Goal: Task Accomplishment & Management: Complete application form

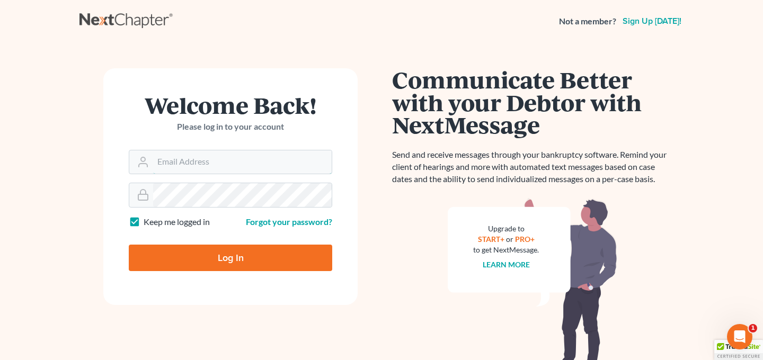
type input "[EMAIL_ADDRESS][DOMAIN_NAME]"
click at [214, 267] on input "Log In" at bounding box center [230, 258] width 203 height 26
type input "Thinking..."
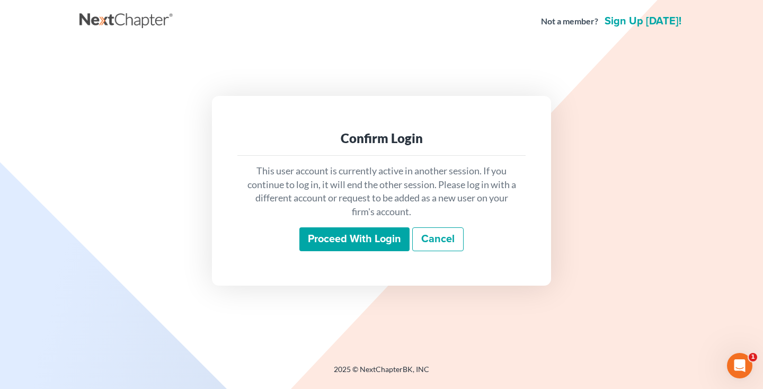
click at [335, 227] on input "Proceed with login" at bounding box center [354, 239] width 110 height 24
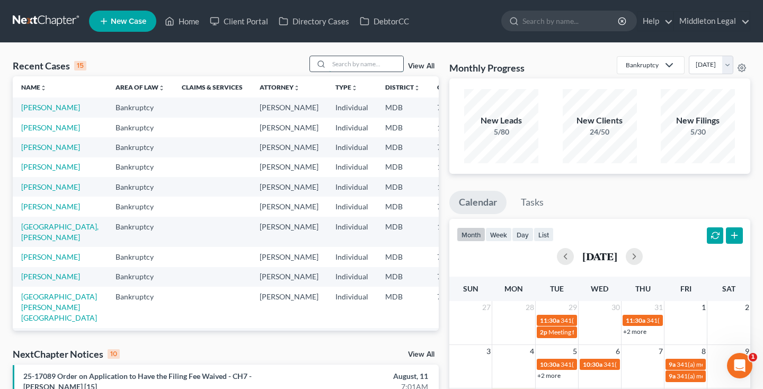
click at [375, 67] on input "search" at bounding box center [366, 63] width 74 height 15
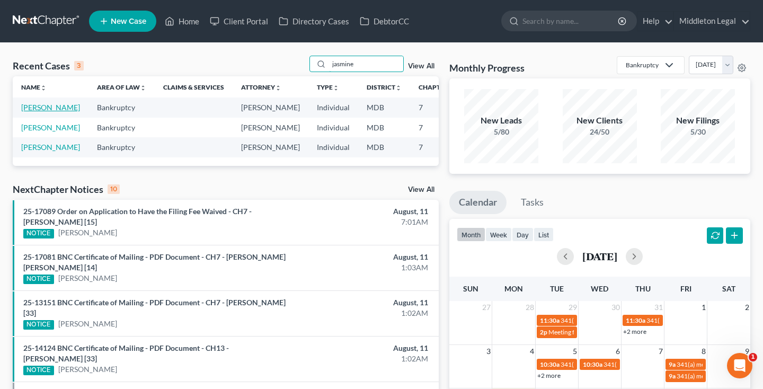
type input "jasmine"
click at [34, 112] on link "Irving, Jasmine" at bounding box center [50, 107] width 59 height 9
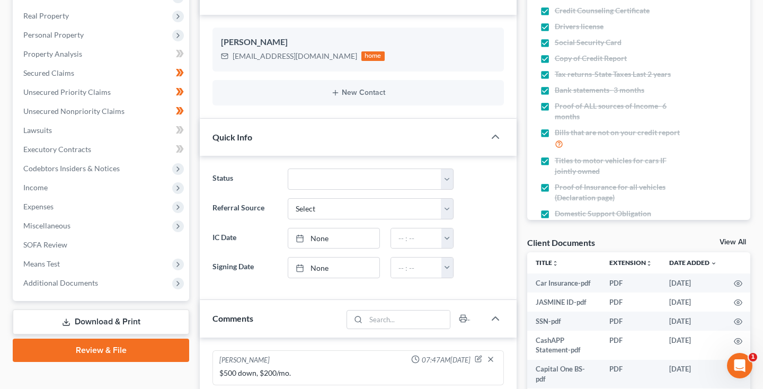
scroll to position [155, 0]
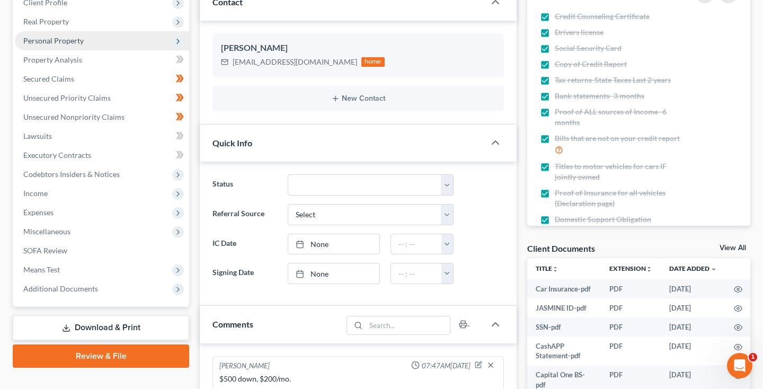
click at [65, 41] on span "Personal Property" at bounding box center [53, 40] width 60 height 9
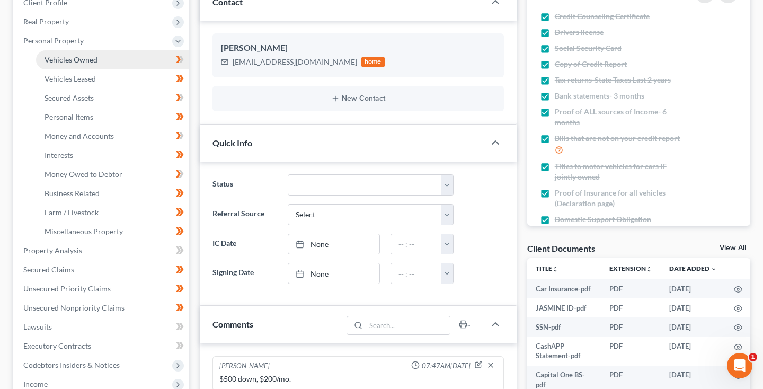
click at [70, 59] on span "Vehicles Owned" at bounding box center [71, 59] width 53 height 9
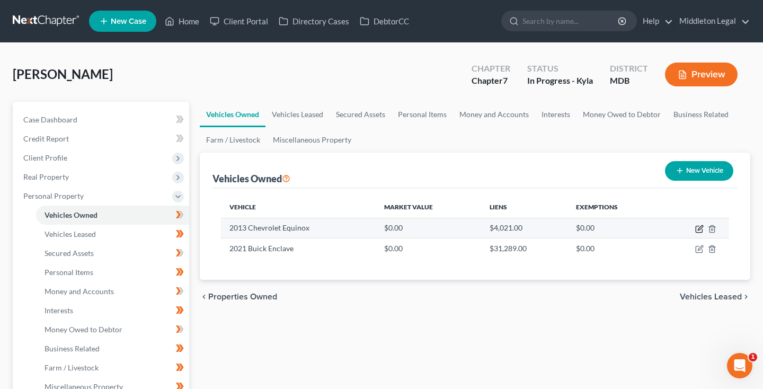
click at [701, 230] on icon "button" at bounding box center [699, 229] width 8 height 8
select select "0"
select select "13"
select select "3"
select select "0"
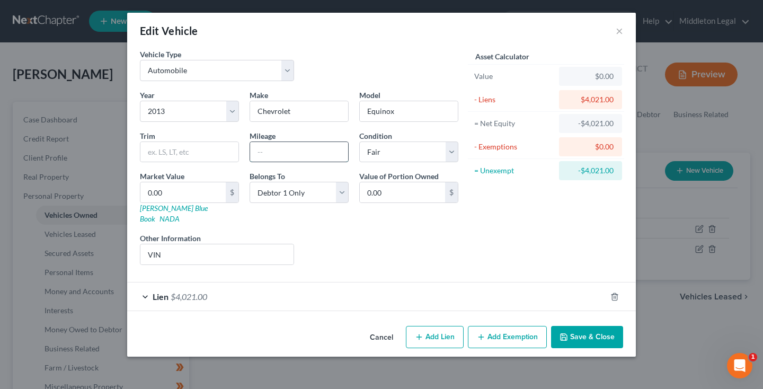
click at [270, 158] on input "text" at bounding box center [299, 152] width 98 height 20
type input "145824"
click at [577, 326] on button "Save & Close" at bounding box center [587, 337] width 72 height 22
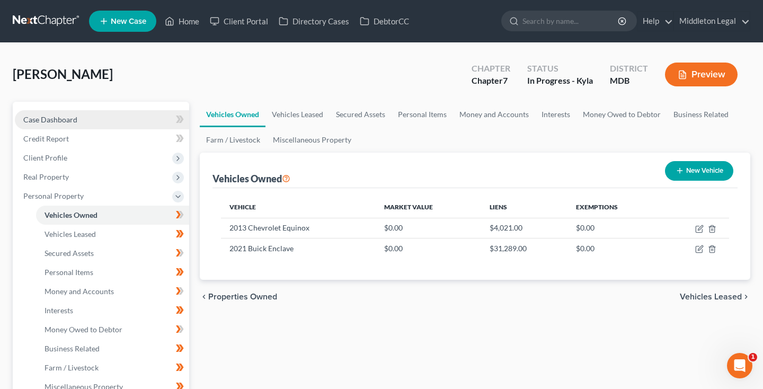
click at [65, 123] on span "Case Dashboard" at bounding box center [50, 119] width 54 height 9
select select "6"
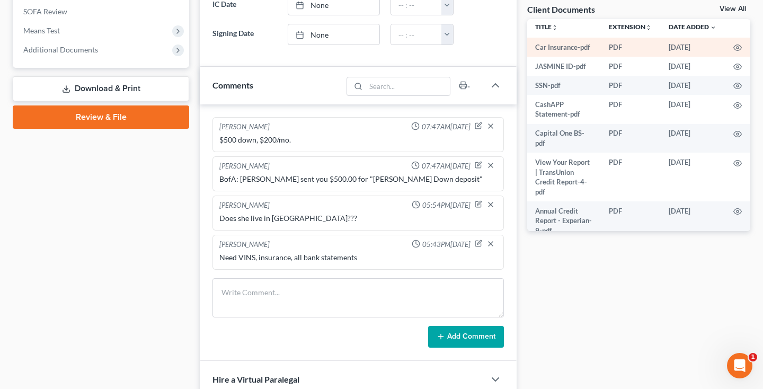
scroll to position [9, 28]
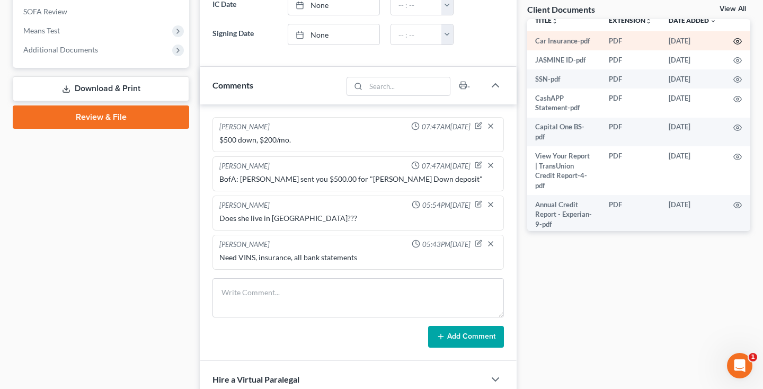
click at [737, 40] on icon "button" at bounding box center [737, 41] width 8 height 8
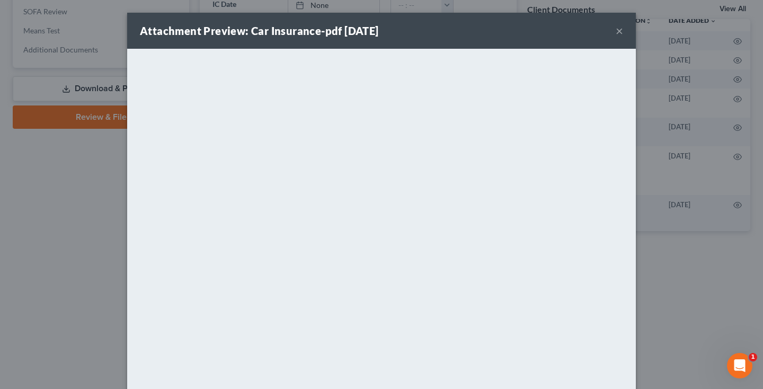
drag, startPoint x: 641, startPoint y: 73, endPoint x: 619, endPoint y: 29, distance: 49.8
click at [619, 29] on button "×" at bounding box center [619, 30] width 7 height 13
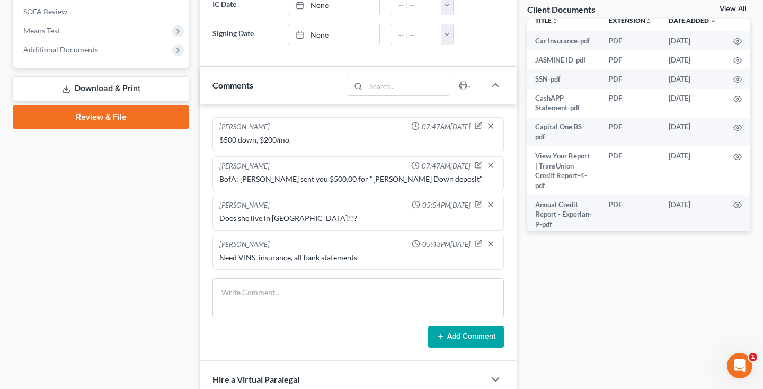
click at [91, 91] on link "Download & Print" at bounding box center [101, 88] width 176 height 25
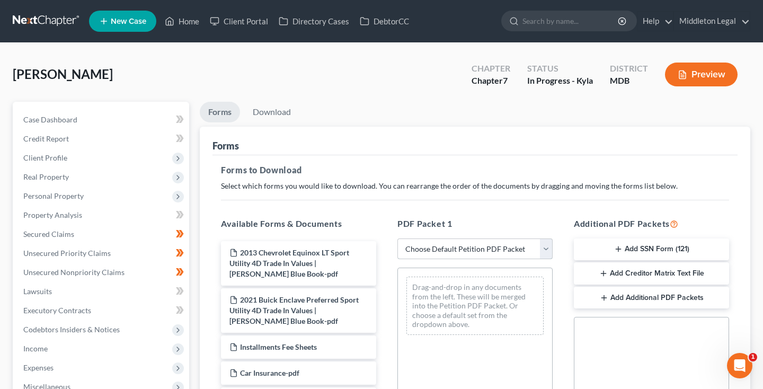
select select "3"
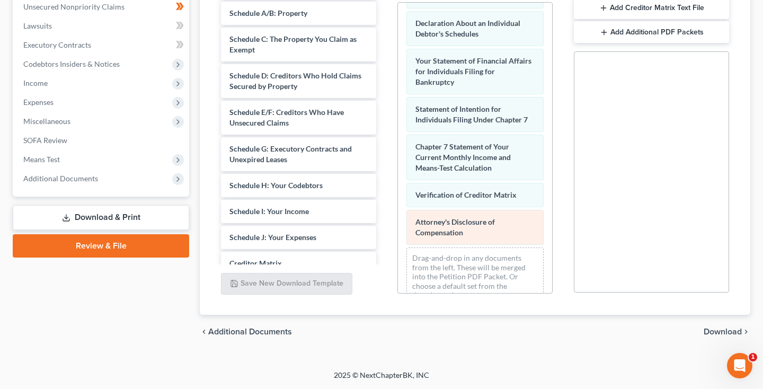
scroll to position [265, 0]
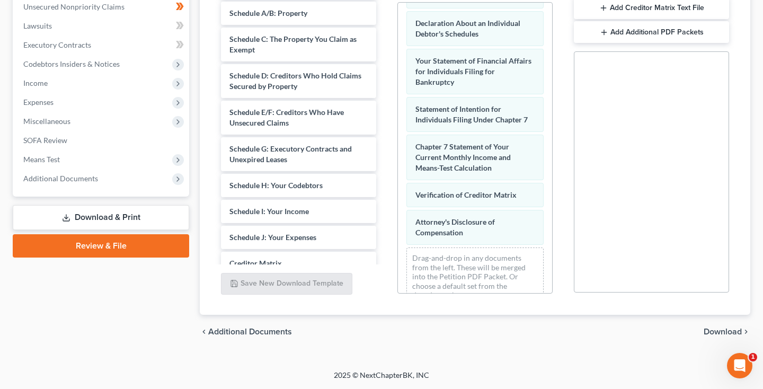
click at [712, 330] on span "Download" at bounding box center [723, 331] width 38 height 8
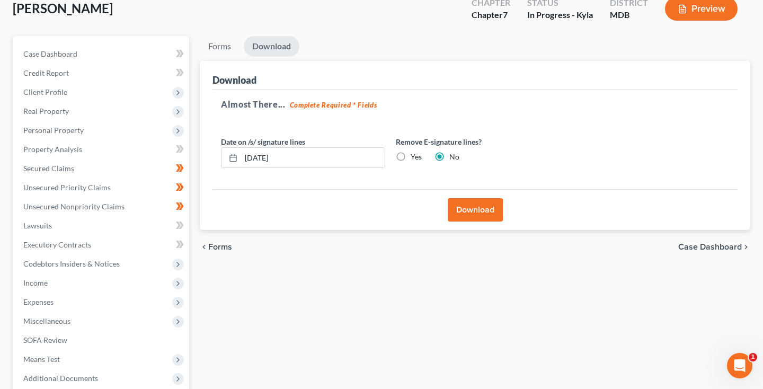
scroll to position [20, 0]
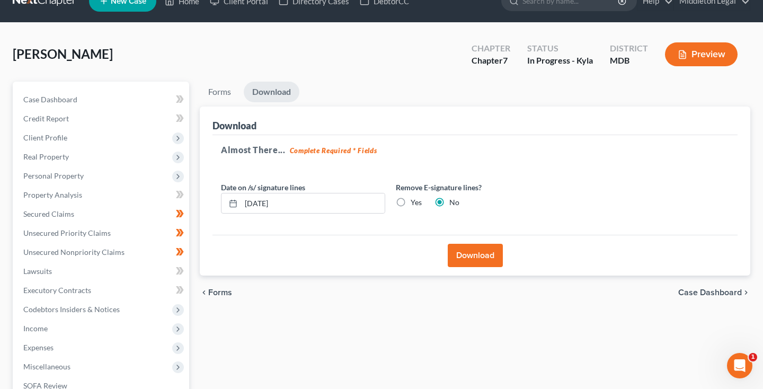
click at [481, 256] on button "Download" at bounding box center [475, 255] width 55 height 23
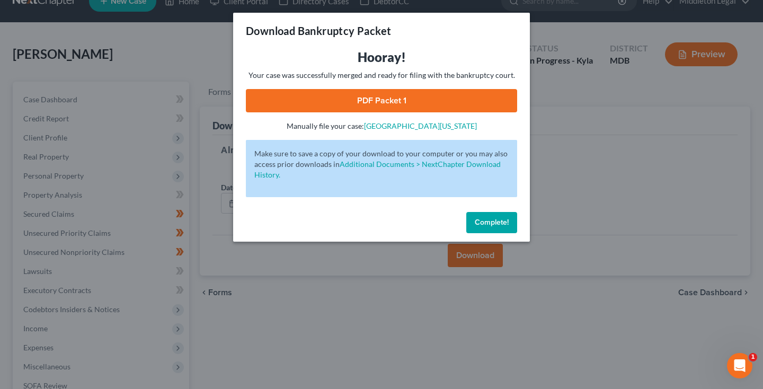
click at [426, 98] on link "PDF Packet 1" at bounding box center [381, 100] width 271 height 23
click at [496, 220] on span "Complete!" at bounding box center [492, 222] width 34 height 9
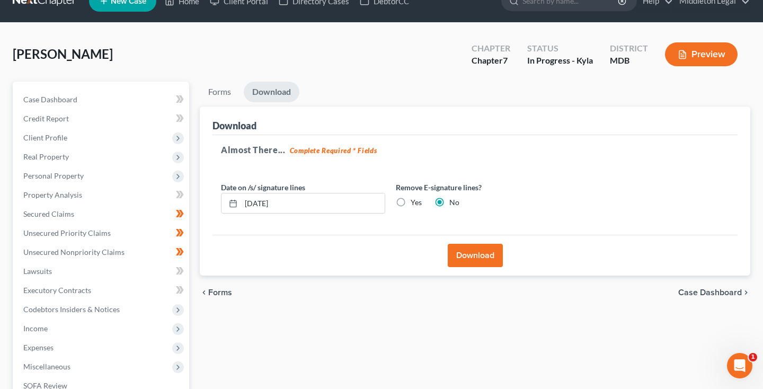
click at [411, 205] on label "Yes" at bounding box center [416, 202] width 11 height 11
click at [415, 204] on input "Yes" at bounding box center [418, 200] width 7 height 7
radio input "true"
radio input "false"
click at [474, 253] on button "Download" at bounding box center [475, 255] width 55 height 23
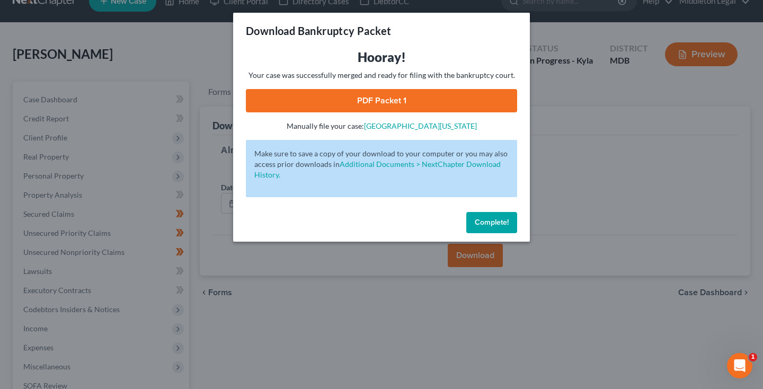
click at [409, 99] on link "PDF Packet 1" at bounding box center [381, 100] width 271 height 23
click at [448, 94] on link "PDF Packet 1" at bounding box center [381, 100] width 271 height 23
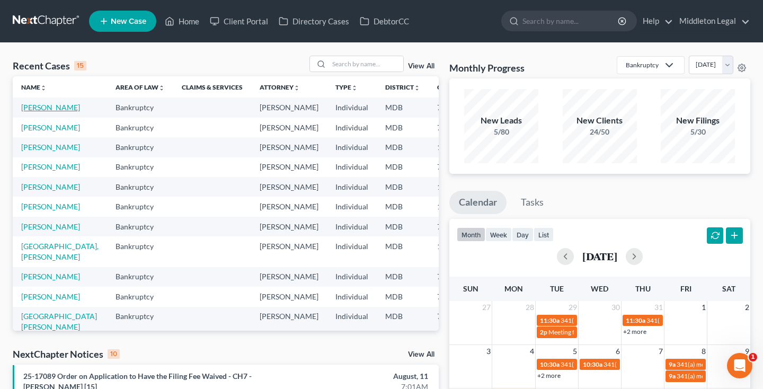
click at [43, 112] on link "[PERSON_NAME]" at bounding box center [50, 107] width 59 height 9
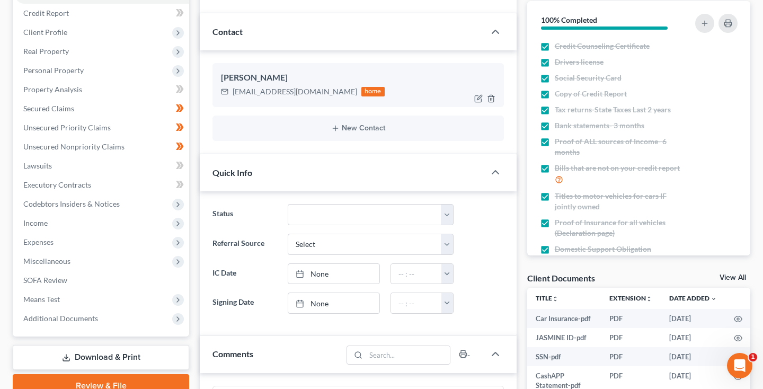
scroll to position [163, 0]
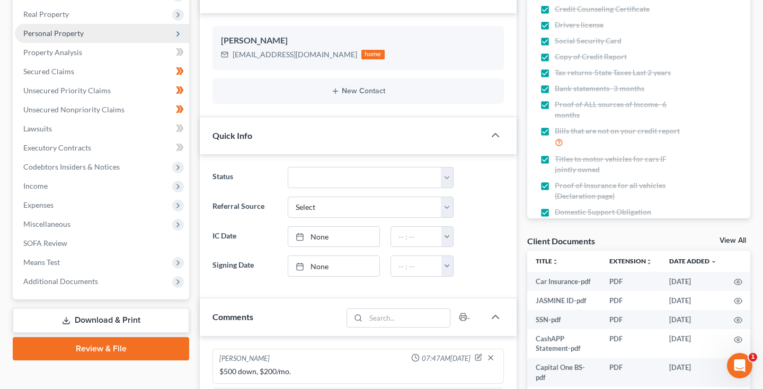
click at [60, 34] on span "Personal Property" at bounding box center [53, 33] width 60 height 9
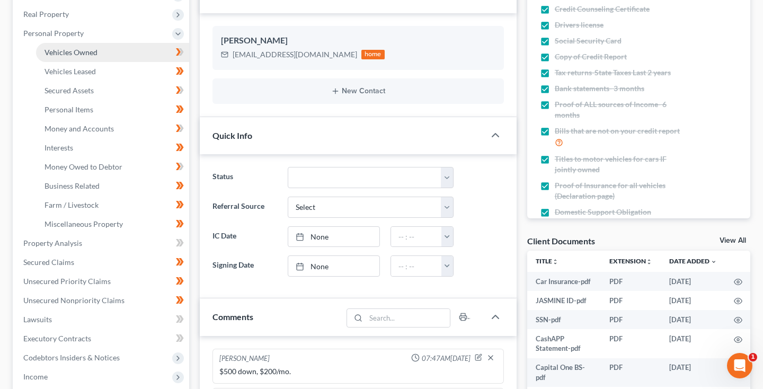
click at [67, 51] on span "Vehicles Owned" at bounding box center [71, 52] width 53 height 9
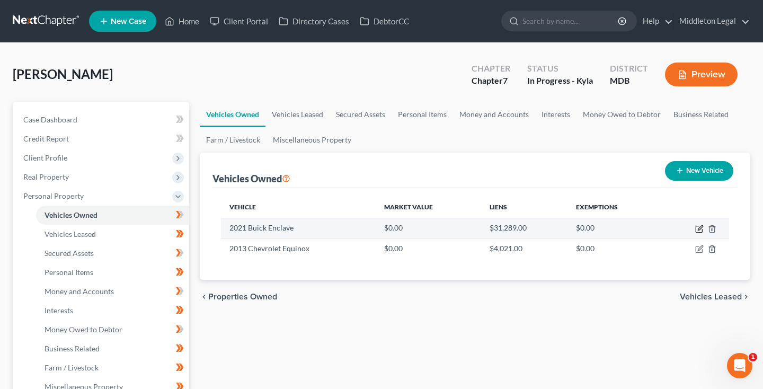
click at [697, 232] on icon "button" at bounding box center [699, 229] width 6 height 6
select select "0"
select select "5"
select select "2"
select select "0"
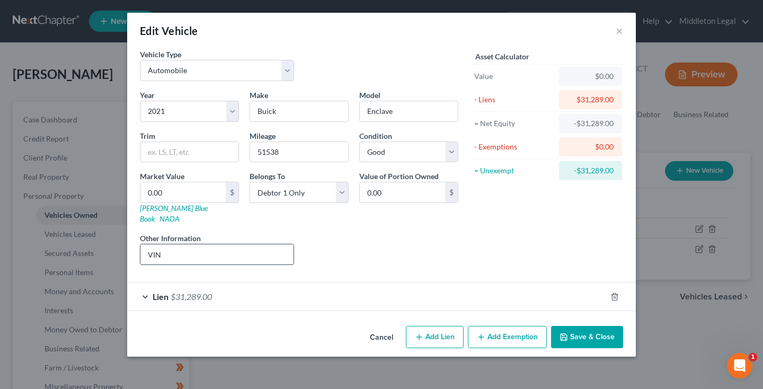
click at [258, 244] on input "VIN" at bounding box center [216, 254] width 153 height 20
paste input "[US_VEHICLE_IDENTIFICATION_NUMBER]"
type input "VIN [US_VEHICLE_IDENTIFICATION_NUMBER]"
click at [163, 208] on link "[PERSON_NAME] Blue Book" at bounding box center [174, 213] width 68 height 20
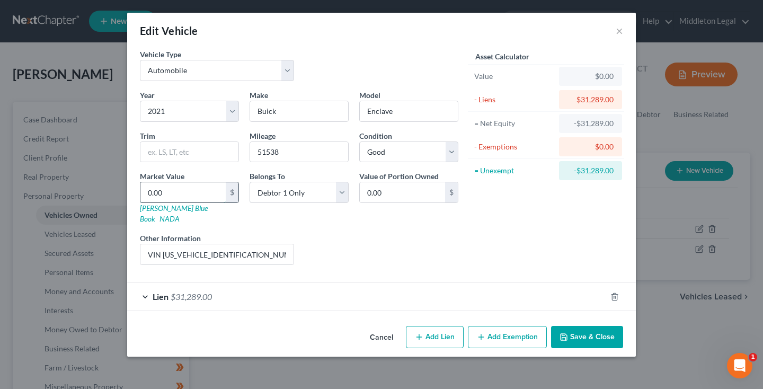
click at [172, 194] on input "0.00" at bounding box center [182, 192] width 85 height 20
type input "2"
type input "2.00"
type input "21"
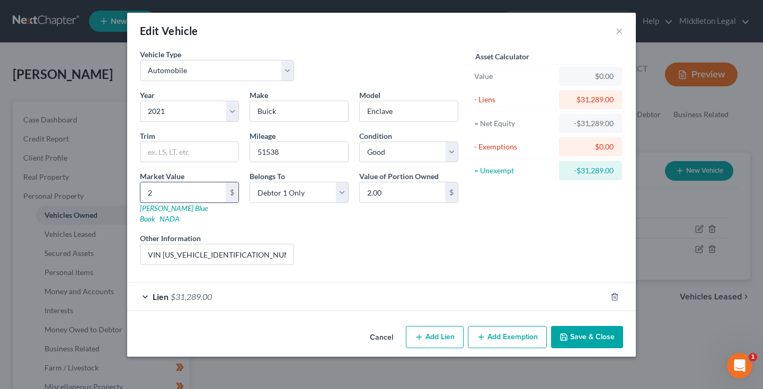
type input "21.00"
type input "211"
type input "211.00"
type input "2115"
type input "2,115.00"
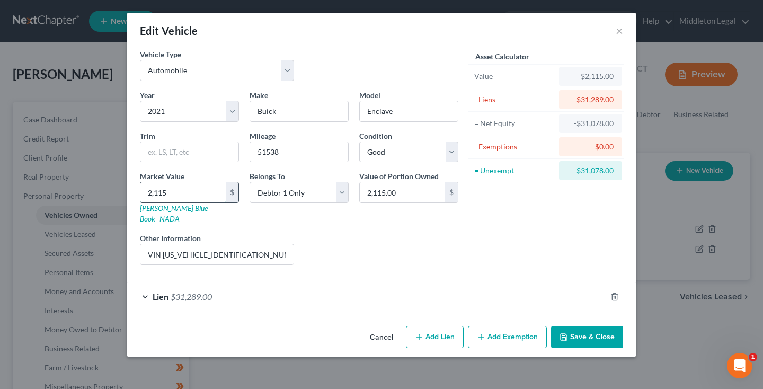
type input "2,1159"
type input "21,159.00"
type input "21,159"
click at [575, 328] on button "Save & Close" at bounding box center [587, 337] width 72 height 22
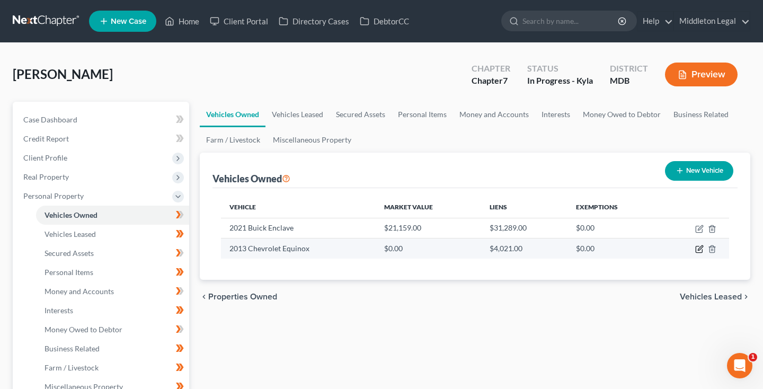
click at [698, 250] on icon "button" at bounding box center [700, 248] width 5 height 5
select select "0"
select select "13"
select select "3"
select select "0"
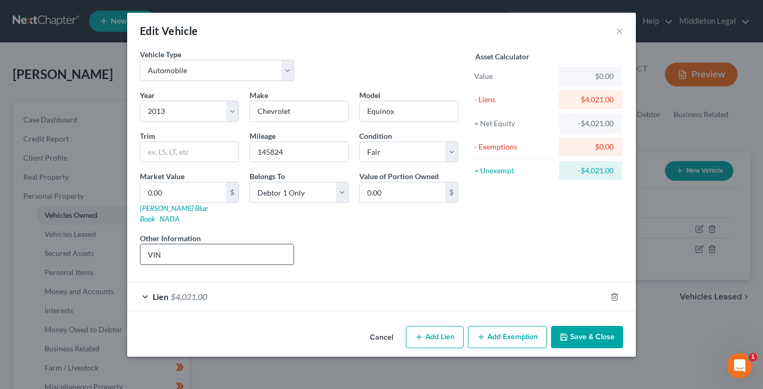
click at [246, 246] on input "VIN" at bounding box center [216, 254] width 153 height 20
paste input "[US_VEHICLE_IDENTIFICATION_NUMBER]"
type input "VIN [US_VEHICLE_IDENTIFICATION_NUMBER]"
click at [161, 207] on link "[PERSON_NAME] Blue Book" at bounding box center [174, 213] width 68 height 20
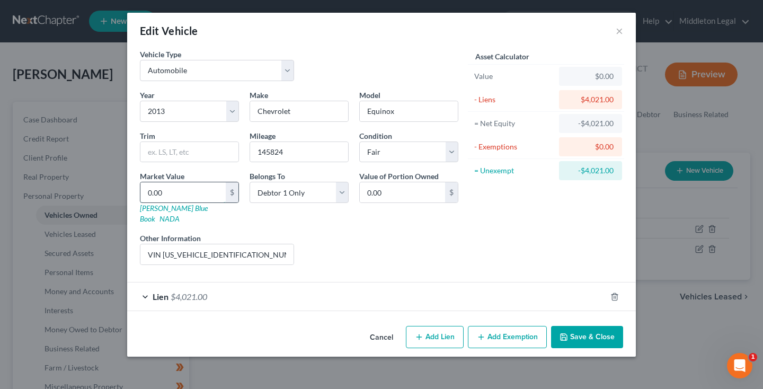
click at [152, 198] on input "0.00" at bounding box center [182, 192] width 85 height 20
type input "0"
type input "3"
type input "3.00"
type input "33"
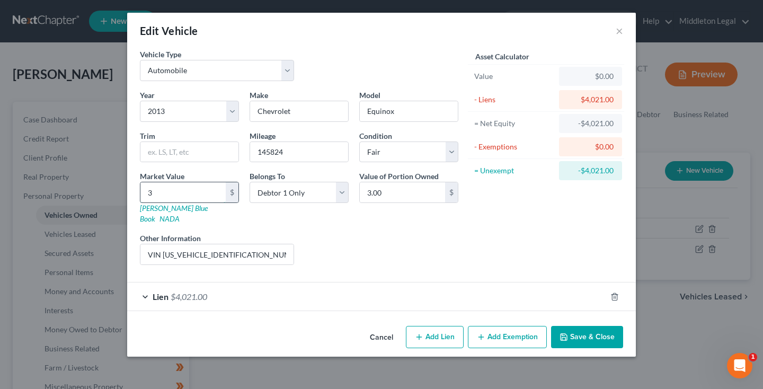
type input "33.00"
type input "335"
type input "335.00"
type input "3356"
type input "3,356.00"
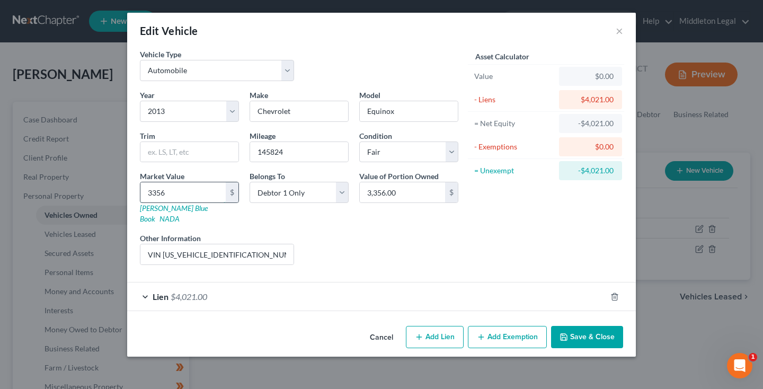
type input "3,356"
click at [575, 329] on button "Save & Close" at bounding box center [587, 337] width 72 height 22
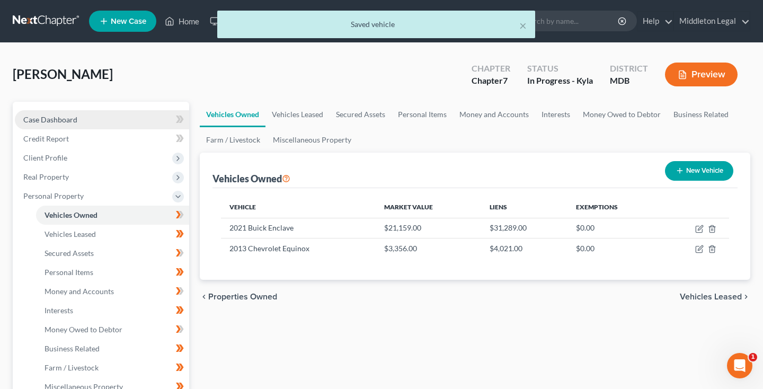
click at [60, 123] on span "Case Dashboard" at bounding box center [50, 119] width 54 height 9
select select "6"
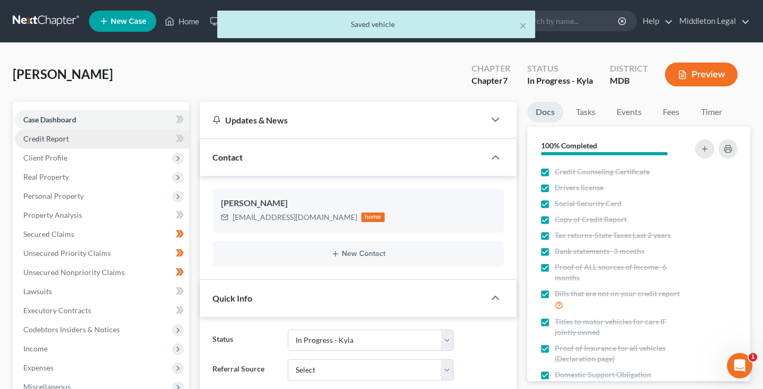
click at [63, 139] on span "Credit Report" at bounding box center [46, 138] width 46 height 9
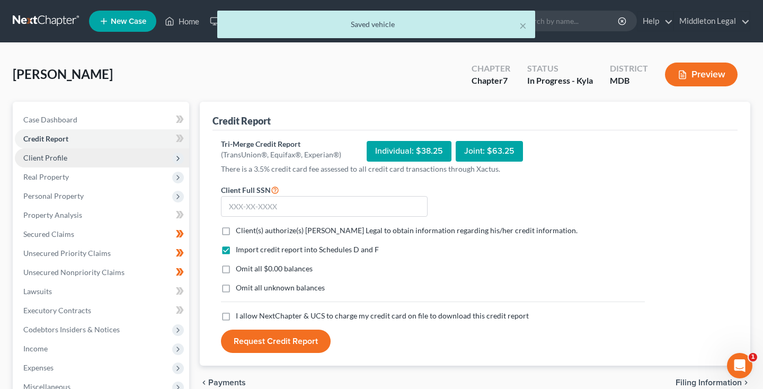
click at [63, 157] on span "Client Profile" at bounding box center [45, 157] width 44 height 9
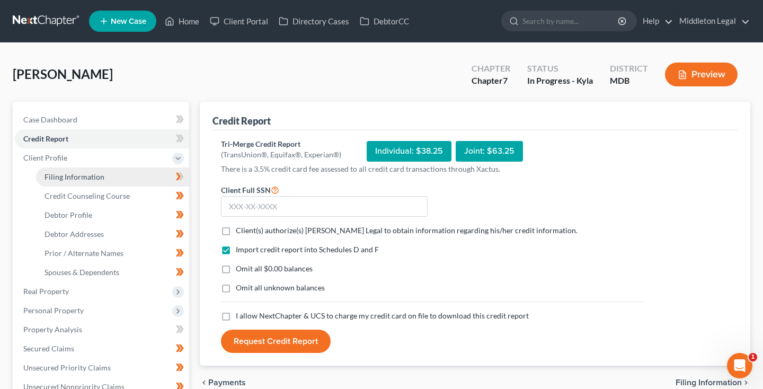
click at [66, 179] on span "Filing Information" at bounding box center [75, 176] width 60 height 9
select select "1"
select select "0"
select select "38"
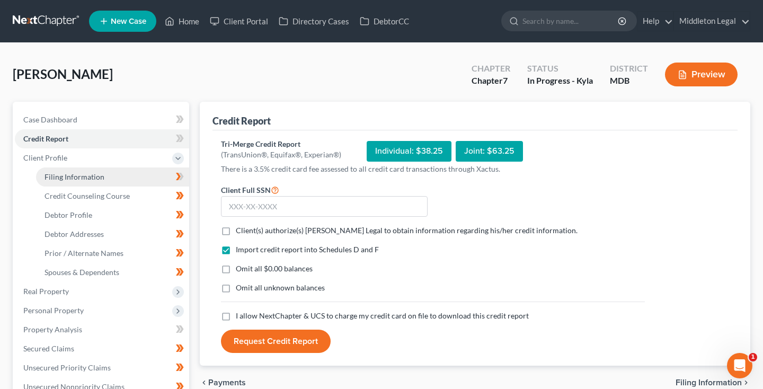
select select "0"
select select "21"
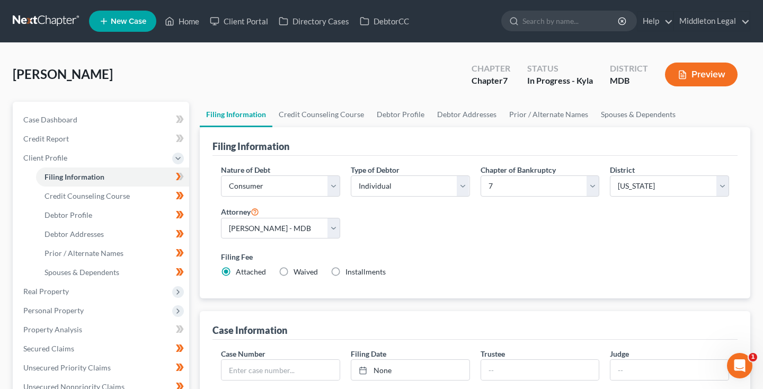
click at [346, 272] on label "Installments Installments" at bounding box center [366, 272] width 40 height 11
click at [350, 272] on input "Installments Installments" at bounding box center [353, 270] width 7 height 7
radio input "true"
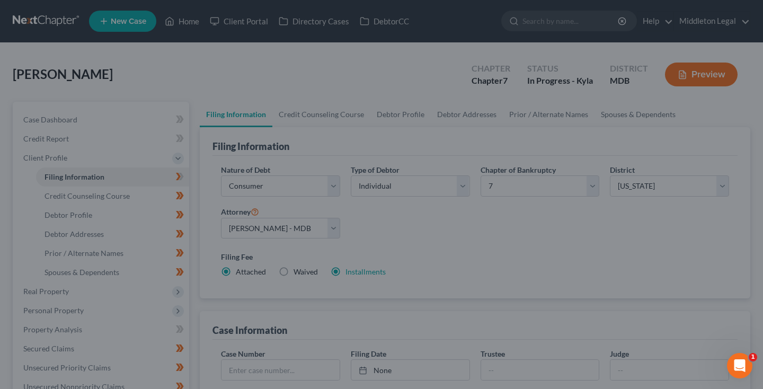
radio input "false"
type input "0.00"
radio input "true"
type input "0.00"
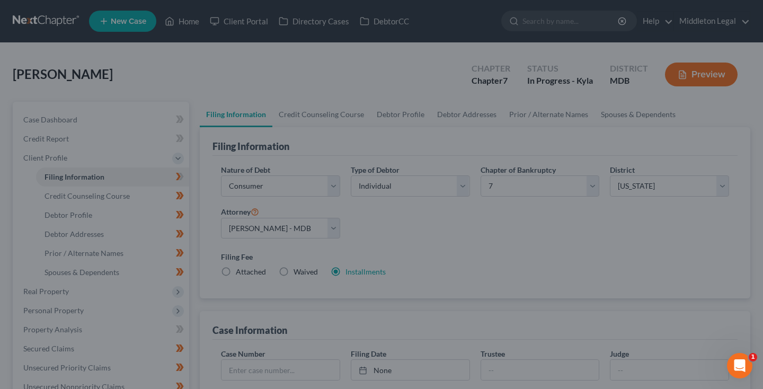
type input "0.00"
type input "[DATE]"
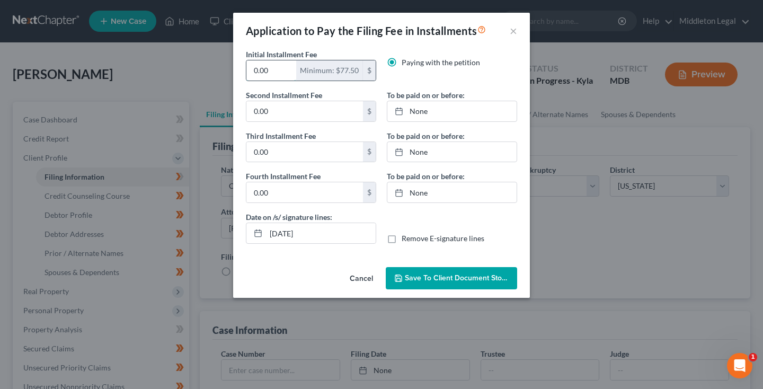
click at [276, 74] on input "0.00" at bounding box center [271, 70] width 50 height 20
type input "169"
click at [287, 111] on input "0.00" at bounding box center [304, 111] width 117 height 20
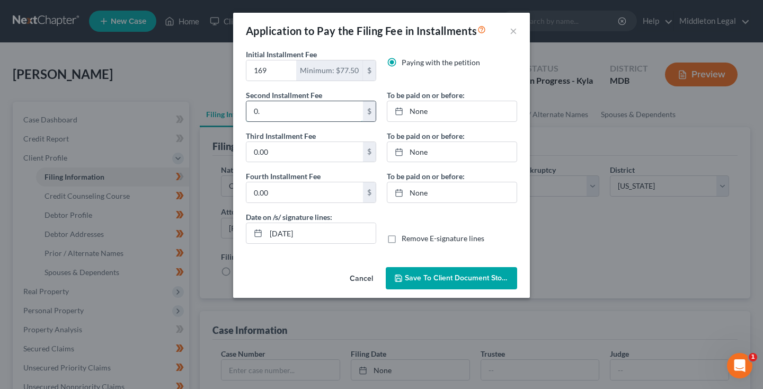
type input "0"
type input "169"
click at [428, 112] on link "None" at bounding box center [451, 111] width 129 height 20
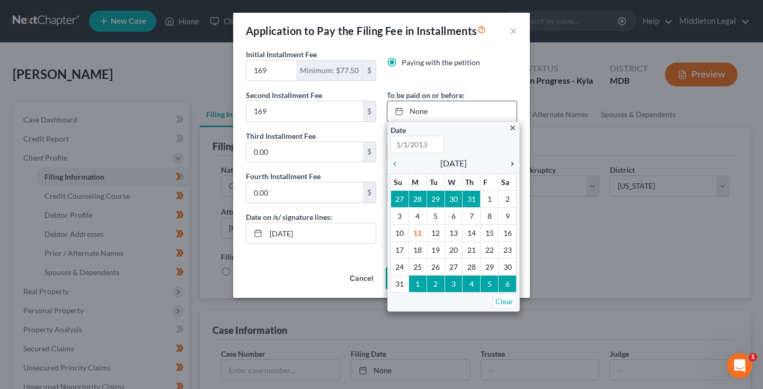
type input "[DATE]"
click at [513, 162] on icon "chevron_right" at bounding box center [510, 164] width 14 height 8
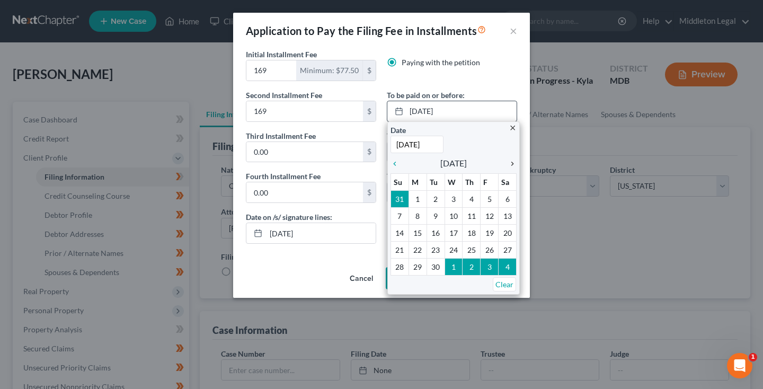
click at [513, 162] on icon "chevron_right" at bounding box center [510, 164] width 14 height 8
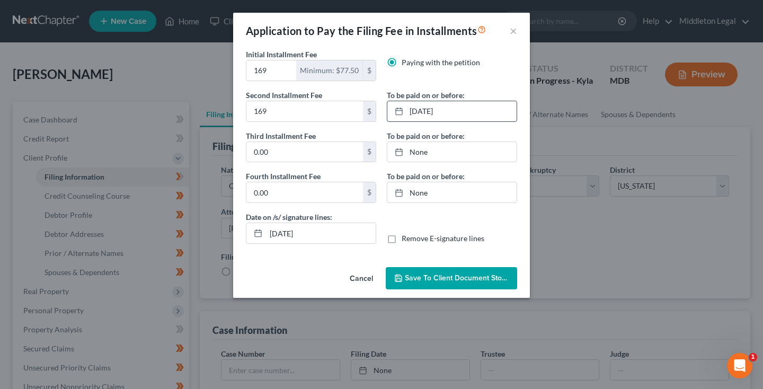
click at [445, 279] on span "Save to Client Document Storage" at bounding box center [461, 277] width 112 height 9
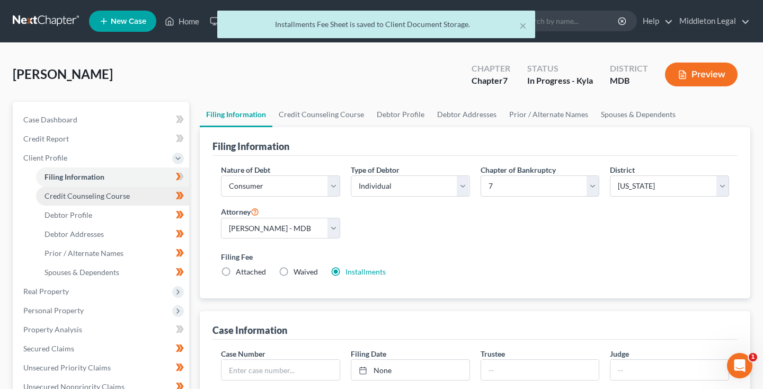
click at [89, 201] on link "Credit Counseling Course" at bounding box center [112, 196] width 153 height 19
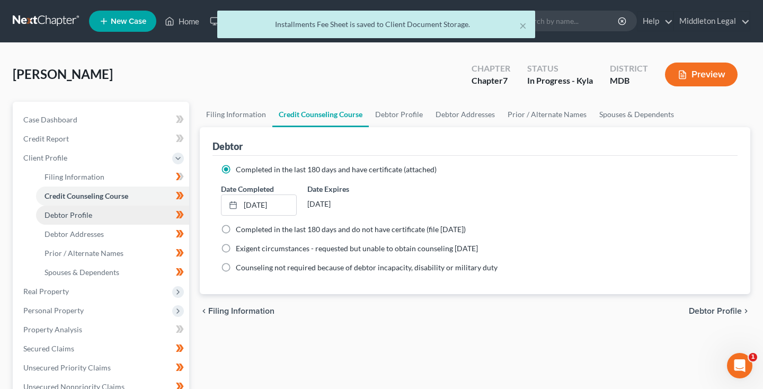
click at [86, 211] on span "Debtor Profile" at bounding box center [69, 214] width 48 height 9
select select "0"
select select "4"
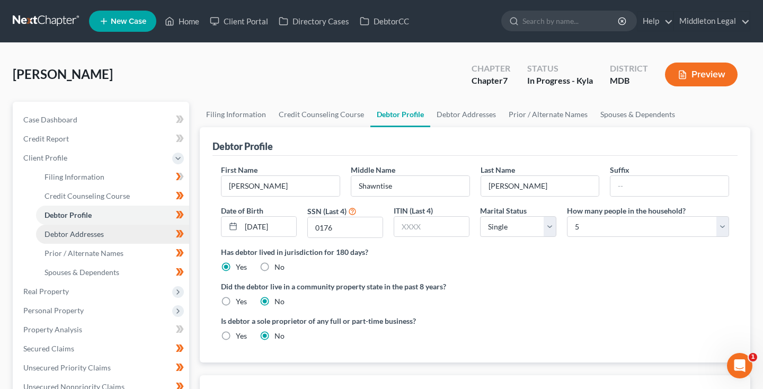
click at [87, 232] on span "Debtor Addresses" at bounding box center [74, 233] width 59 height 9
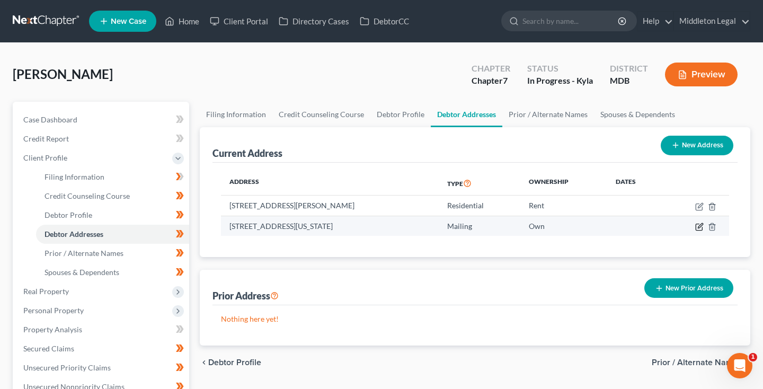
click at [702, 225] on icon "button" at bounding box center [700, 225] width 5 height 5
select select "8"
select select "0"
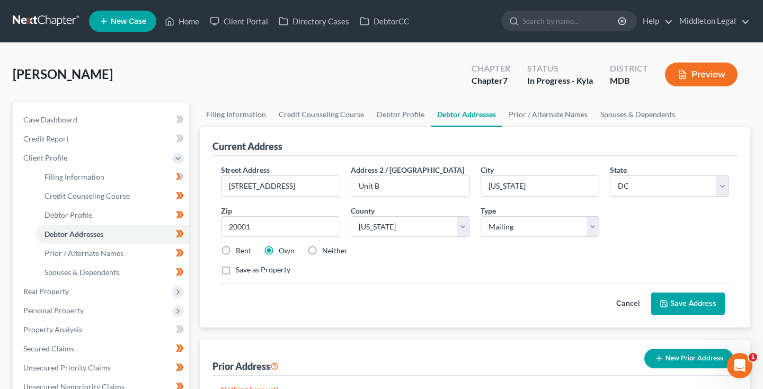
click at [322, 251] on label "Neither" at bounding box center [334, 250] width 25 height 11
click at [326, 251] on input "Neither" at bounding box center [329, 248] width 7 height 7
radio input "true"
click at [705, 308] on button "Save Address" at bounding box center [688, 304] width 74 height 22
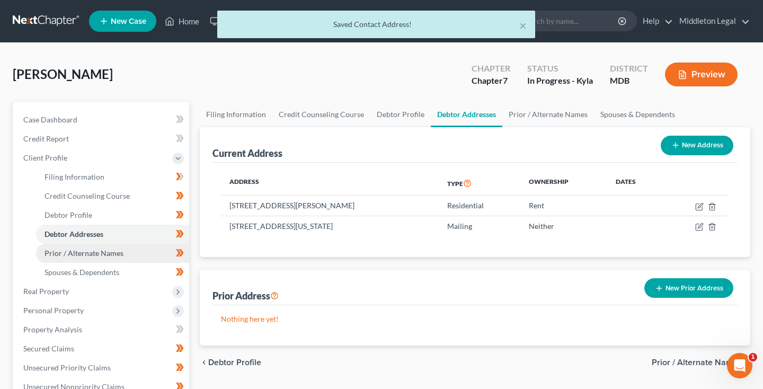
click at [84, 257] on span "Prior / Alternate Names" at bounding box center [84, 253] width 79 height 9
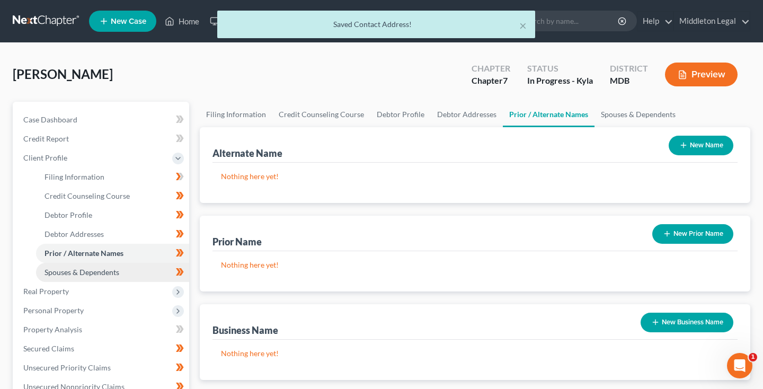
click at [84, 277] on link "Spouses & Dependents" at bounding box center [112, 272] width 153 height 19
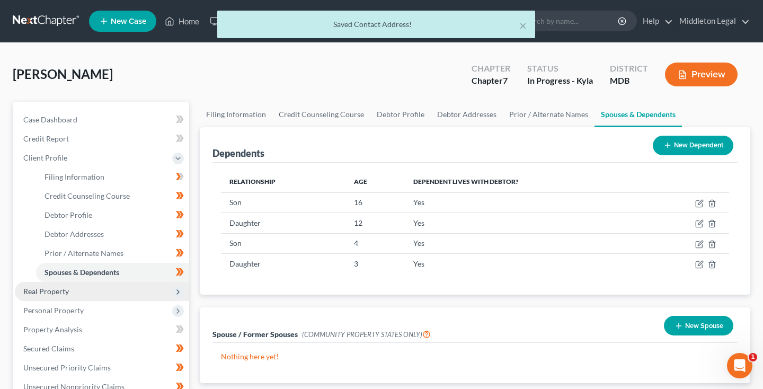
click at [78, 289] on span "Real Property" at bounding box center [102, 291] width 174 height 19
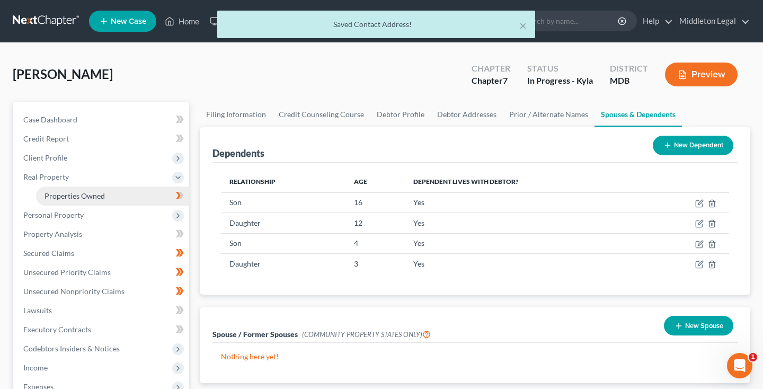
click at [72, 199] on span "Properties Owned" at bounding box center [75, 195] width 60 height 9
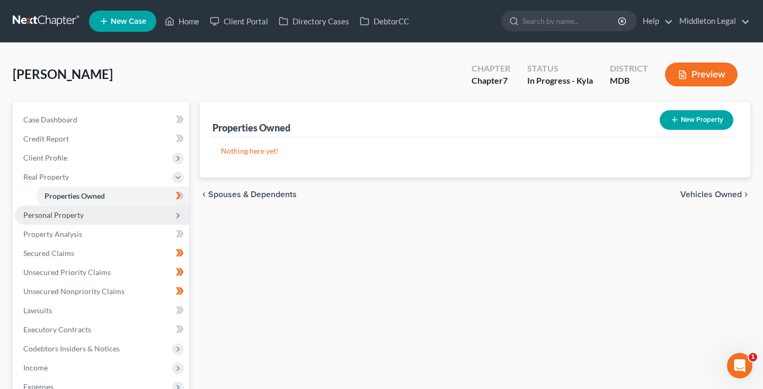
click at [69, 216] on span "Personal Property" at bounding box center [53, 214] width 60 height 9
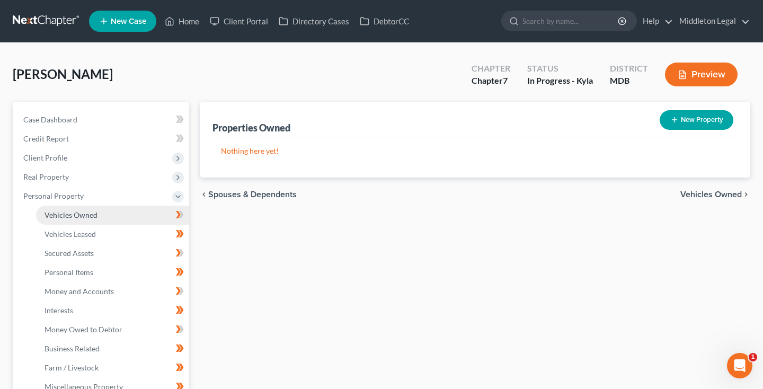
click at [69, 220] on link "Vehicles Owned" at bounding box center [112, 215] width 153 height 19
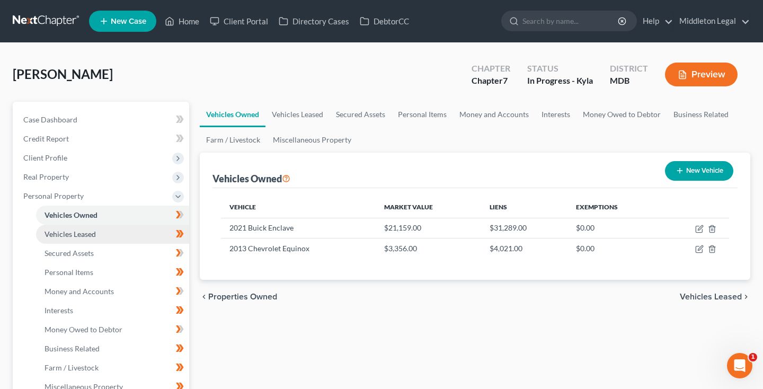
click at [69, 235] on span "Vehicles Leased" at bounding box center [70, 233] width 51 height 9
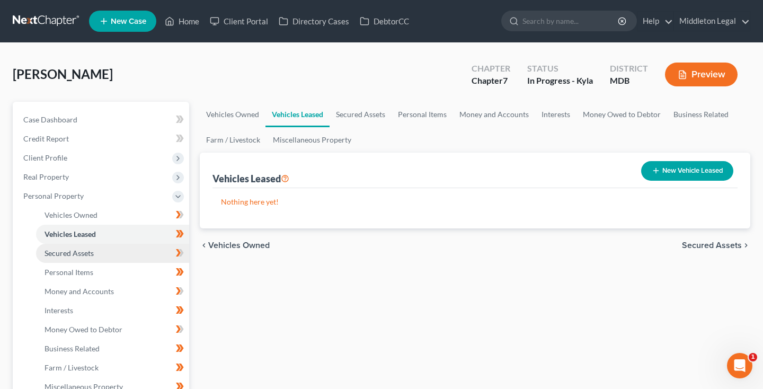
click at [70, 247] on link "Secured Assets" at bounding box center [112, 253] width 153 height 19
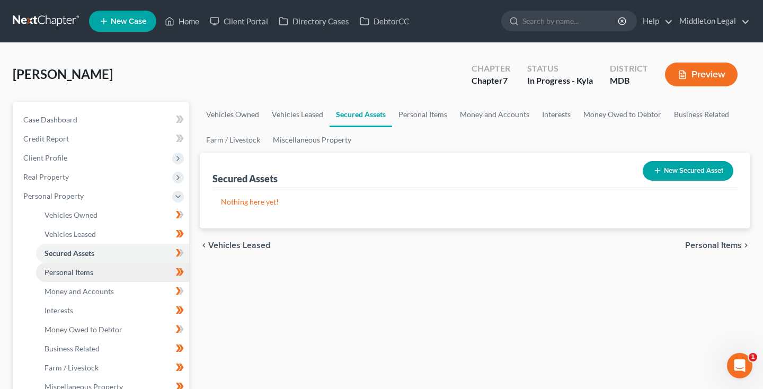
click at [72, 266] on link "Personal Items" at bounding box center [112, 272] width 153 height 19
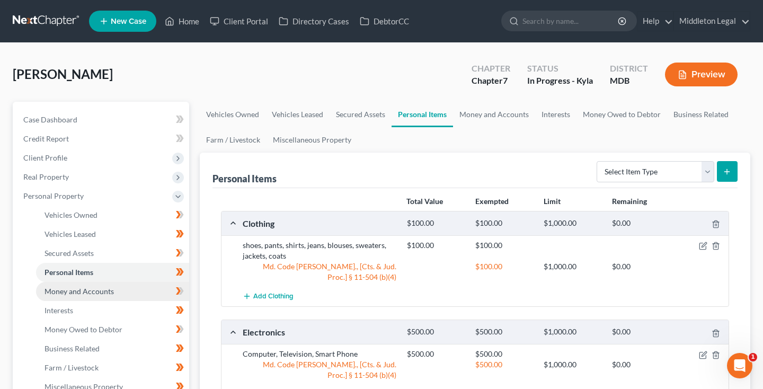
click at [81, 292] on span "Money and Accounts" at bounding box center [79, 291] width 69 height 9
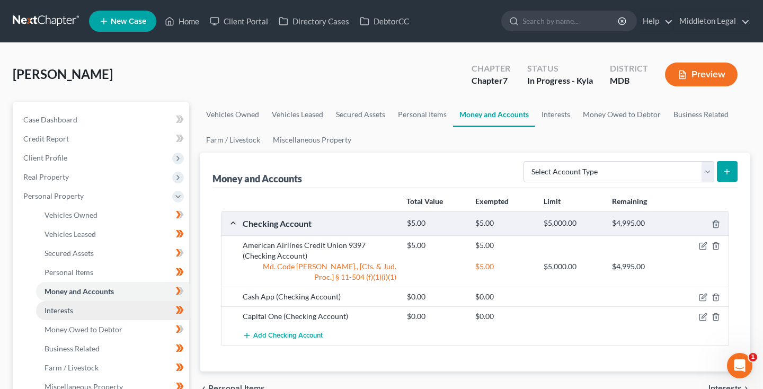
click at [76, 310] on link "Interests" at bounding box center [112, 310] width 153 height 19
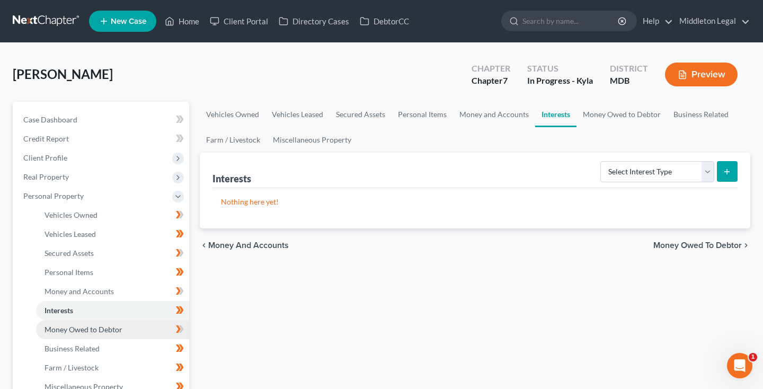
click at [76, 330] on span "Money Owed to Debtor" at bounding box center [84, 329] width 78 height 9
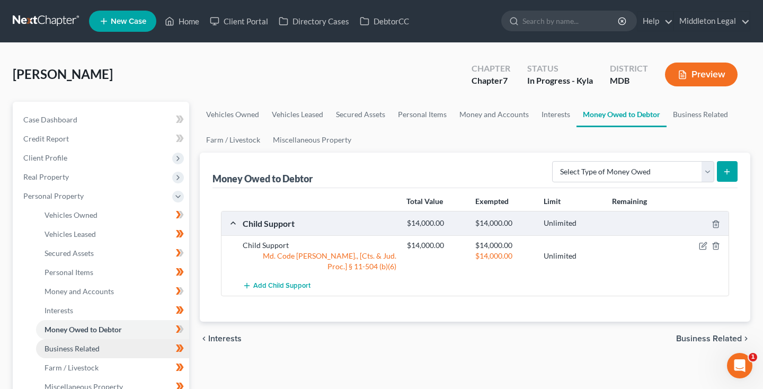
click at [82, 348] on span "Business Related" at bounding box center [72, 348] width 55 height 9
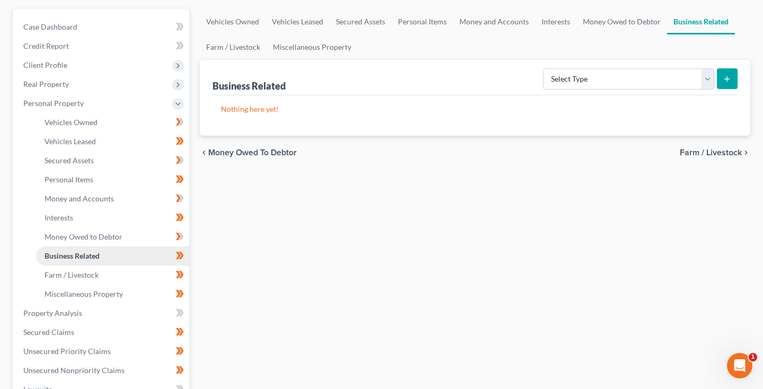
scroll to position [100, 0]
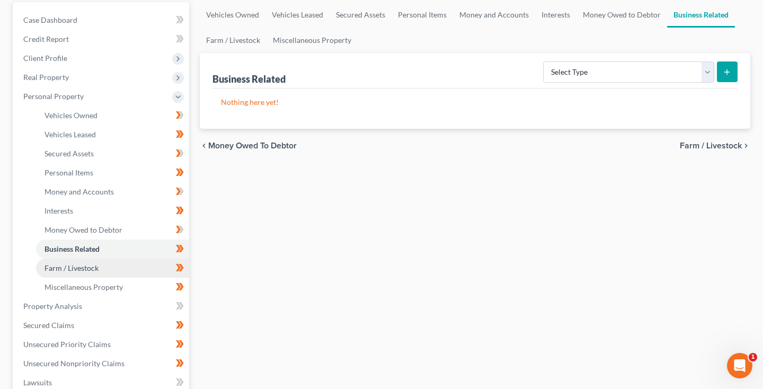
click at [84, 271] on span "Farm / Livestock" at bounding box center [72, 267] width 54 height 9
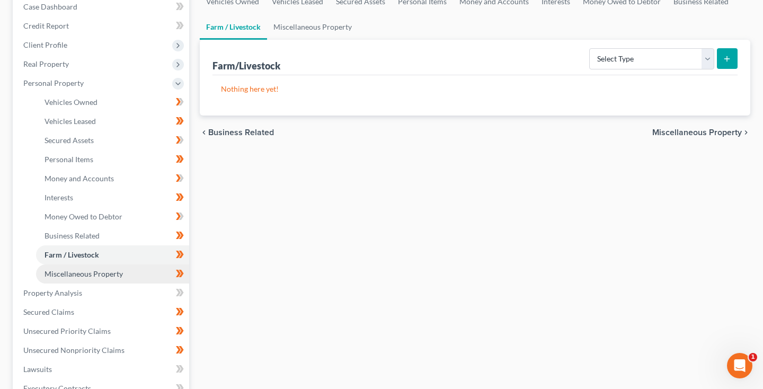
click at [84, 272] on span "Miscellaneous Property" at bounding box center [84, 273] width 78 height 9
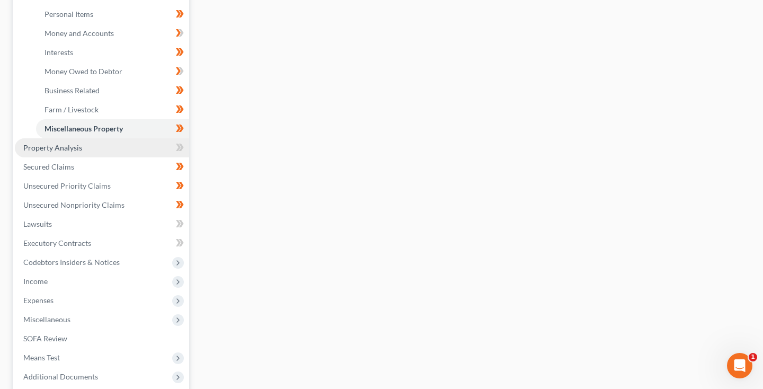
click at [82, 152] on link "Property Analysis" at bounding box center [102, 147] width 174 height 19
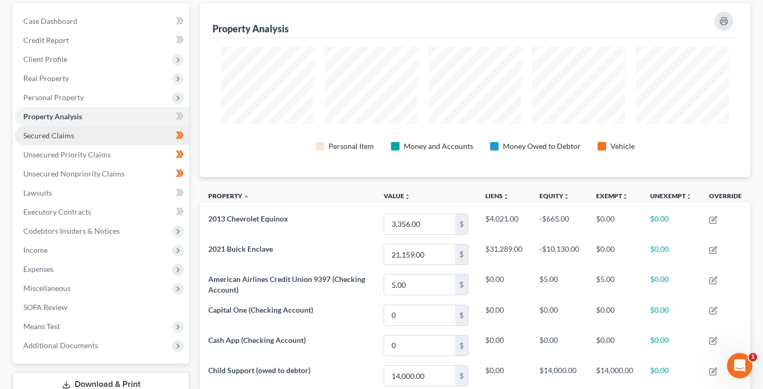
scroll to position [95, 0]
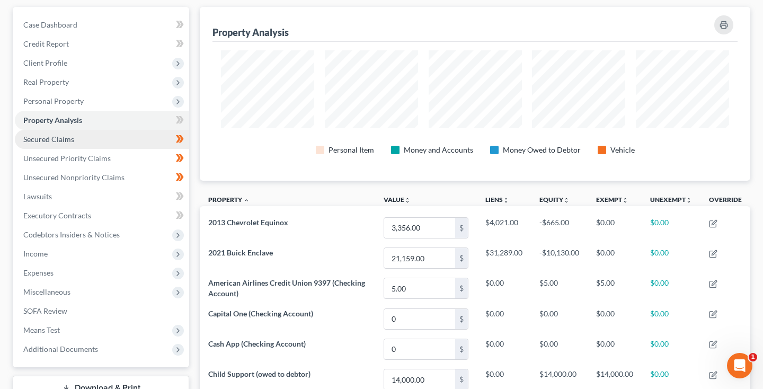
click at [69, 141] on span "Secured Claims" at bounding box center [48, 139] width 51 height 9
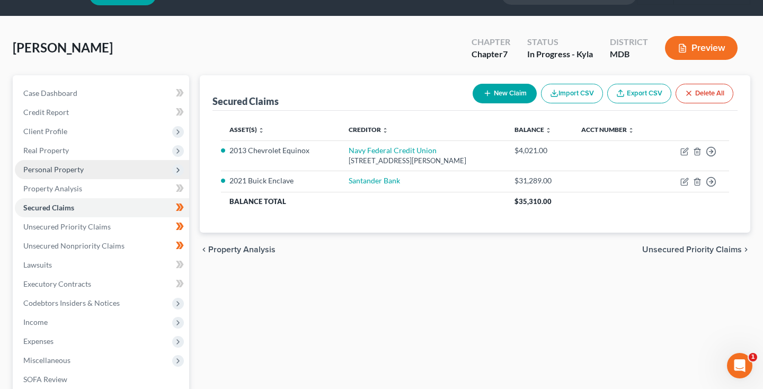
scroll to position [29, 0]
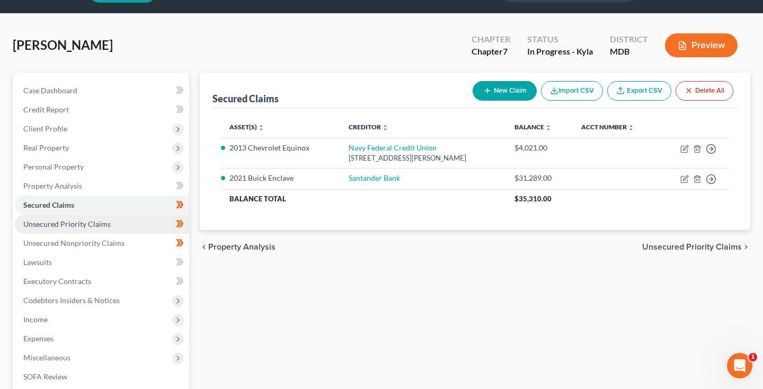
click at [79, 226] on span "Unsecured Priority Claims" at bounding box center [66, 223] width 87 height 9
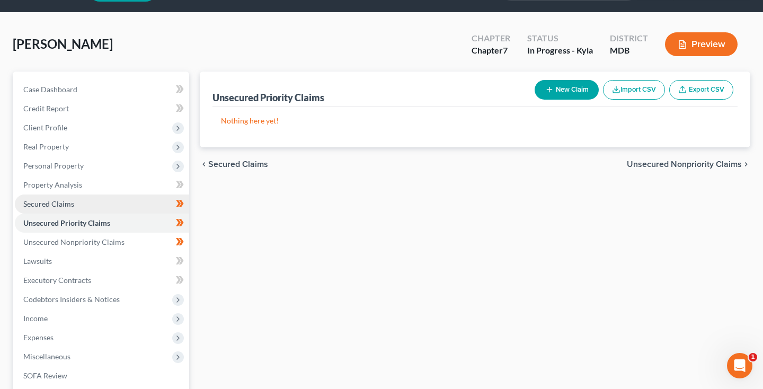
scroll to position [34, 0]
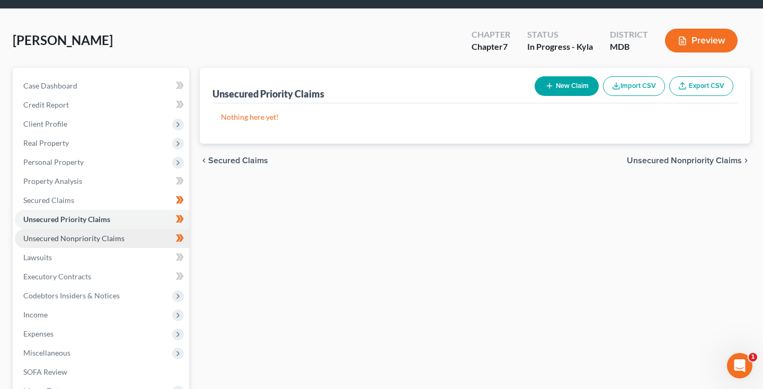
click at [72, 240] on span "Unsecured Nonpriority Claims" at bounding box center [73, 238] width 101 height 9
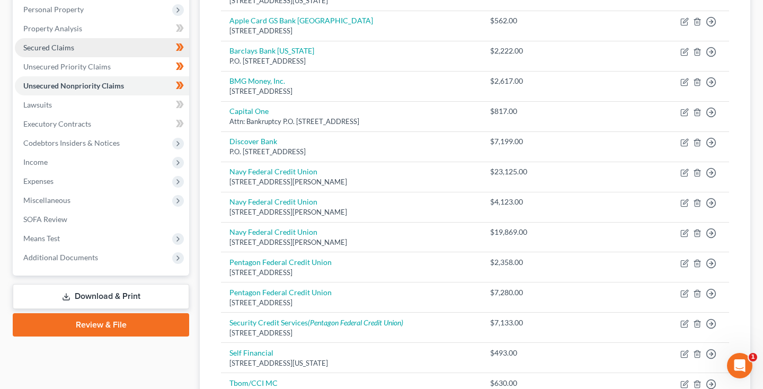
scroll to position [130, 0]
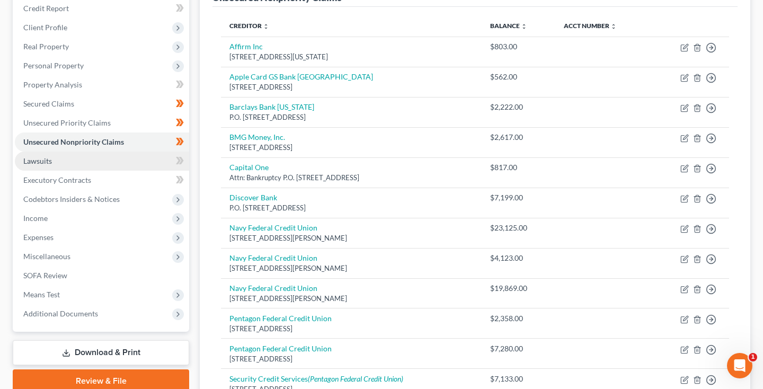
click at [61, 162] on link "Lawsuits" at bounding box center [102, 161] width 174 height 19
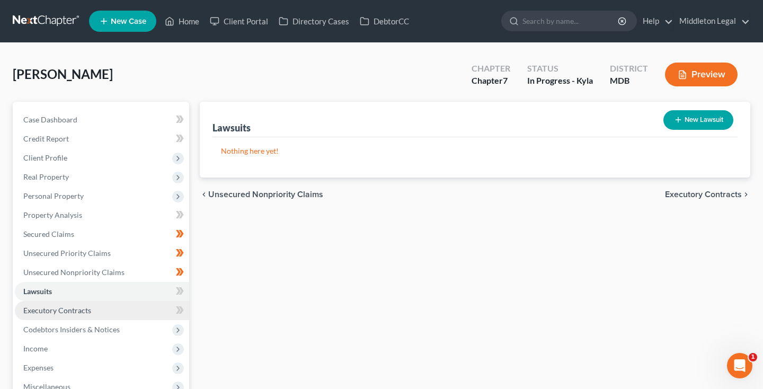
click at [70, 314] on span "Executory Contracts" at bounding box center [57, 310] width 68 height 9
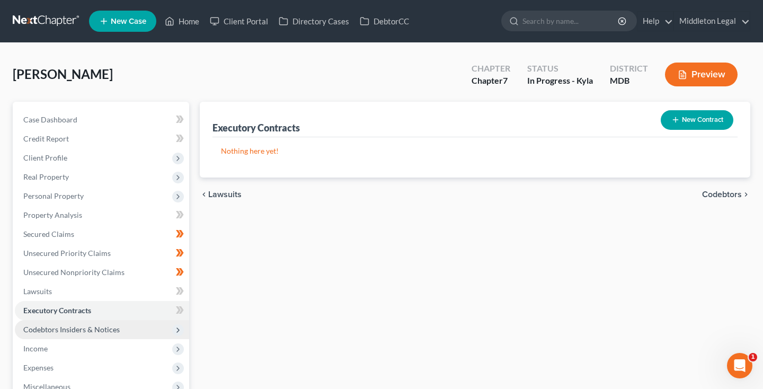
click at [69, 325] on span "Codebtors Insiders & Notices" at bounding box center [71, 329] width 96 height 9
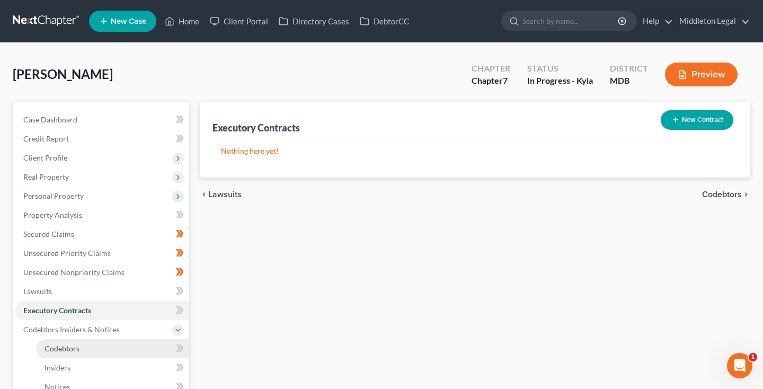
click at [69, 353] on link "Codebtors" at bounding box center [112, 348] width 153 height 19
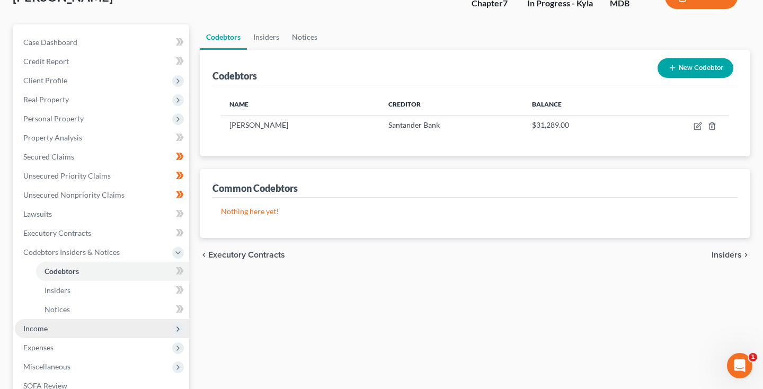
scroll to position [78, 0]
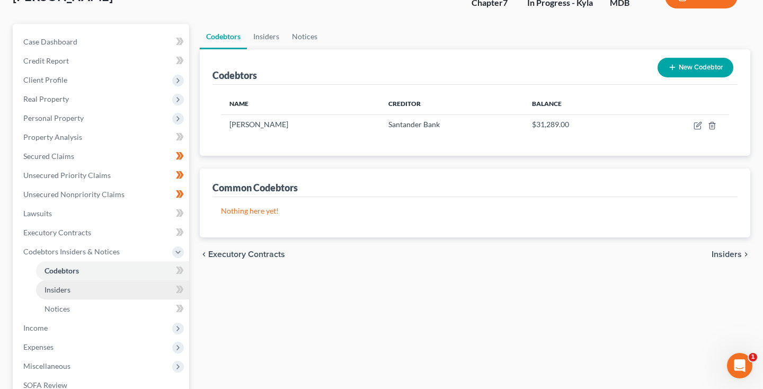
click at [69, 290] on span "Insiders" at bounding box center [58, 289] width 26 height 9
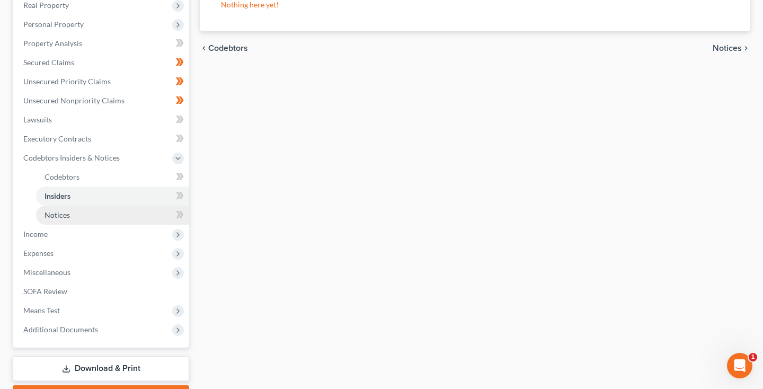
click at [72, 214] on link "Notices" at bounding box center [112, 215] width 153 height 19
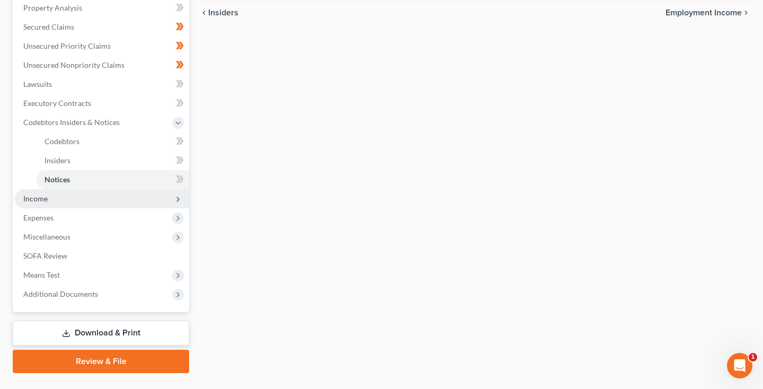
click at [54, 200] on span "Income" at bounding box center [102, 198] width 174 height 19
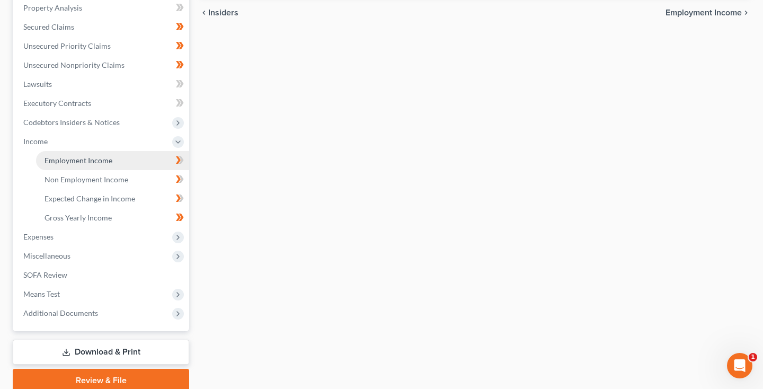
click at [55, 167] on link "Employment Income" at bounding box center [112, 160] width 153 height 19
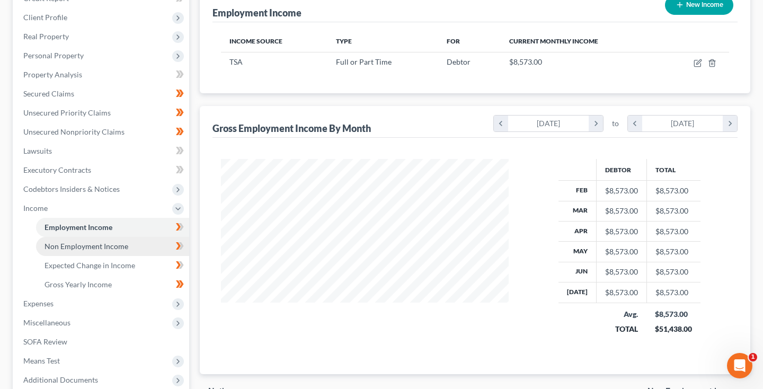
click at [85, 249] on span "Non Employment Income" at bounding box center [87, 246] width 84 height 9
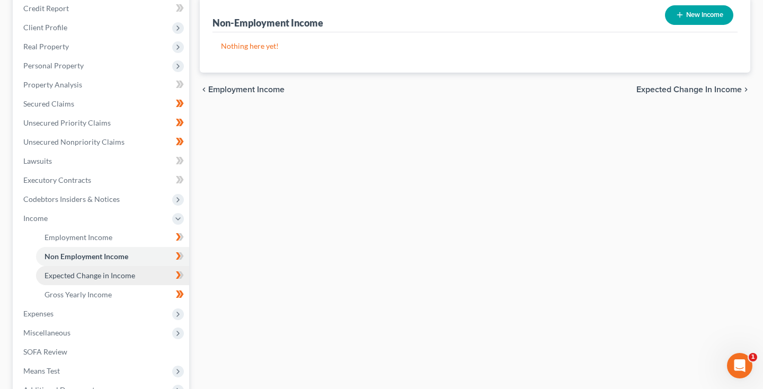
click at [85, 273] on span "Expected Change in Income" at bounding box center [90, 275] width 91 height 9
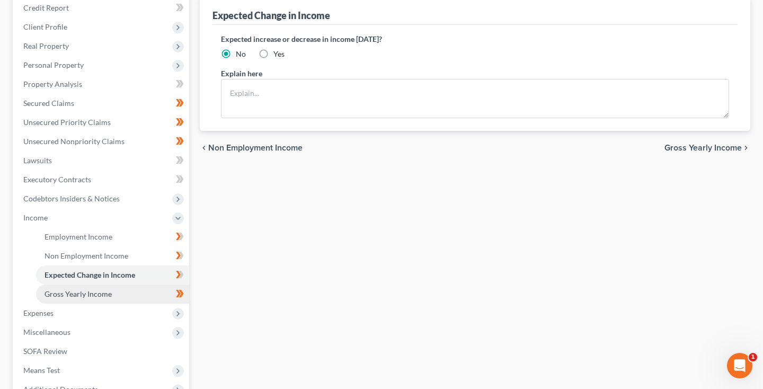
click at [78, 298] on link "Gross Yearly Income" at bounding box center [112, 294] width 153 height 19
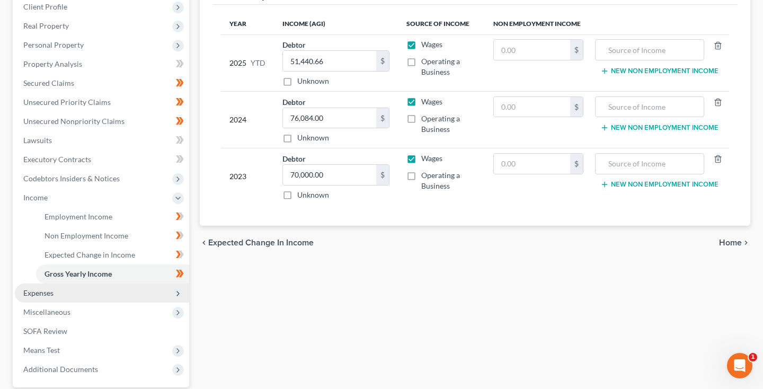
click at [60, 294] on span "Expenses" at bounding box center [102, 293] width 174 height 19
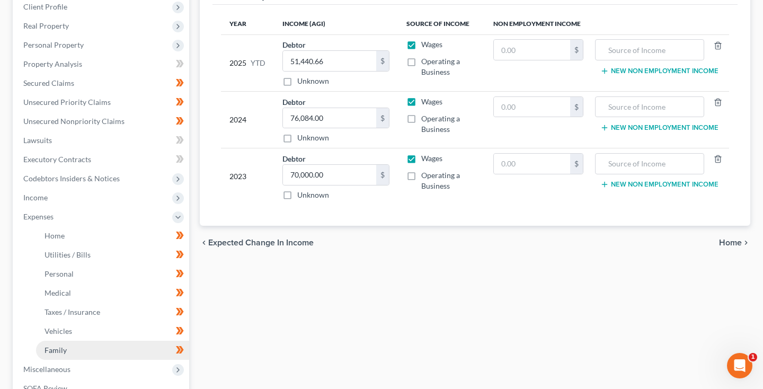
click at [59, 353] on span "Family" at bounding box center [56, 350] width 22 height 9
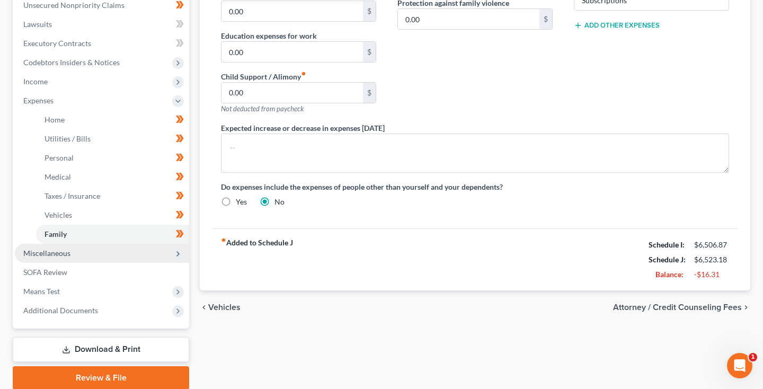
click at [81, 250] on span "Miscellaneous" at bounding box center [102, 253] width 174 height 19
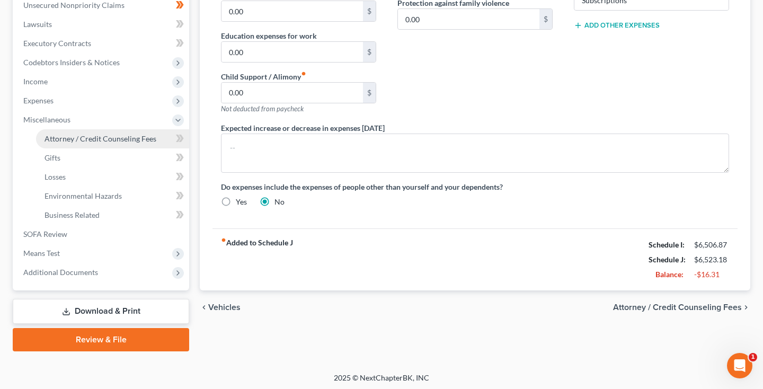
click at [106, 140] on span "Attorney / Credit Counseling Fees" at bounding box center [101, 138] width 112 height 9
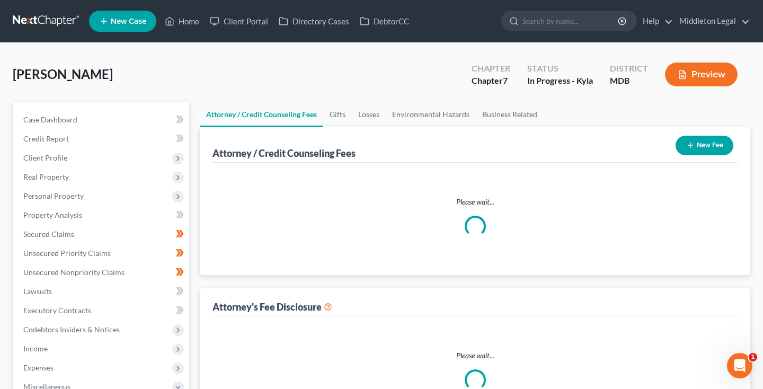
select select "0"
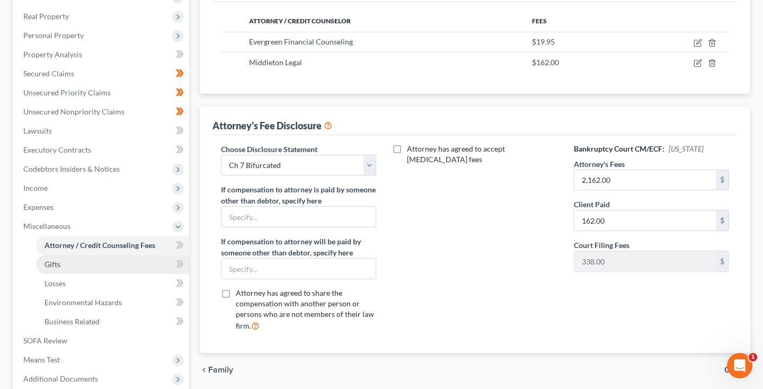
click at [88, 263] on link "Gifts" at bounding box center [112, 264] width 153 height 19
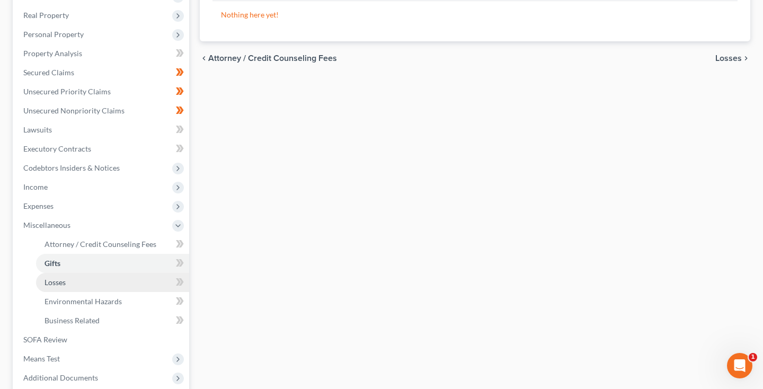
click at [75, 284] on link "Losses" at bounding box center [112, 282] width 153 height 19
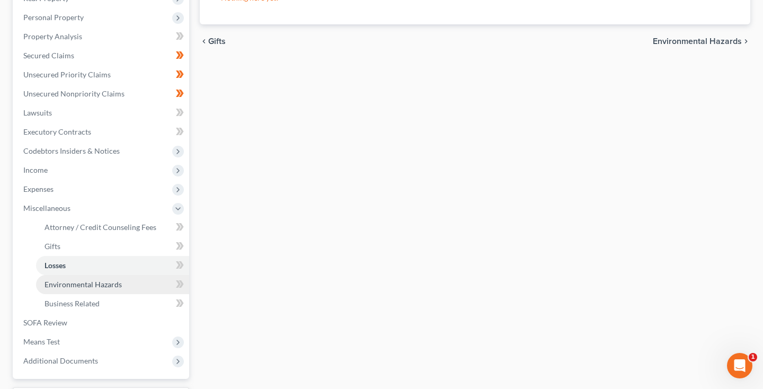
click at [70, 282] on span "Environmental Hazards" at bounding box center [83, 284] width 77 height 9
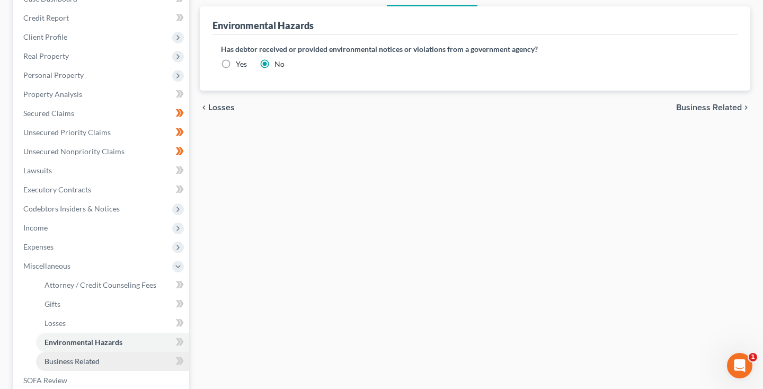
click at [53, 356] on link "Business Related" at bounding box center [112, 361] width 153 height 19
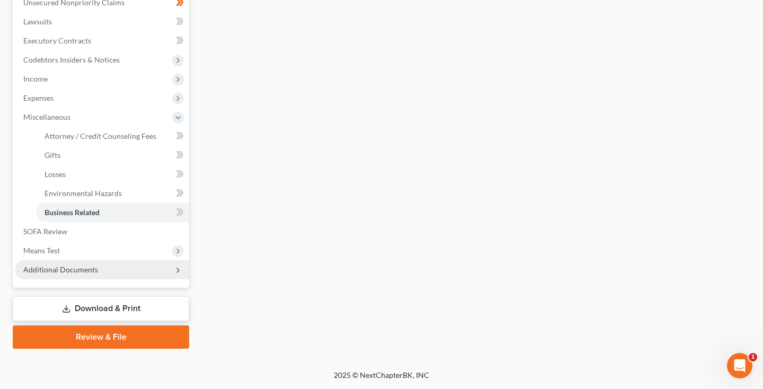
click at [87, 278] on span "Additional Documents" at bounding box center [102, 269] width 174 height 19
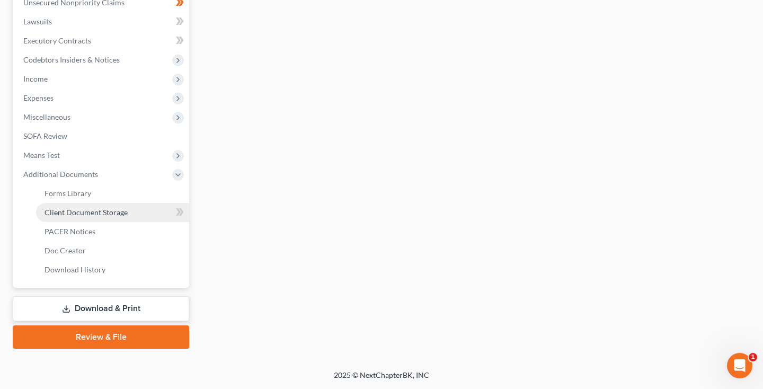
click at [98, 214] on span "Client Document Storage" at bounding box center [86, 212] width 83 height 9
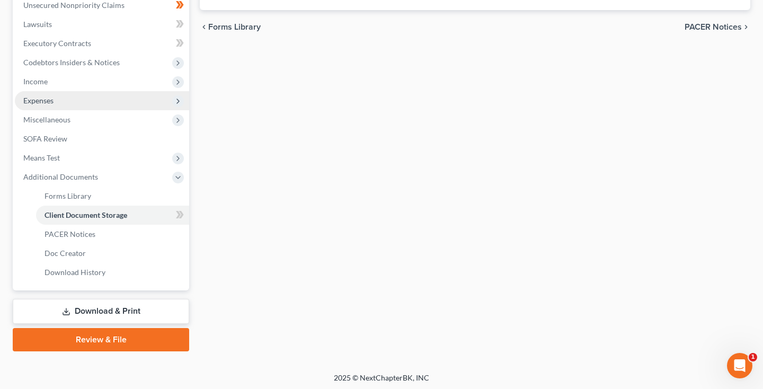
select select "14"
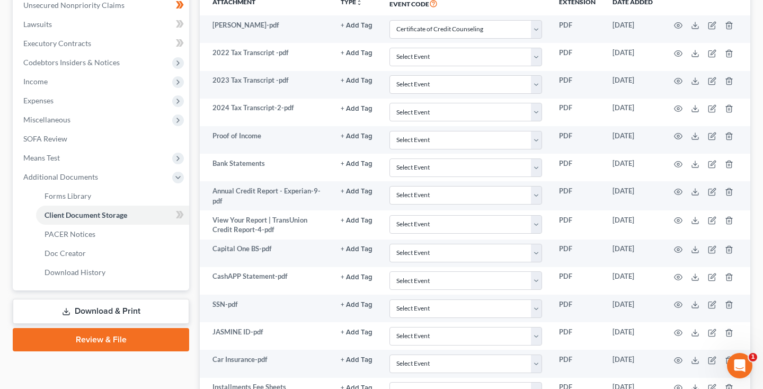
scroll to position [0, 0]
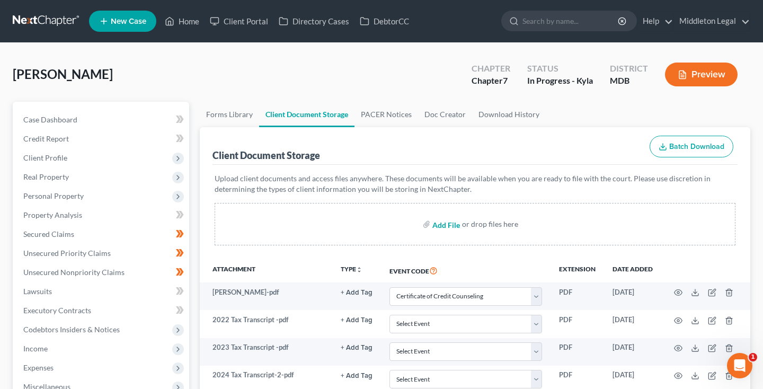
click at [447, 225] on input "file" at bounding box center [444, 224] width 25 height 19
type input "C:\fakepath\2021 Buick Enclave Preferred Sport Utility 4D Trade In Values | [PE…"
select select "14"
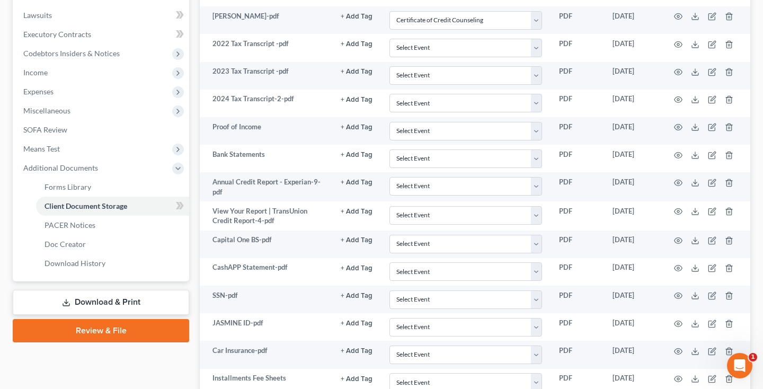
scroll to position [279, 0]
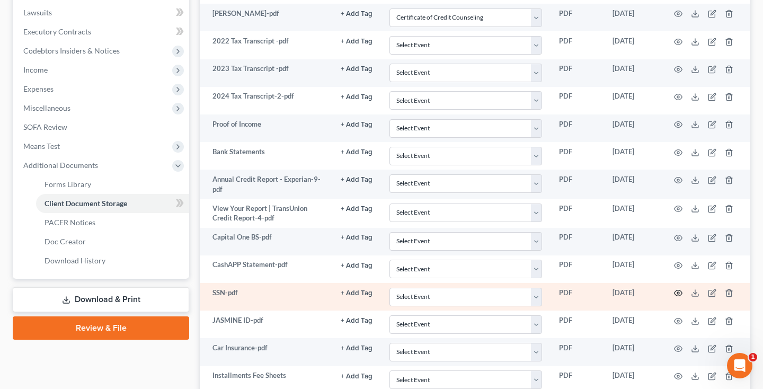
click at [679, 290] on icon "button" at bounding box center [678, 293] width 8 height 8
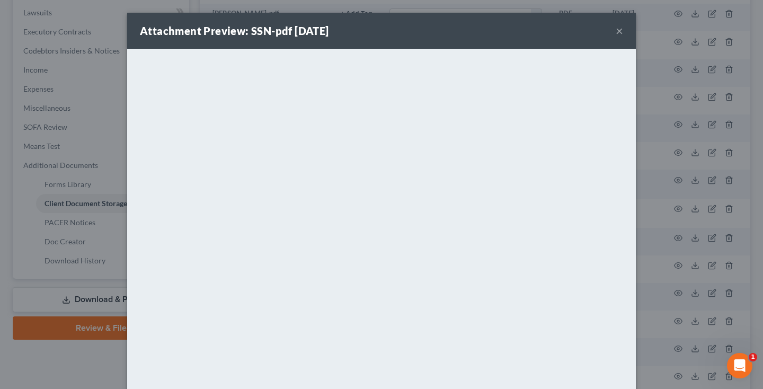
click at [622, 32] on button "×" at bounding box center [619, 30] width 7 height 13
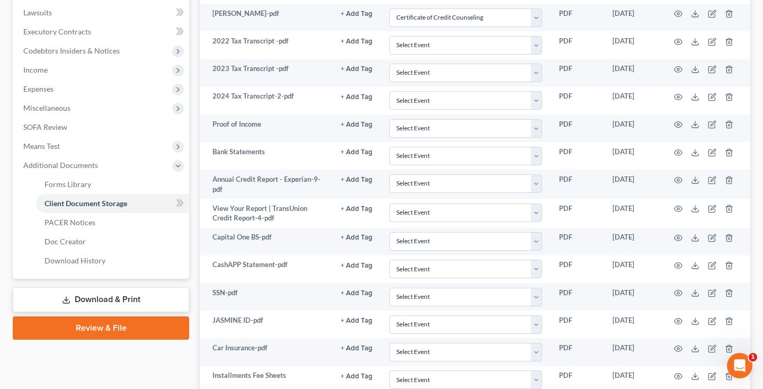
click at [106, 298] on link "Download & Print" at bounding box center [101, 299] width 176 height 25
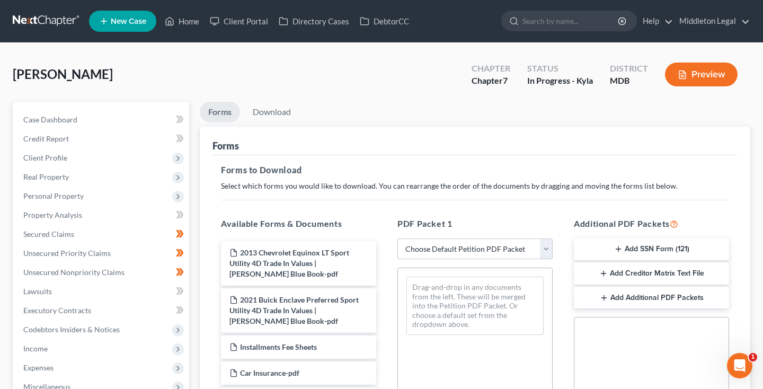
click at [633, 250] on button "Add SSN Form (121)" at bounding box center [651, 249] width 155 height 22
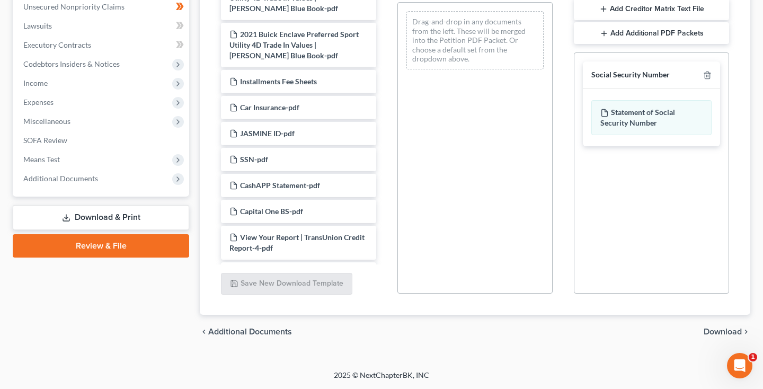
click at [716, 332] on span "Download" at bounding box center [723, 331] width 38 height 8
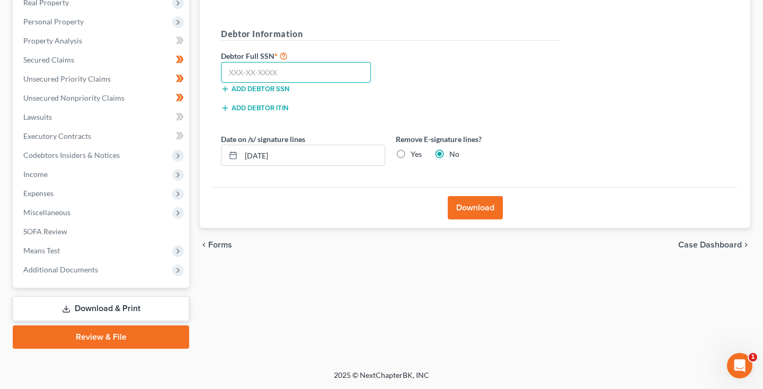
click at [347, 76] on input "text" at bounding box center [296, 72] width 150 height 21
paste input "577-21-0176"
type input "577-21-0176"
click at [471, 207] on button "Download" at bounding box center [475, 207] width 55 height 23
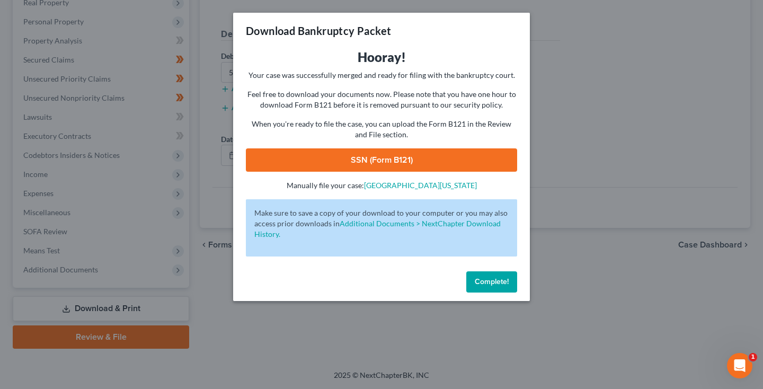
click at [443, 159] on link "SSN (Form B121)" at bounding box center [381, 159] width 271 height 23
click at [495, 283] on span "Complete!" at bounding box center [492, 281] width 34 height 9
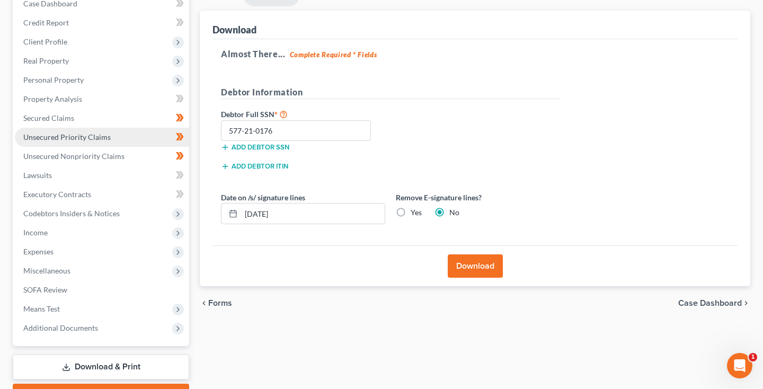
scroll to position [112, 0]
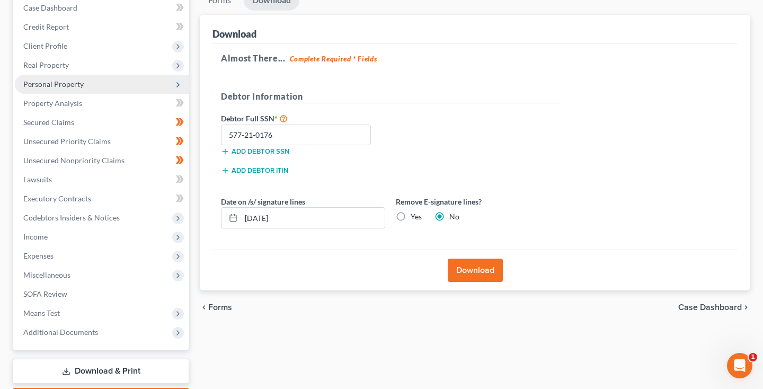
click at [60, 83] on span "Personal Property" at bounding box center [53, 83] width 60 height 9
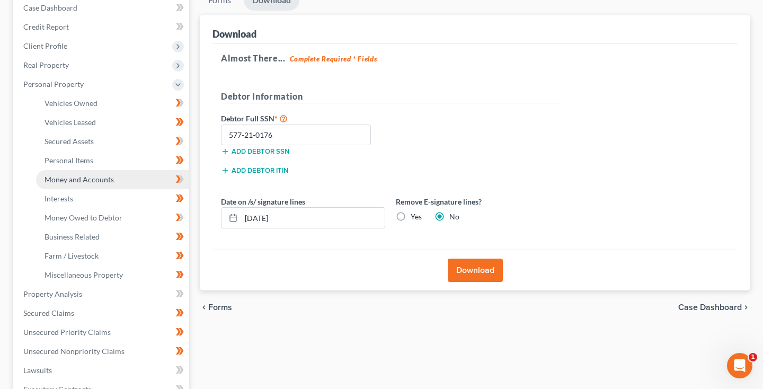
click at [74, 184] on link "Money and Accounts" at bounding box center [112, 179] width 153 height 19
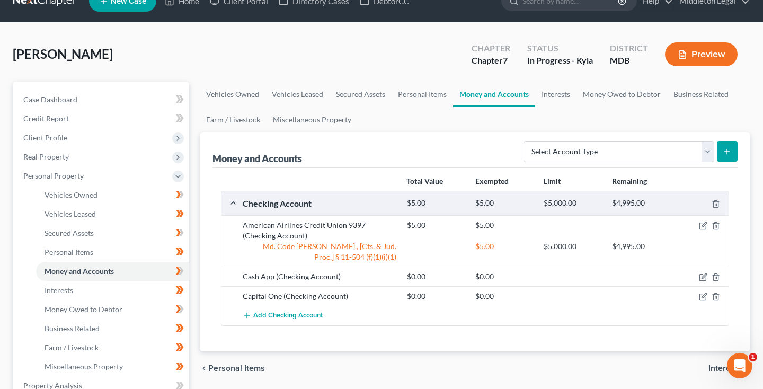
scroll to position [22, 0]
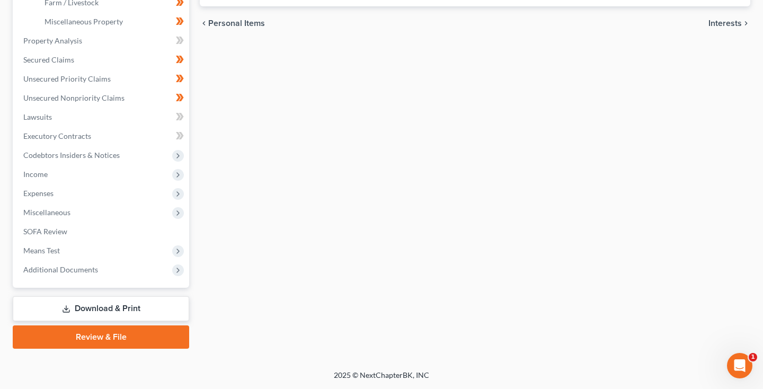
click at [117, 309] on link "Download & Print" at bounding box center [101, 308] width 176 height 25
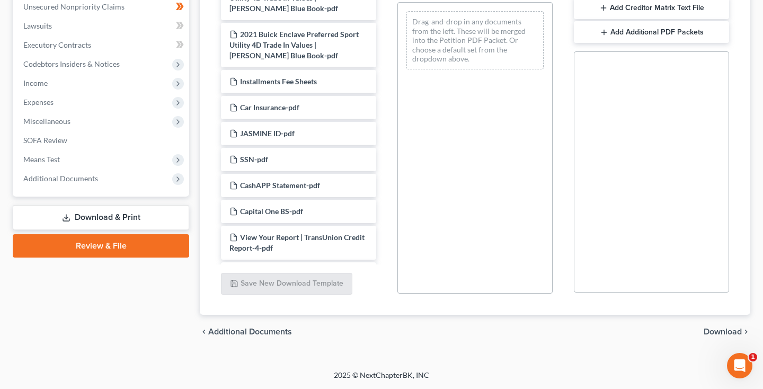
click at [130, 250] on link "Review & File" at bounding box center [101, 245] width 176 height 23
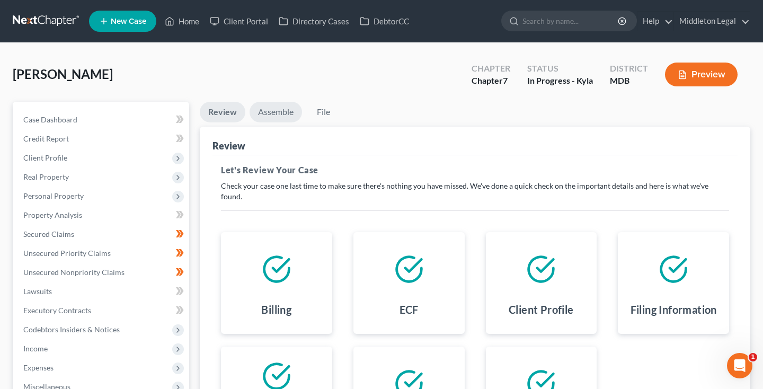
click at [276, 118] on link "Assemble" at bounding box center [276, 112] width 52 height 21
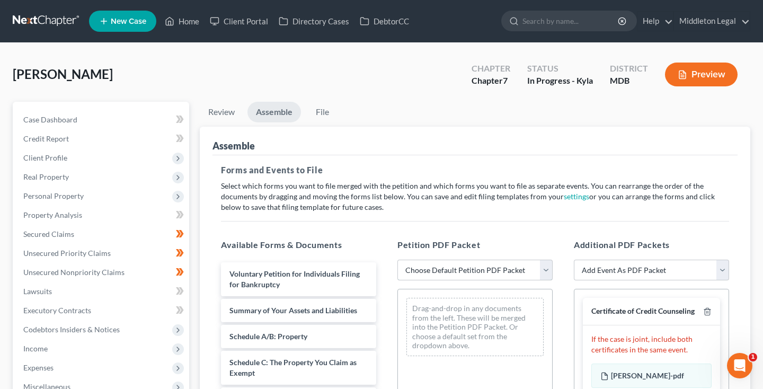
select select "0"
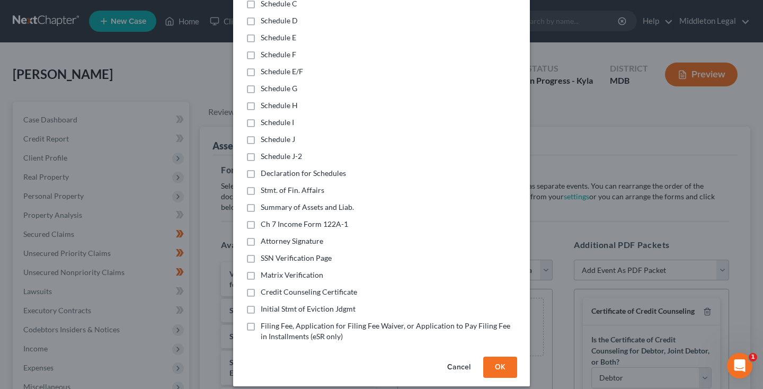
scroll to position [234, 0]
click at [261, 304] on label "Initial Stmt of Eviction Jdgmt" at bounding box center [308, 309] width 95 height 11
click at [265, 304] on input "Initial Stmt of Eviction Jdgmt" at bounding box center [268, 307] width 7 height 7
checkbox input "true"
click at [261, 219] on label "Ch 7 Income Form 122A-1" at bounding box center [304, 224] width 87 height 11
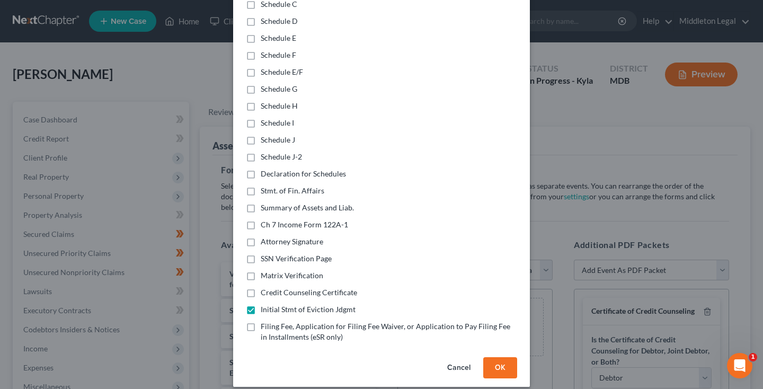
click at [265, 219] on input "Ch 7 Income Form 122A-1" at bounding box center [268, 222] width 7 height 7
checkbox input "true"
click at [261, 202] on label "Summary of Assets and Liab." at bounding box center [307, 207] width 93 height 11
click at [265, 202] on input "Summary of Assets and Liab." at bounding box center [268, 205] width 7 height 7
checkbox input "true"
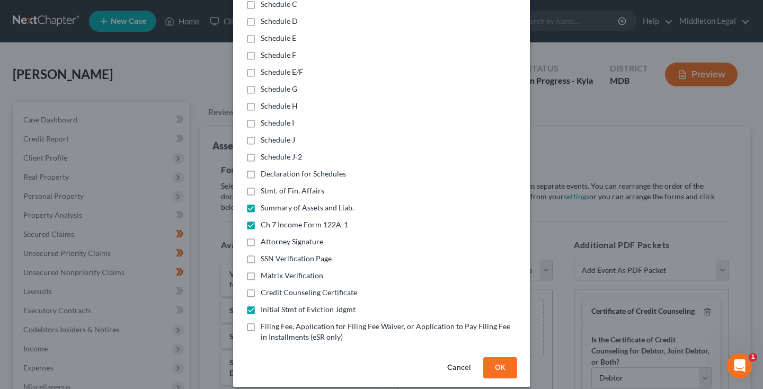
click at [261, 185] on label "Stmt. of Fin. Affairs" at bounding box center [293, 190] width 64 height 11
click at [265, 185] on input "Stmt. of Fin. Affairs" at bounding box center [268, 188] width 7 height 7
checkbox input "true"
click at [261, 169] on label "Declaration for Schedules" at bounding box center [303, 174] width 85 height 11
click at [265, 169] on input "Declaration for Schedules" at bounding box center [268, 172] width 7 height 7
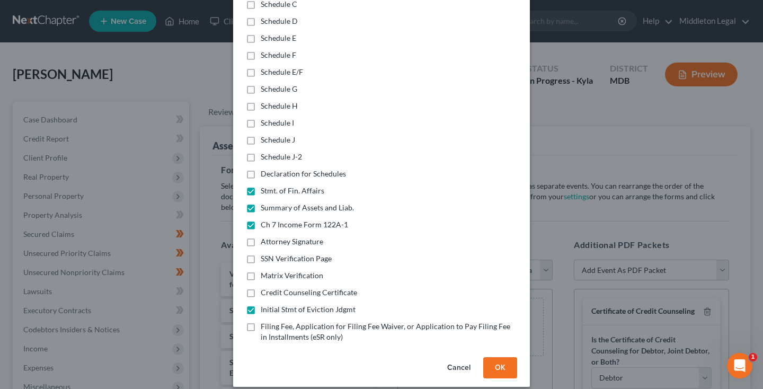
checkbox input "true"
click at [261, 152] on label "Schedule J-2" at bounding box center [281, 157] width 41 height 11
click at [265, 152] on input "Schedule J-2" at bounding box center [268, 155] width 7 height 7
checkbox input "true"
click at [261, 135] on label "Schedule J" at bounding box center [278, 140] width 34 height 11
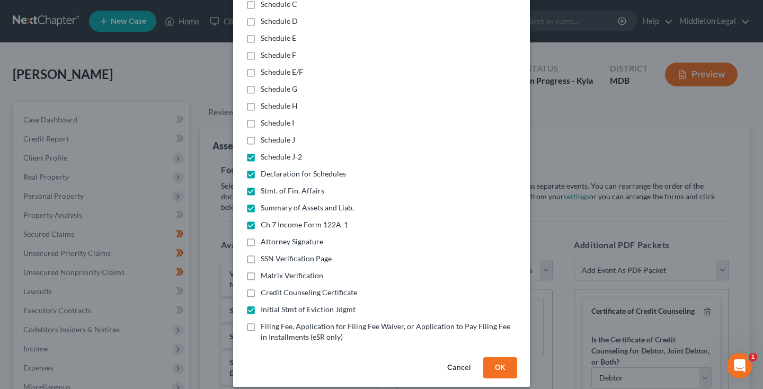
click at [265, 135] on input "Schedule J" at bounding box center [268, 138] width 7 height 7
checkbox input "true"
click at [261, 118] on label "Schedule I" at bounding box center [277, 123] width 33 height 11
click at [265, 118] on input "Schedule I" at bounding box center [268, 121] width 7 height 7
checkbox input "true"
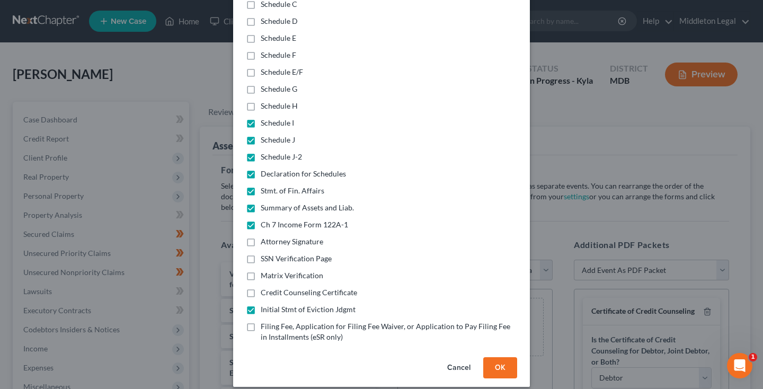
click at [261, 101] on label "Schedule H" at bounding box center [279, 106] width 37 height 11
click at [265, 101] on input "Schedule H" at bounding box center [268, 104] width 7 height 7
checkbox input "true"
click at [261, 84] on label "Schedule G" at bounding box center [279, 89] width 37 height 11
click at [265, 84] on input "Schedule G" at bounding box center [268, 87] width 7 height 7
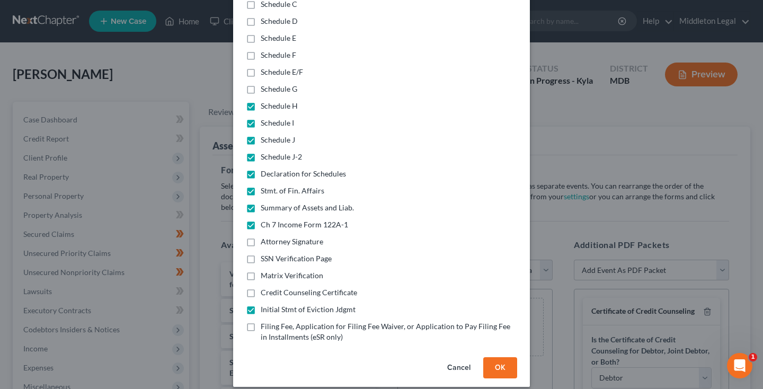
checkbox input "true"
click at [261, 67] on label "Schedule E/F" at bounding box center [282, 72] width 42 height 11
click at [265, 67] on input "Schedule E/F" at bounding box center [268, 70] width 7 height 7
checkbox input "true"
click at [261, 50] on label "Schedule F" at bounding box center [279, 55] width 36 height 11
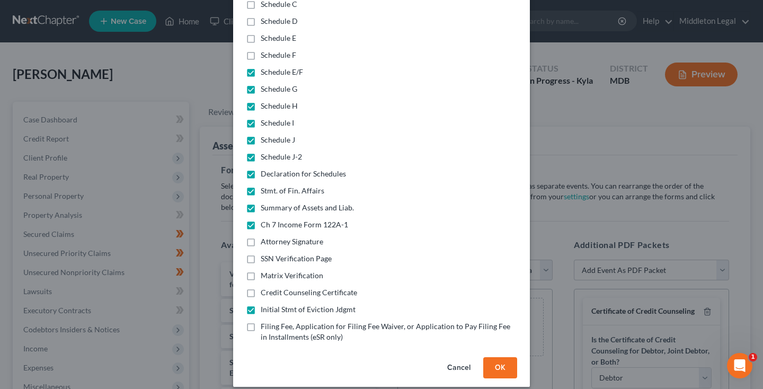
click at [265, 50] on input "Schedule F" at bounding box center [268, 53] width 7 height 7
checkbox input "true"
click at [261, 33] on label "Schedule E" at bounding box center [279, 38] width 36 height 11
click at [265, 33] on input "Schedule E" at bounding box center [268, 36] width 7 height 7
checkbox input "true"
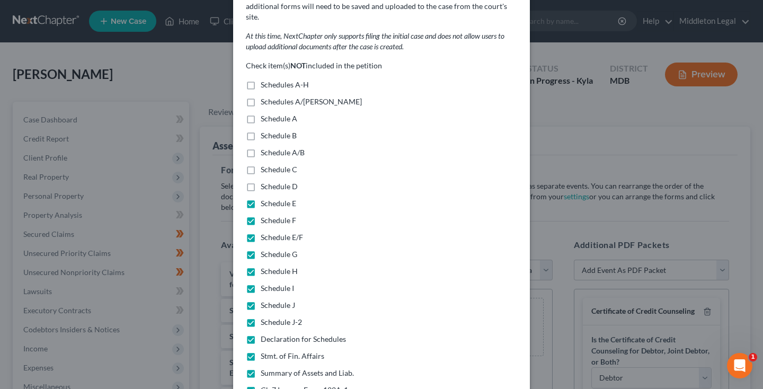
scroll to position [54, 0]
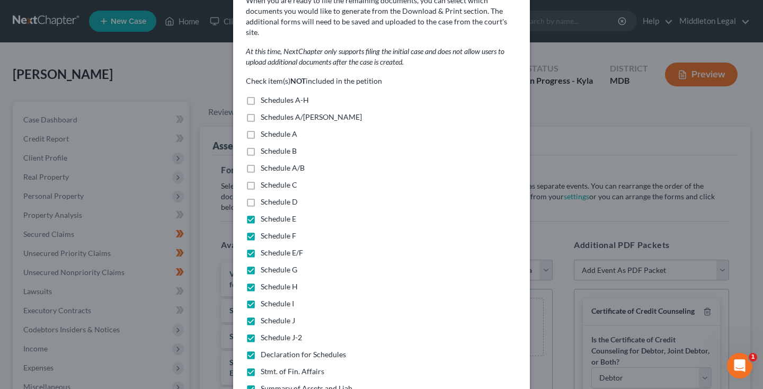
click at [261, 95] on label "Schedules A-H" at bounding box center [285, 100] width 48 height 11
click at [265, 95] on input "Schedules A-H" at bounding box center [268, 98] width 7 height 7
checkbox input "true"
click at [261, 112] on label "Schedules A/[PERSON_NAME]" at bounding box center [311, 117] width 101 height 11
click at [265, 112] on input "Schedules A/[PERSON_NAME]" at bounding box center [268, 115] width 7 height 7
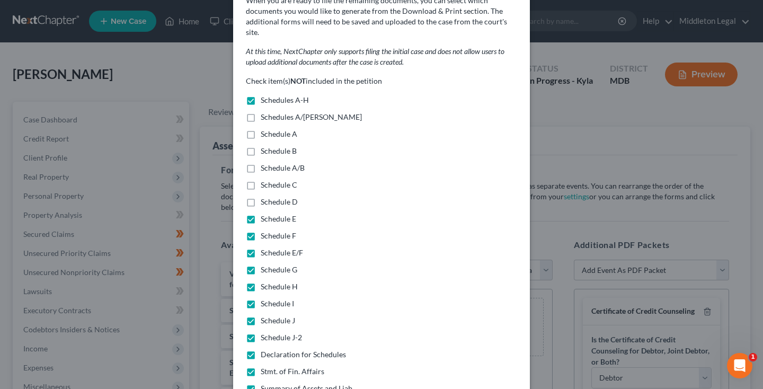
checkbox input "true"
click at [261, 129] on label "Schedule A" at bounding box center [279, 134] width 37 height 11
click at [265, 129] on input "Schedule A" at bounding box center [268, 132] width 7 height 7
checkbox input "true"
click at [261, 146] on label "Schedule B" at bounding box center [279, 151] width 36 height 11
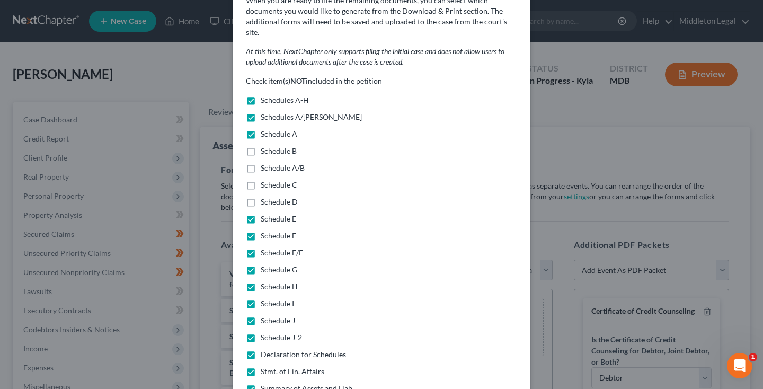
click at [265, 146] on input "Schedule B" at bounding box center [268, 149] width 7 height 7
checkbox input "true"
click at [261, 163] on label "Schedule A/B" at bounding box center [283, 168] width 44 height 11
click at [265, 163] on input "Schedule A/B" at bounding box center [268, 166] width 7 height 7
checkbox input "true"
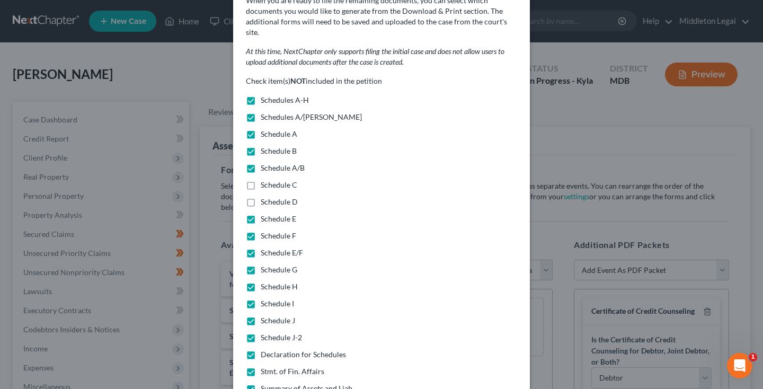
click at [261, 180] on label "Schedule C" at bounding box center [279, 185] width 37 height 11
click at [265, 180] on input "Schedule C" at bounding box center [268, 183] width 7 height 7
checkbox input "true"
click at [261, 197] on label "Schedule D" at bounding box center [279, 202] width 37 height 11
click at [265, 197] on input "Schedule D" at bounding box center [268, 200] width 7 height 7
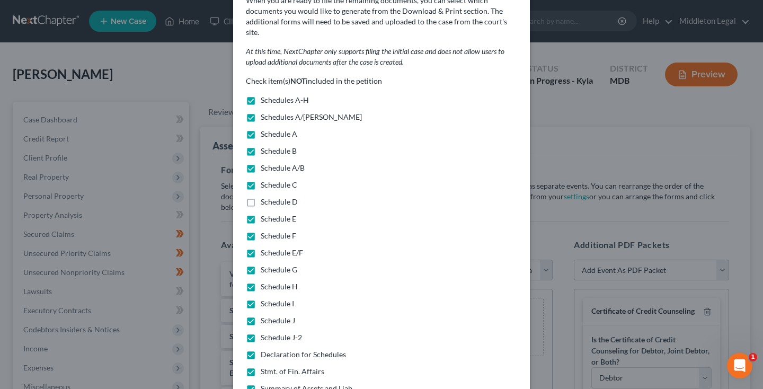
checkbox input "true"
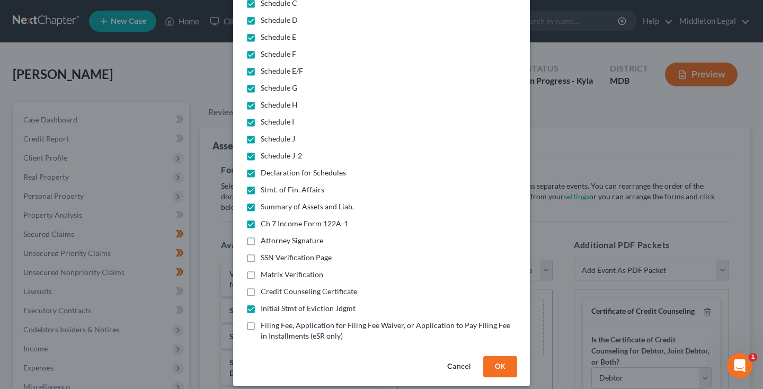
scroll to position [234, 0]
click at [498, 363] on button "OK" at bounding box center [500, 367] width 34 height 21
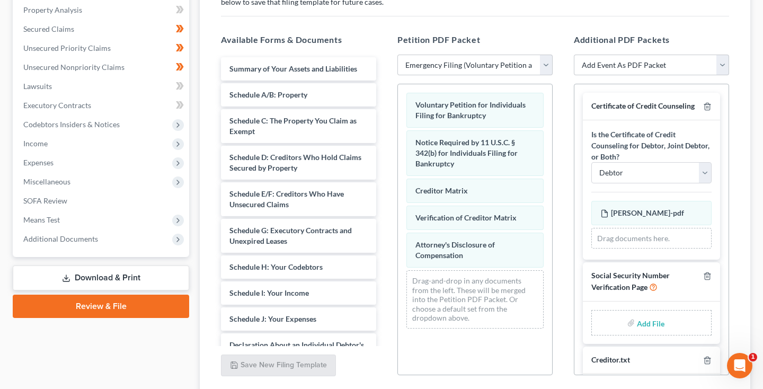
scroll to position [191, 0]
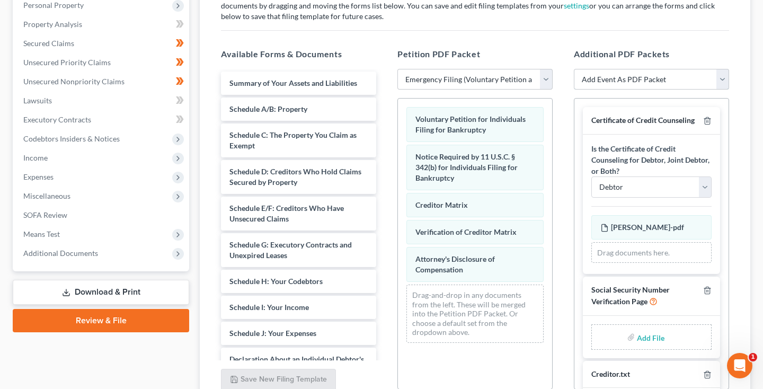
select select "26"
select select
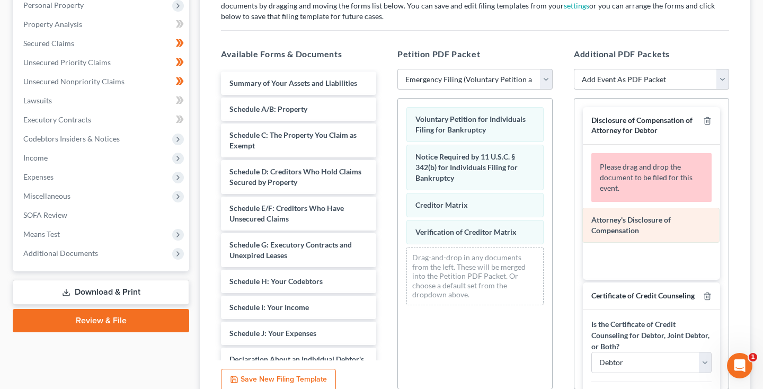
drag, startPoint x: 477, startPoint y: 273, endPoint x: 652, endPoint y: 232, distance: 180.1
click at [552, 232] on div "Attorney's Disclosure of Compensation Voluntary Petition for Individuals Filing…" at bounding box center [475, 206] width 154 height 215
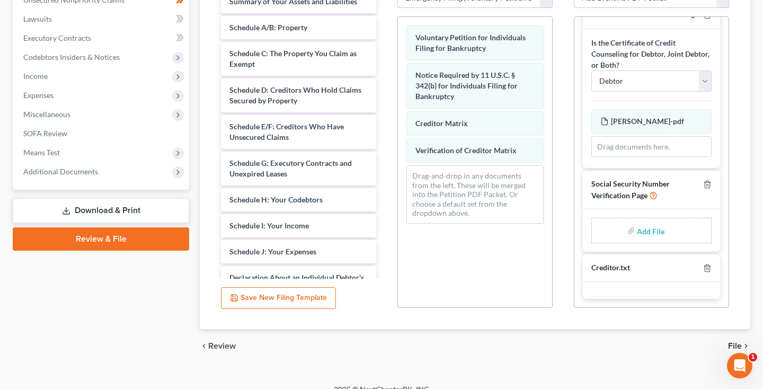
scroll to position [278, 0]
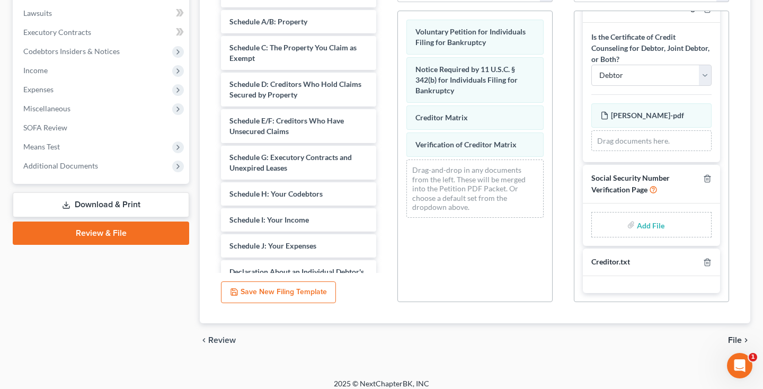
click at [644, 225] on input "file" at bounding box center [649, 224] width 25 height 19
type input "C:\fakepath\8168992f-7923-4c03-afb6-54e44470b667.pdf"
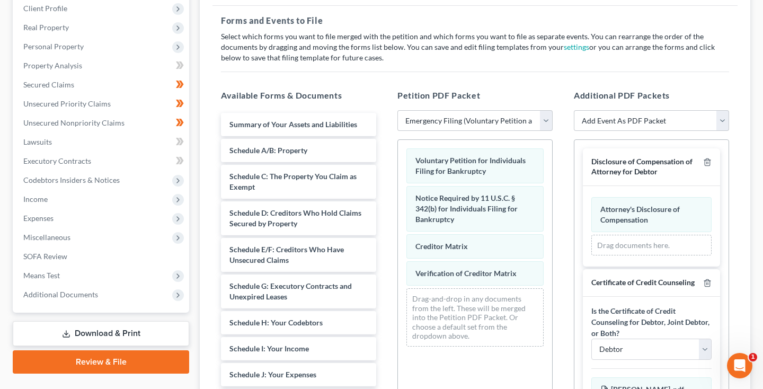
scroll to position [100, 0]
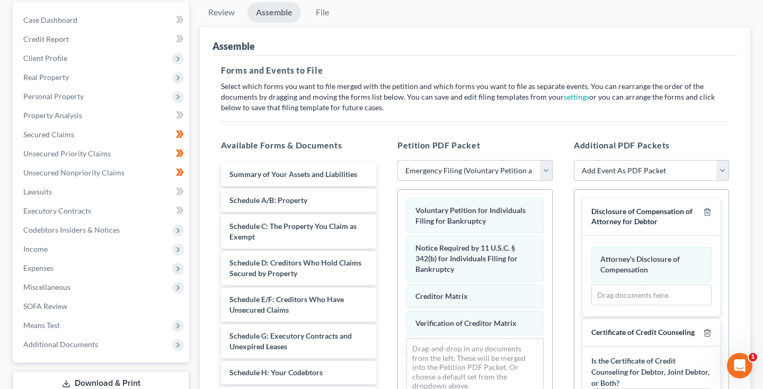
select select "45"
select select
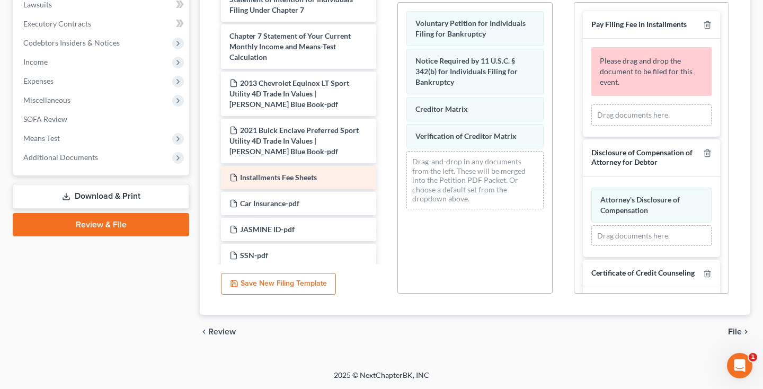
scroll to position [334, 0]
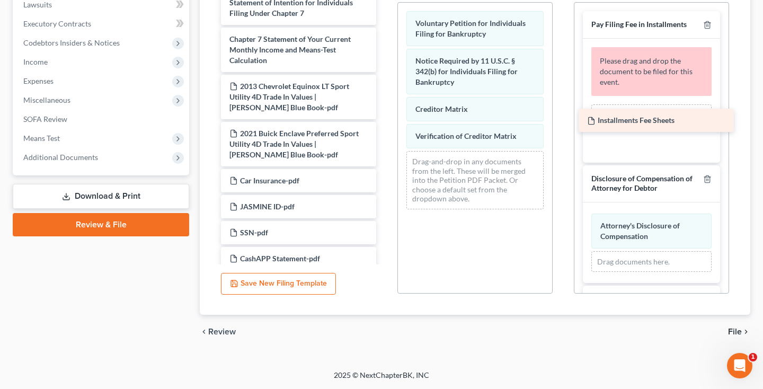
drag, startPoint x: 320, startPoint y: 183, endPoint x: 678, endPoint y: 123, distance: 362.7
click at [385, 123] on div "Installments Fee Sheets Summary of Your Assets and Liabilities Schedule A/B: Pr…" at bounding box center [298, 65] width 172 height 847
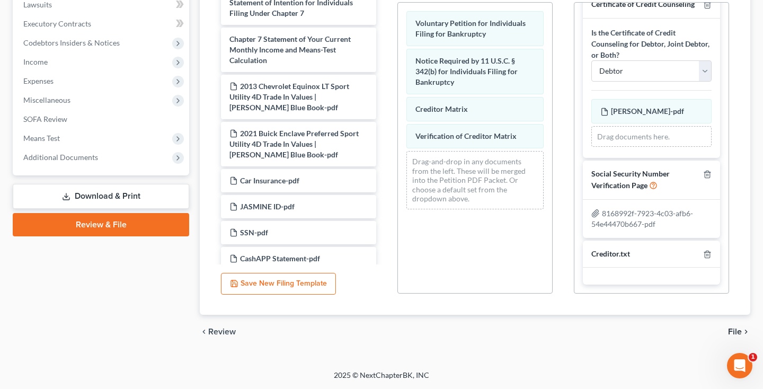
scroll to position [287, 0]
click at [736, 329] on span "File" at bounding box center [735, 331] width 14 height 8
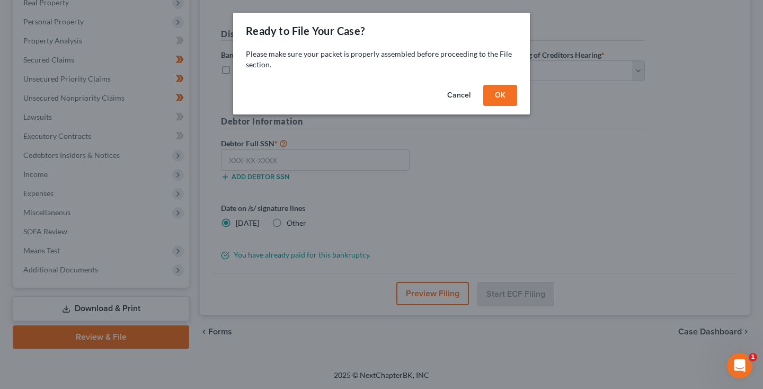
scroll to position [174, 0]
click at [501, 101] on button "OK" at bounding box center [500, 95] width 34 height 21
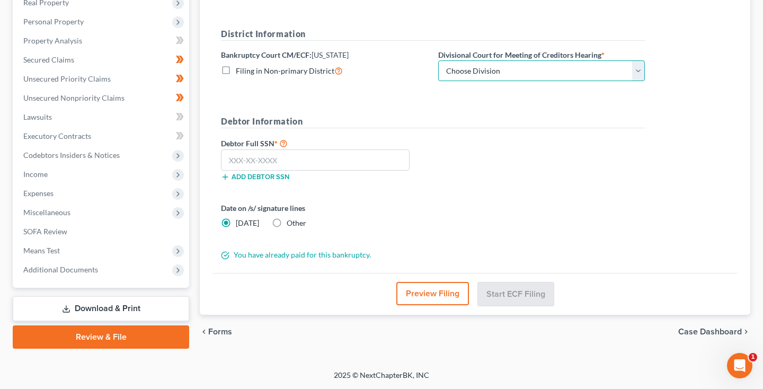
select select "1"
click at [311, 163] on input "text" at bounding box center [315, 159] width 189 height 21
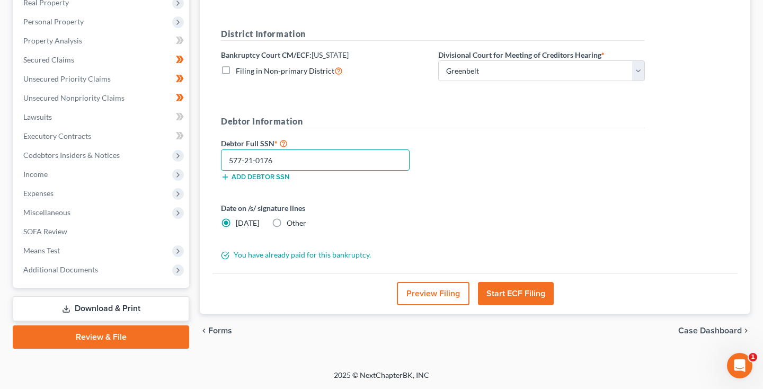
type input "577-21-0176"
click at [417, 294] on button "Preview Filing" at bounding box center [433, 293] width 73 height 23
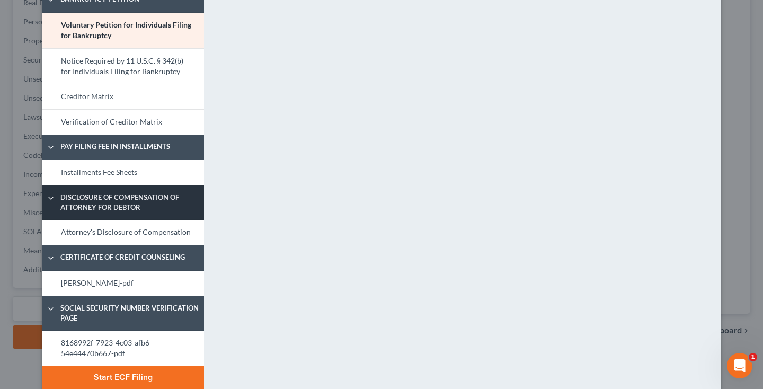
scroll to position [59, 0]
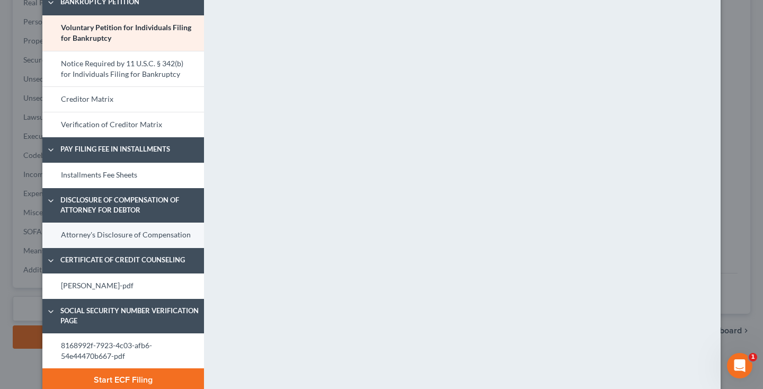
click at [132, 236] on link "Attorney's Disclosure of Compensation" at bounding box center [123, 235] width 162 height 25
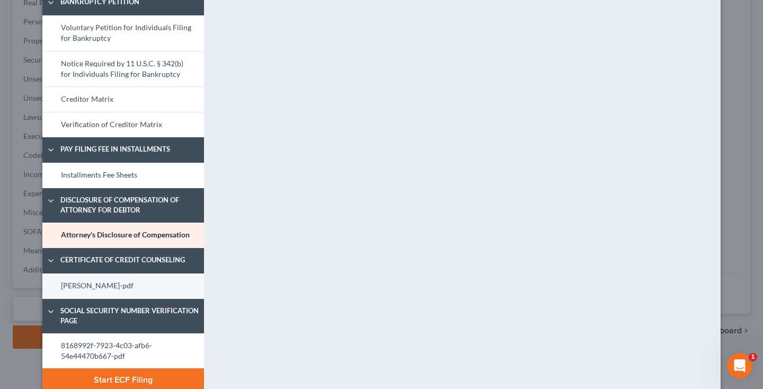
click at [141, 291] on link "[PERSON_NAME]-pdf" at bounding box center [123, 285] width 162 height 25
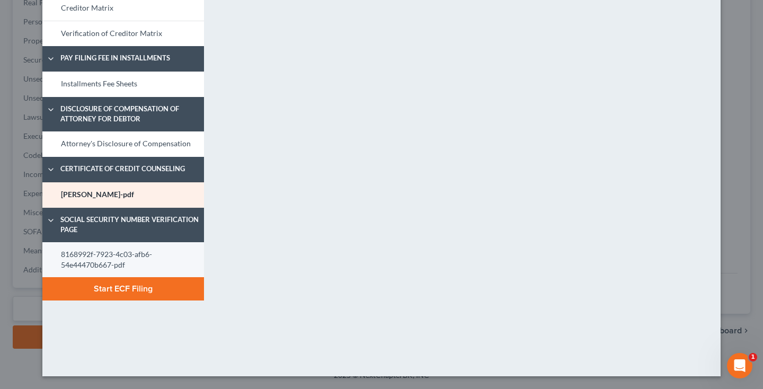
scroll to position [150, 0]
click at [129, 255] on link "8168992f-7923-4c03-afb6-54e44470b667-pdf" at bounding box center [123, 260] width 162 height 36
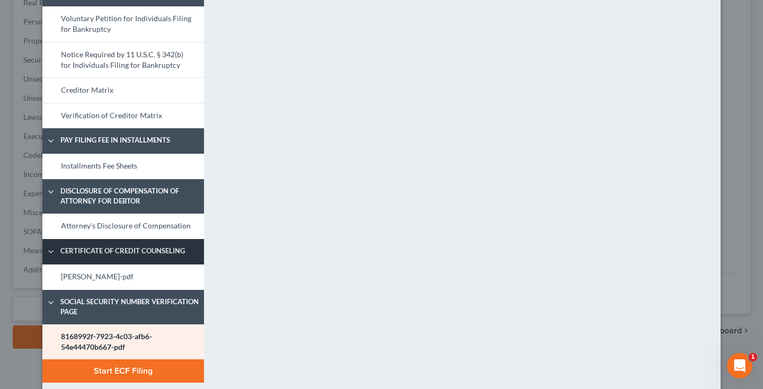
scroll to position [59, 0]
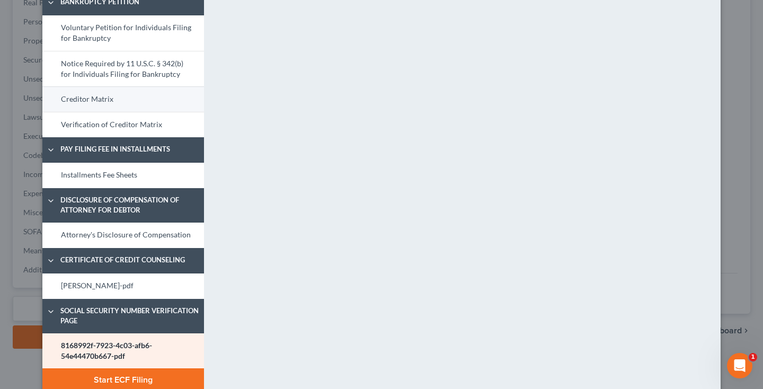
click at [122, 98] on link "Creditor Matrix" at bounding box center [123, 98] width 162 height 25
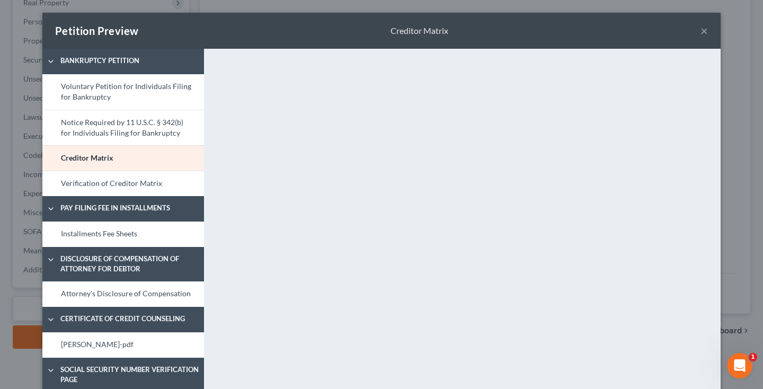
scroll to position [0, 0]
click at [708, 32] on div "Petition Preview Creditor Matrix ×" at bounding box center [381, 31] width 678 height 36
click at [703, 33] on button "×" at bounding box center [704, 30] width 7 height 13
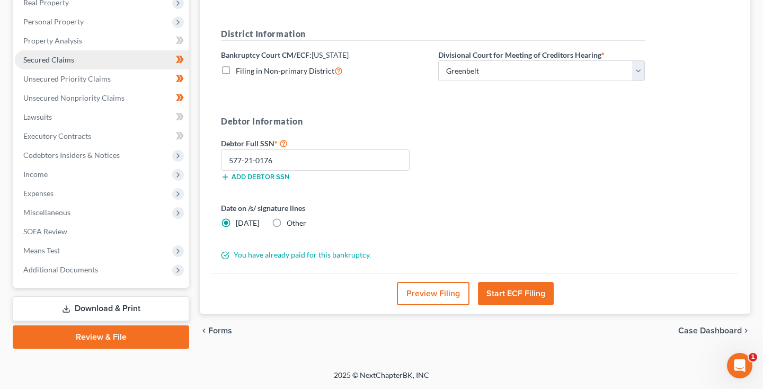
click at [51, 62] on span "Secured Claims" at bounding box center [48, 59] width 51 height 9
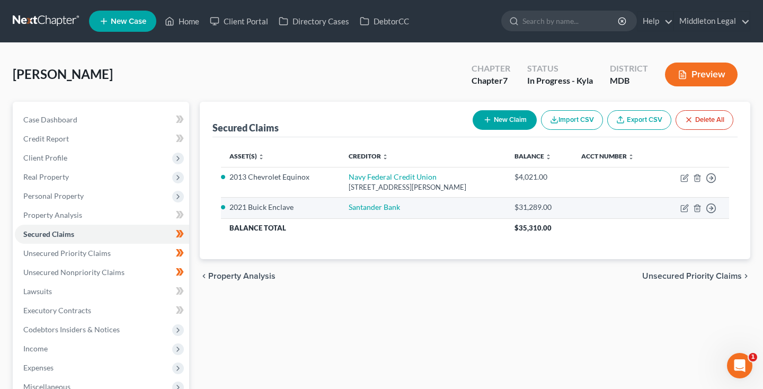
click at [680, 205] on td "Move to E Move to F Move to G Move to Notice Only" at bounding box center [694, 207] width 70 height 21
click at [686, 209] on icon "button" at bounding box center [684, 208] width 8 height 8
select select "0"
select select "4"
select select "0"
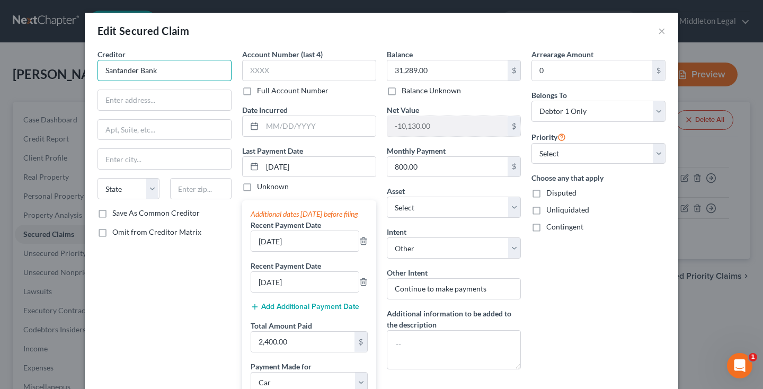
click at [203, 72] on input "Santander Bank" at bounding box center [165, 70] width 134 height 21
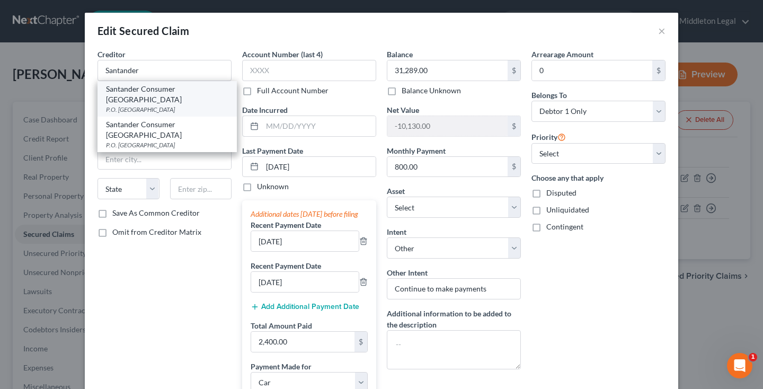
click at [139, 105] on div "P.O. [GEOGRAPHIC_DATA]" at bounding box center [167, 109] width 122 height 9
type input "Santander Consumer [GEOGRAPHIC_DATA]"
type input "P.O. Box 961211"
type input "[PERSON_NAME]"
select select "45"
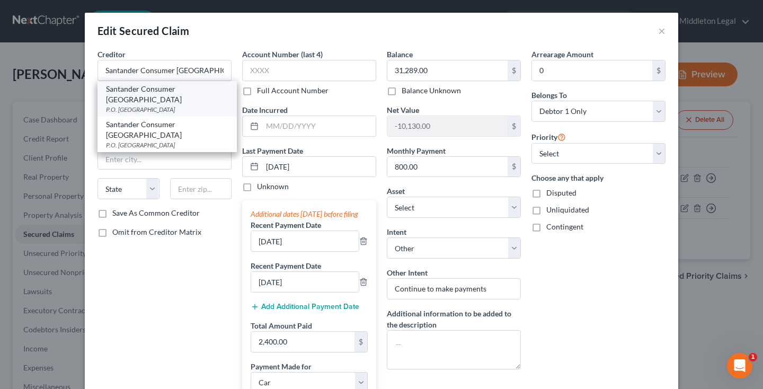
type input "75161"
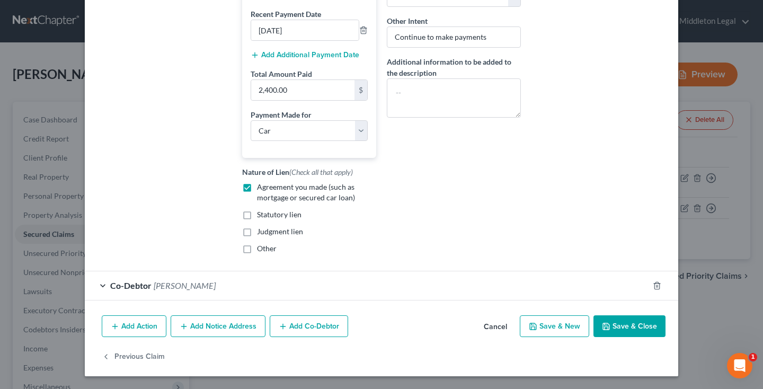
scroll to position [262, 0]
click at [630, 329] on button "Save & Close" at bounding box center [630, 326] width 72 height 22
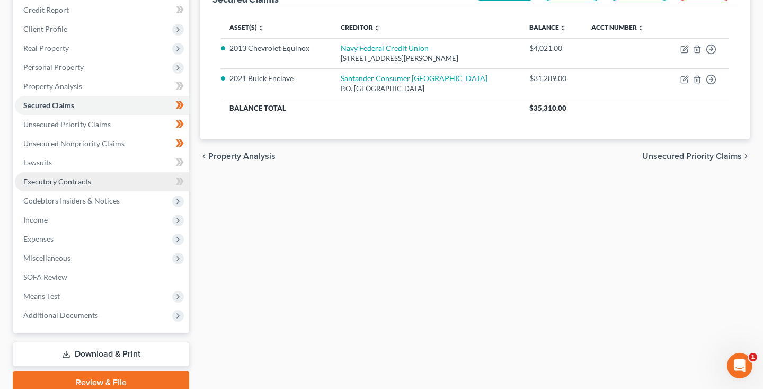
scroll to position [140, 0]
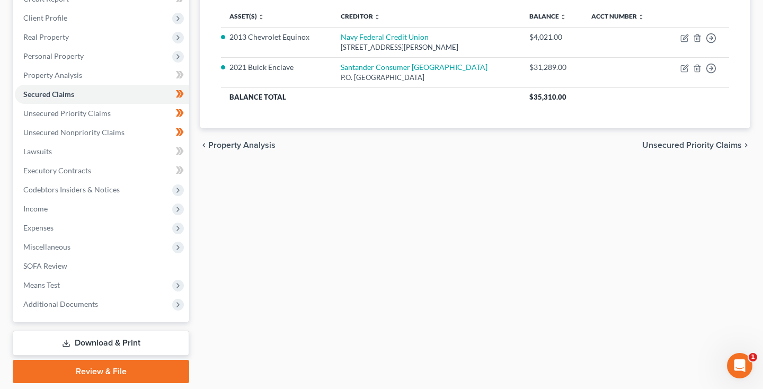
click at [96, 347] on link "Download & Print" at bounding box center [101, 343] width 176 height 25
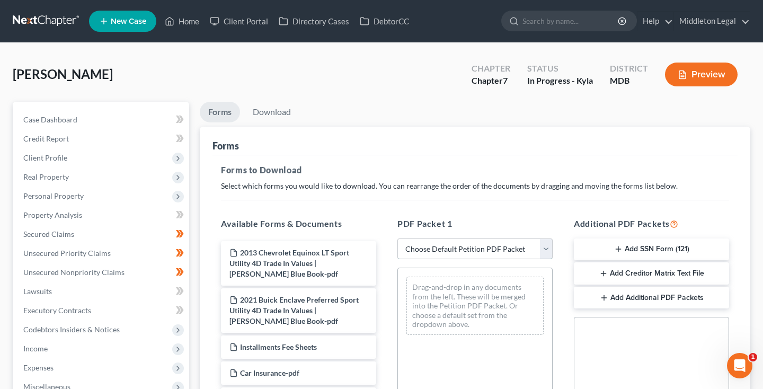
select select "1"
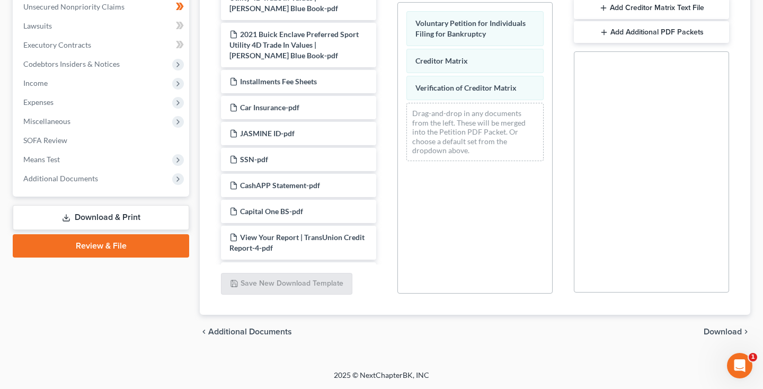
scroll to position [265, 0]
click at [137, 248] on link "Review & File" at bounding box center [101, 245] width 176 height 23
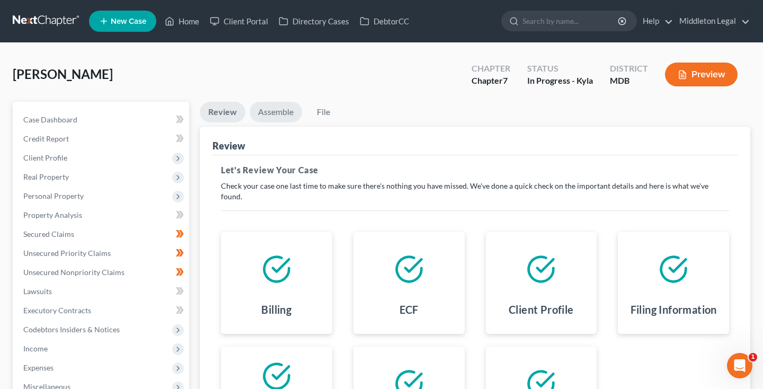
click at [284, 111] on link "Assemble" at bounding box center [276, 112] width 52 height 21
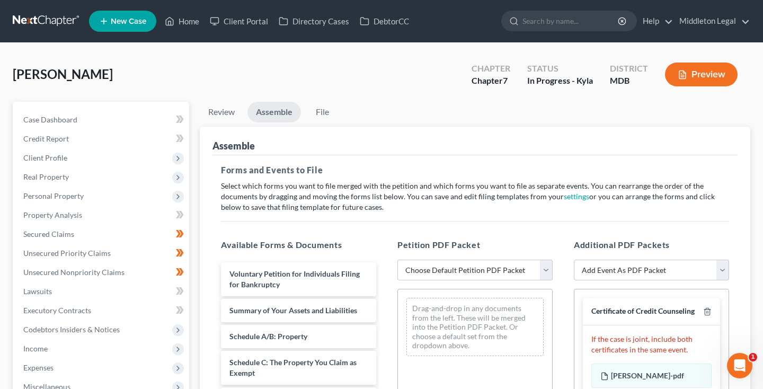
select select "0"
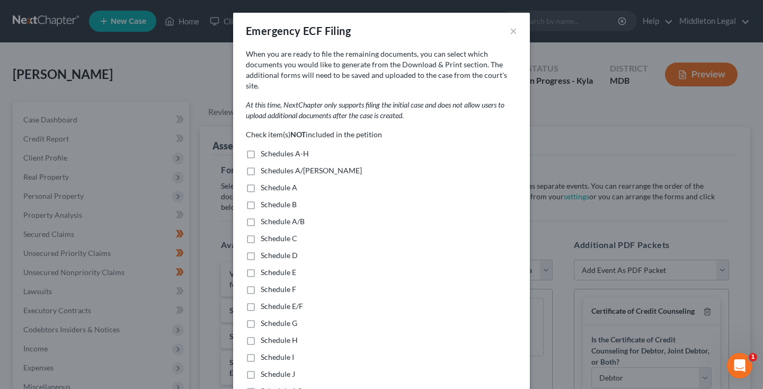
click at [261, 148] on label "Schedules A-H" at bounding box center [285, 153] width 48 height 11
click at [265, 148] on input "Schedules A-H" at bounding box center [268, 151] width 7 height 7
checkbox input "true"
click at [261, 165] on label "Schedules A/[PERSON_NAME]" at bounding box center [311, 170] width 101 height 11
click at [265, 165] on input "Schedules A/[PERSON_NAME]" at bounding box center [268, 168] width 7 height 7
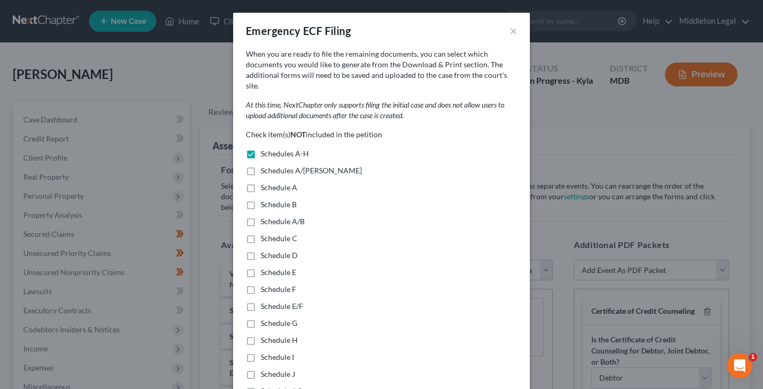
checkbox input "true"
click at [261, 182] on label "Schedule A" at bounding box center [279, 187] width 37 height 11
click at [265, 182] on input "Schedule A" at bounding box center [268, 185] width 7 height 7
checkbox input "true"
click at [261, 199] on label "Schedule B" at bounding box center [279, 204] width 36 height 11
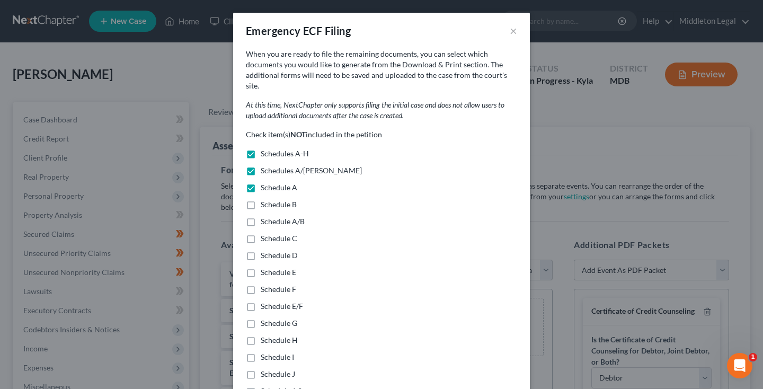
click at [265, 199] on input "Schedule B" at bounding box center [268, 202] width 7 height 7
checkbox input "true"
click at [261, 216] on label "Schedule A/B" at bounding box center [283, 221] width 44 height 11
click at [265, 216] on input "Schedule A/B" at bounding box center [268, 219] width 7 height 7
checkbox input "true"
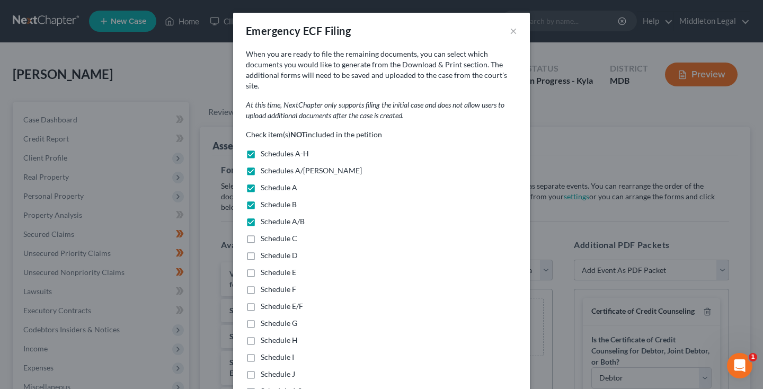
click at [261, 233] on label "Schedule C" at bounding box center [279, 238] width 37 height 11
click at [265, 233] on input "Schedule C" at bounding box center [268, 236] width 7 height 7
checkbox input "true"
click at [261, 250] on label "Schedule D" at bounding box center [279, 255] width 37 height 11
click at [265, 250] on input "Schedule D" at bounding box center [268, 253] width 7 height 7
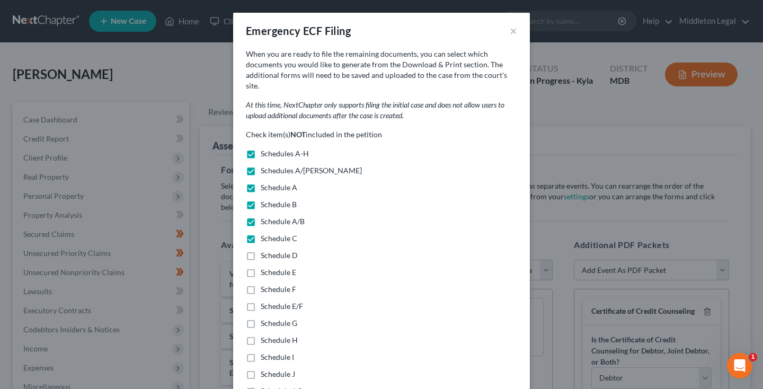
checkbox input "true"
click at [261, 267] on label "Schedule E" at bounding box center [279, 272] width 36 height 11
click at [265, 267] on input "Schedule E" at bounding box center [268, 270] width 7 height 7
checkbox input "true"
click at [261, 284] on label "Schedule F" at bounding box center [279, 289] width 36 height 11
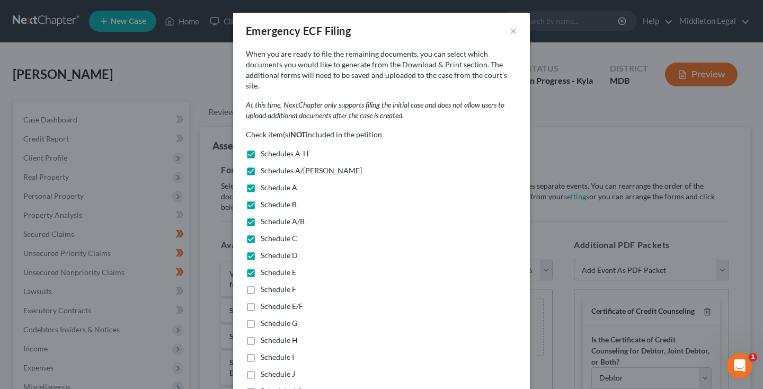
click at [265, 284] on input "Schedule F" at bounding box center [268, 287] width 7 height 7
checkbox input "true"
click at [261, 301] on label "Schedule E/F" at bounding box center [282, 306] width 42 height 11
click at [265, 301] on input "Schedule E/F" at bounding box center [268, 304] width 7 height 7
checkbox input "true"
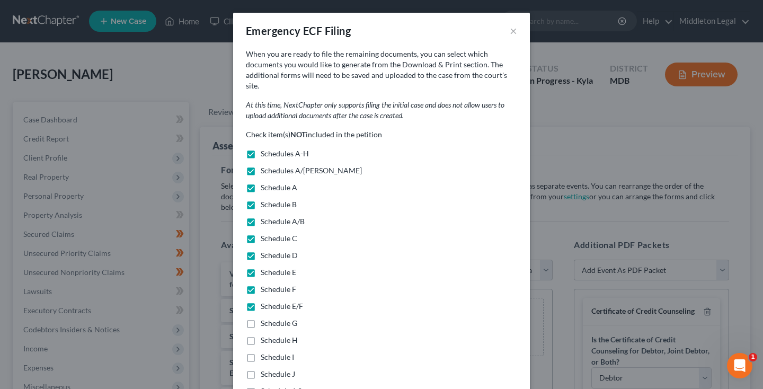
click at [261, 318] on label "Schedule G" at bounding box center [279, 323] width 37 height 11
click at [265, 318] on input "Schedule G" at bounding box center [268, 321] width 7 height 7
checkbox input "true"
click at [261, 335] on label "Schedule H" at bounding box center [279, 340] width 37 height 11
click at [265, 335] on input "Schedule H" at bounding box center [268, 338] width 7 height 7
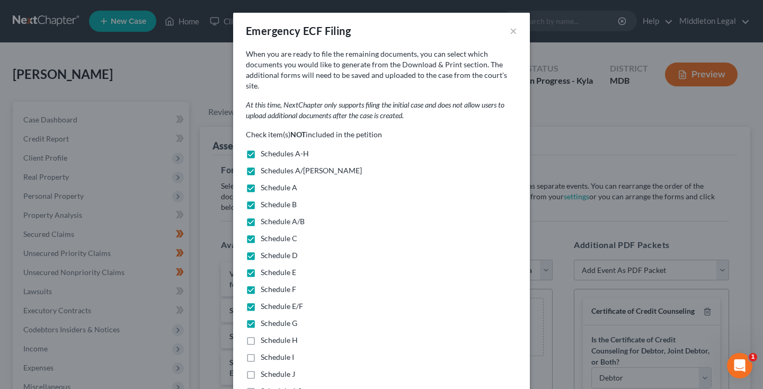
checkbox input "true"
click at [261, 352] on label "Schedule I" at bounding box center [277, 357] width 33 height 11
click at [265, 352] on input "Schedule I" at bounding box center [268, 355] width 7 height 7
checkbox input "true"
click at [261, 369] on label "Schedule J" at bounding box center [278, 374] width 34 height 11
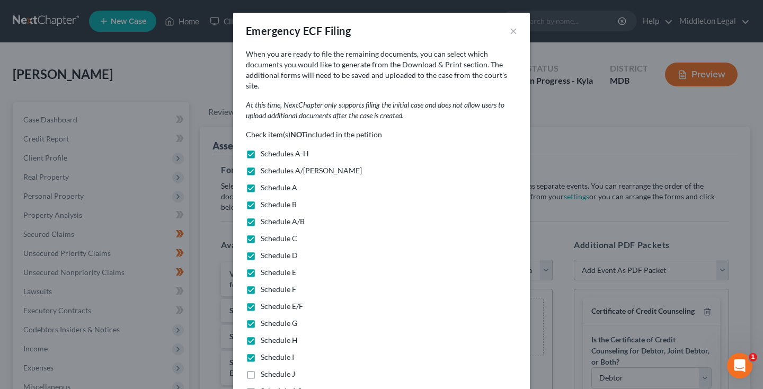
click at [265, 369] on input "Schedule J" at bounding box center [268, 372] width 7 height 7
checkbox input "true"
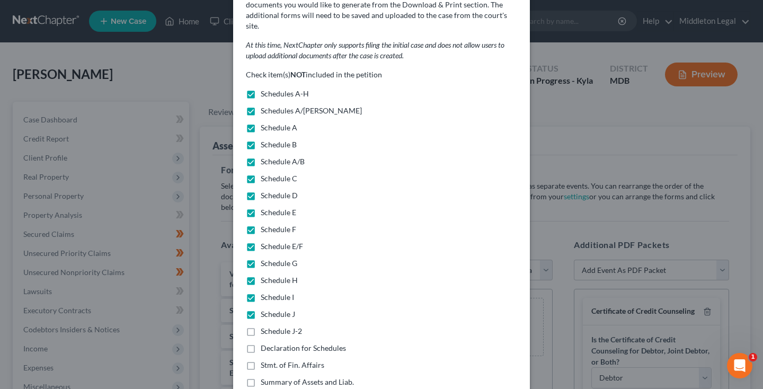
scroll to position [68, 0]
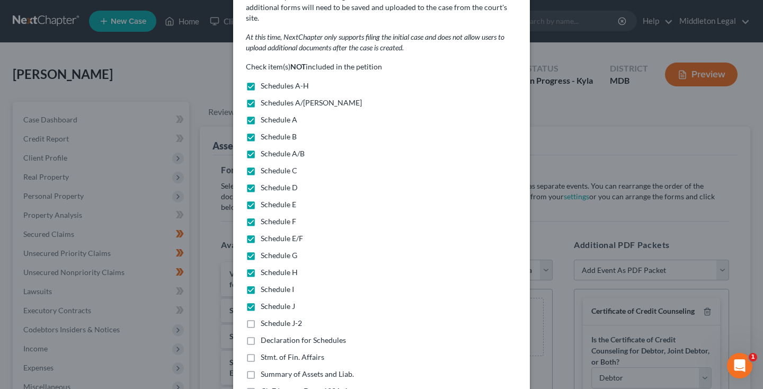
click at [261, 318] on label "Schedule J-2" at bounding box center [281, 323] width 41 height 11
click at [265, 318] on input "Schedule J-2" at bounding box center [268, 321] width 7 height 7
checkbox input "true"
click at [261, 335] on label "Declaration for Schedules" at bounding box center [303, 340] width 85 height 11
click at [265, 335] on input "Declaration for Schedules" at bounding box center [268, 338] width 7 height 7
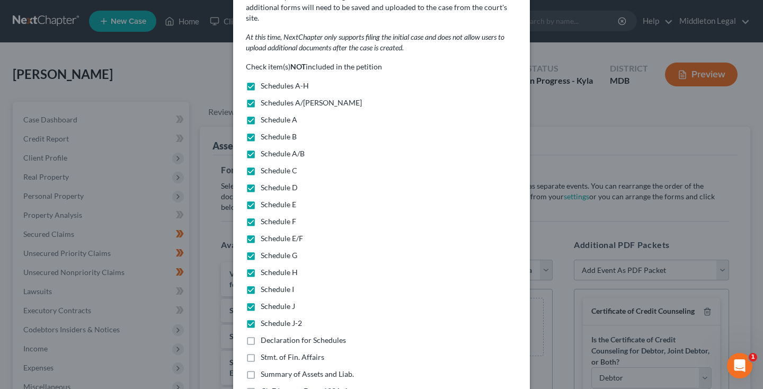
checkbox input "true"
click at [261, 352] on label "Stmt. of Fin. Affairs" at bounding box center [293, 357] width 64 height 11
click at [265, 352] on input "Stmt. of Fin. Affairs" at bounding box center [268, 355] width 7 height 7
checkbox input "true"
click at [261, 369] on label "Summary of Assets and Liab." at bounding box center [307, 374] width 93 height 11
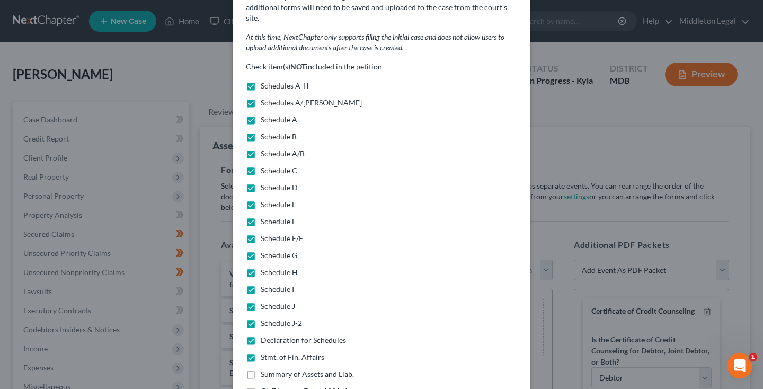
click at [265, 369] on input "Summary of Assets and Liab." at bounding box center [268, 372] width 7 height 7
checkbox input "true"
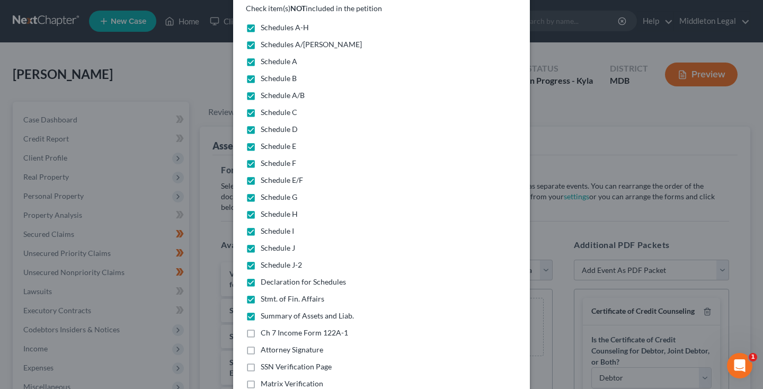
scroll to position [127, 0]
click at [261, 326] on label "Ch 7 Income Form 122A-1" at bounding box center [304, 331] width 87 height 11
click at [265, 326] on input "Ch 7 Income Form 122A-1" at bounding box center [268, 329] width 7 height 7
checkbox input "true"
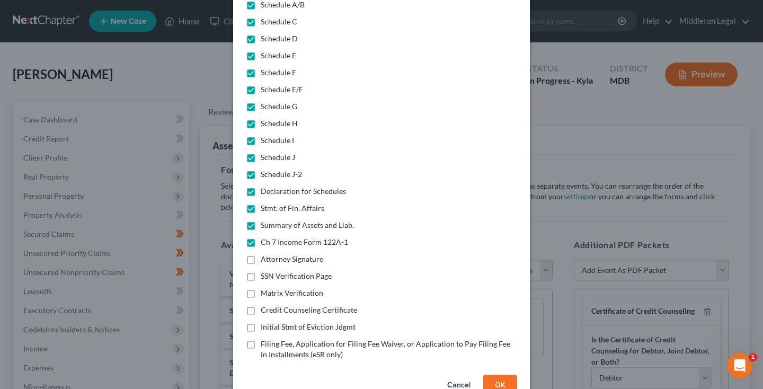
scroll to position [220, 0]
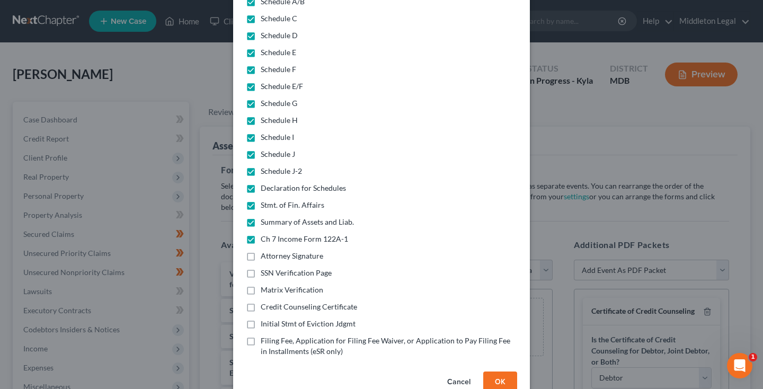
click at [261, 318] on label "Initial Stmt of Eviction Jdgmt" at bounding box center [308, 323] width 95 height 11
click at [265, 318] on input "Initial Stmt of Eviction Jdgmt" at bounding box center [268, 321] width 7 height 7
checkbox input "true"
click at [497, 376] on button "OK" at bounding box center [500, 381] width 34 height 21
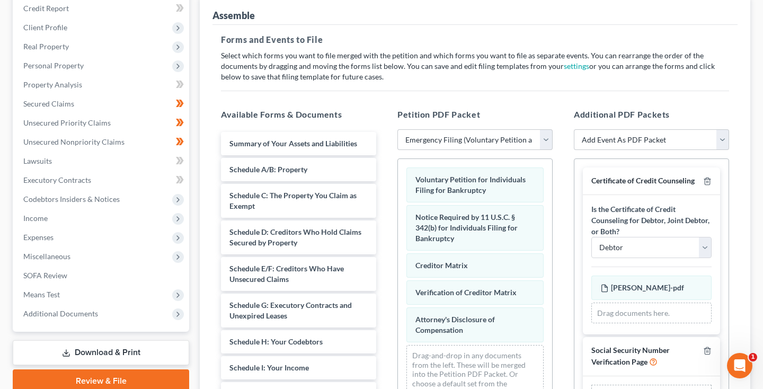
scroll to position [29, 0]
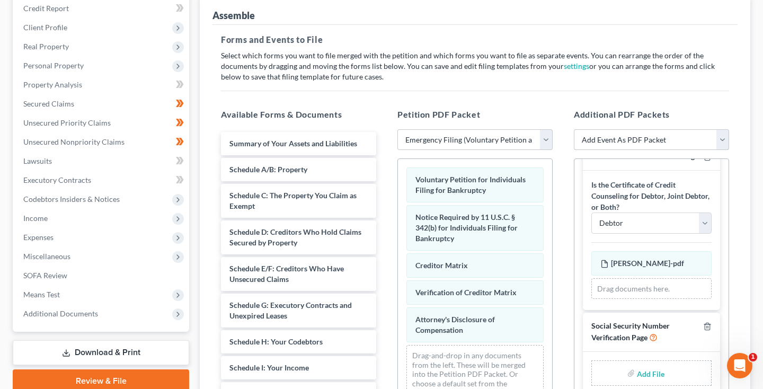
select select "45"
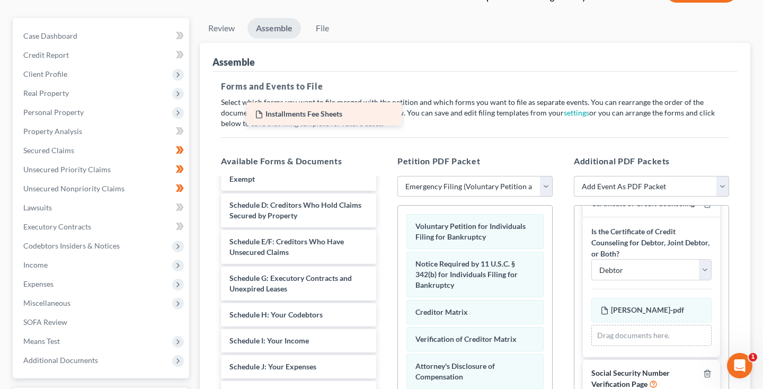
scroll to position [0, 0]
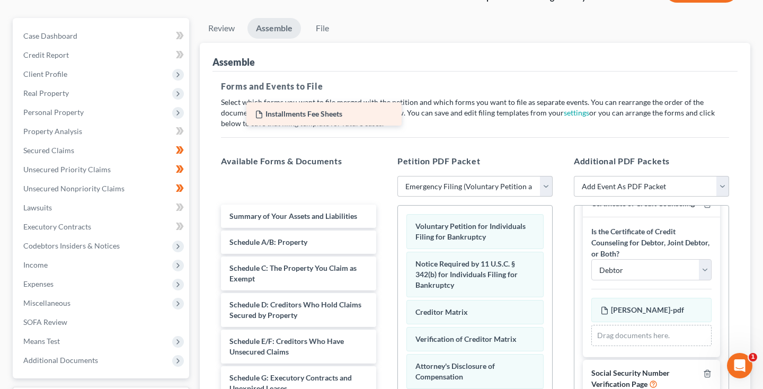
drag, startPoint x: 316, startPoint y: 284, endPoint x: 393, endPoint y: 122, distance: 178.5
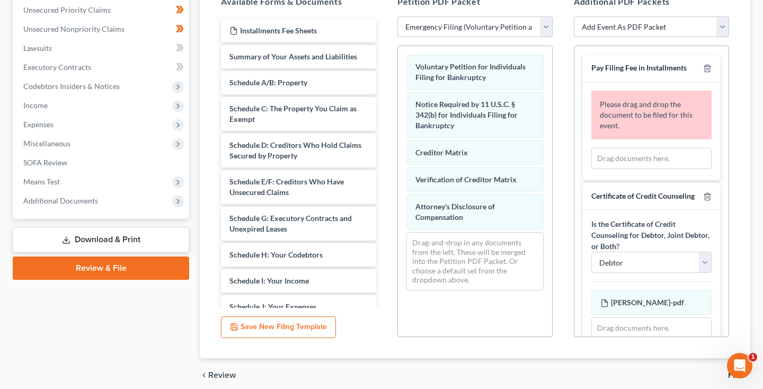
scroll to position [221, 0]
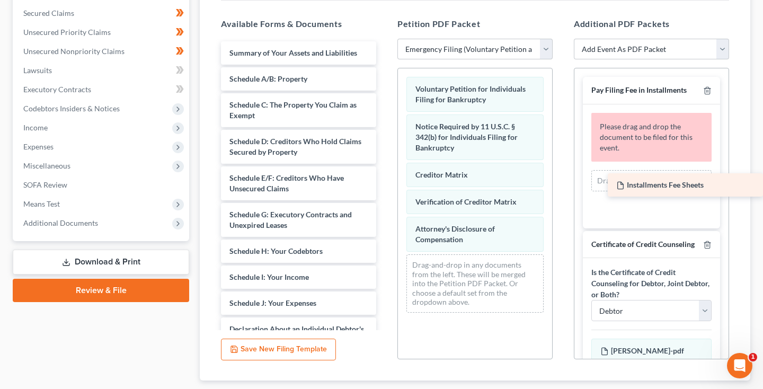
drag, startPoint x: 307, startPoint y: 51, endPoint x: 699, endPoint y: 182, distance: 413.4
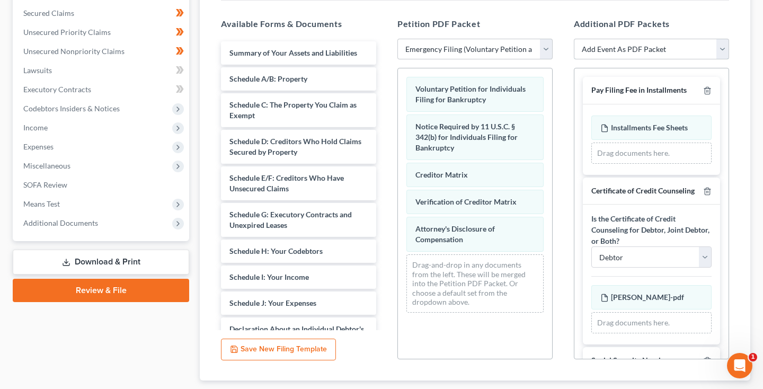
select select "26"
select select
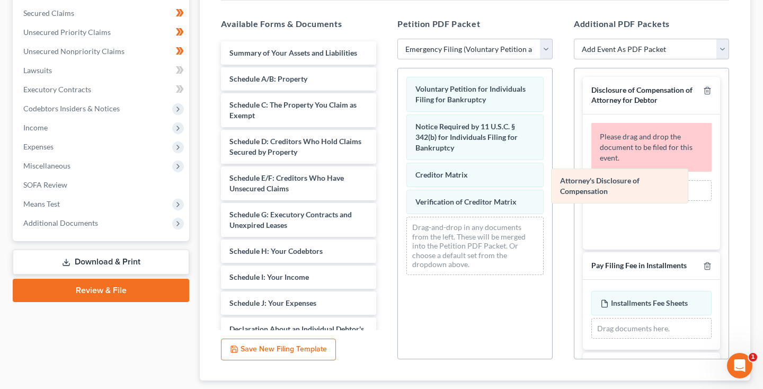
drag, startPoint x: 475, startPoint y: 238, endPoint x: 621, endPoint y: 190, distance: 154.0
click at [552, 190] on div "Attorney's Disclosure of Compensation Voluntary Petition for Individuals Filing…" at bounding box center [475, 175] width 154 height 215
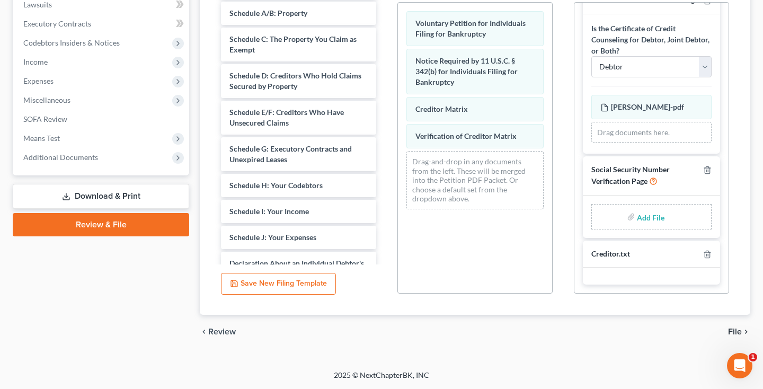
scroll to position [287, 0]
click at [650, 219] on input "file" at bounding box center [649, 216] width 25 height 19
type input "C:\fakepath\8168992f-7923-4c03-afb6-54e44470b667.pdf"
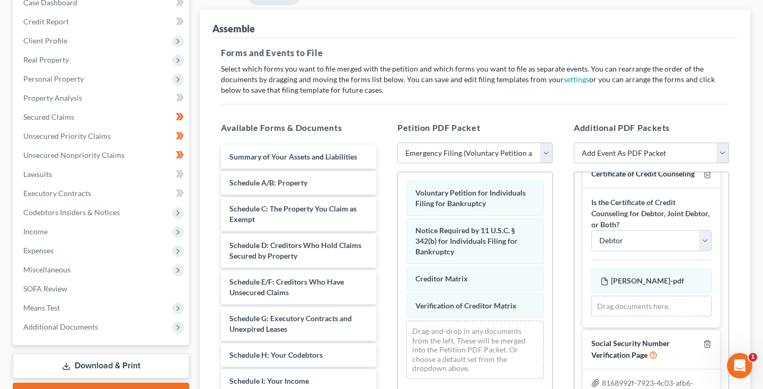
scroll to position [249, 0]
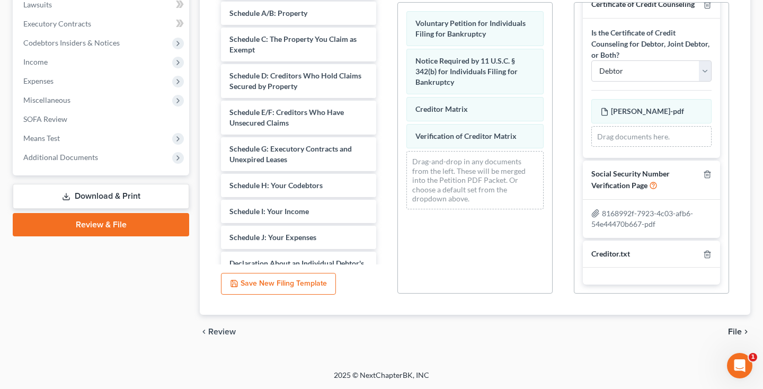
click at [740, 330] on span "File" at bounding box center [735, 331] width 14 height 8
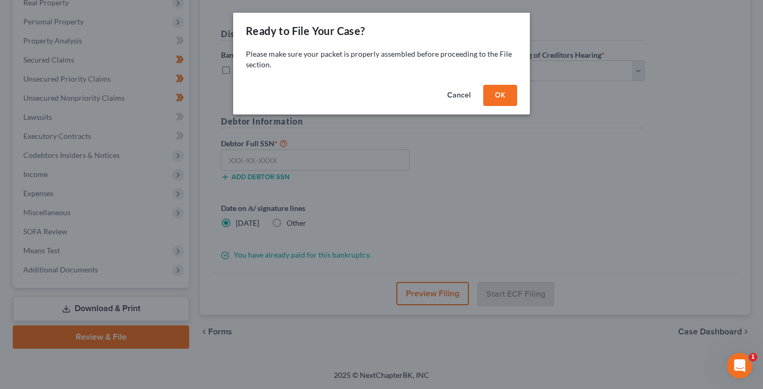
click at [509, 101] on button "OK" at bounding box center [500, 95] width 34 height 21
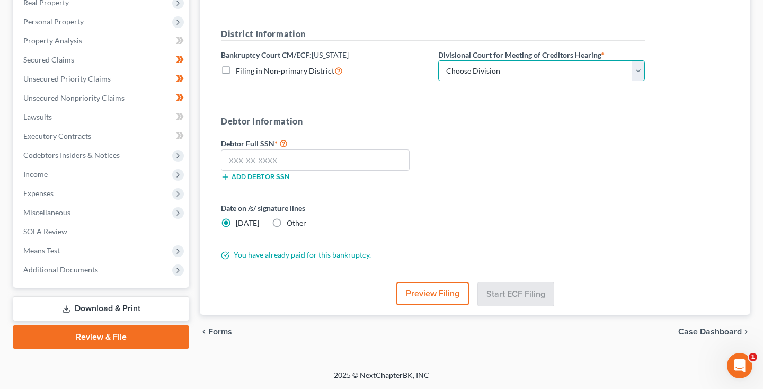
select select "1"
click at [259, 170] on input "text" at bounding box center [315, 159] width 189 height 21
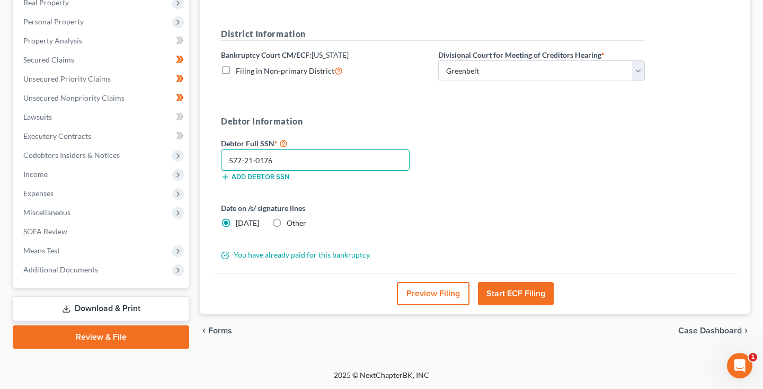
type input "577-21-0176"
click at [453, 291] on button "Preview Filing" at bounding box center [433, 293] width 73 height 23
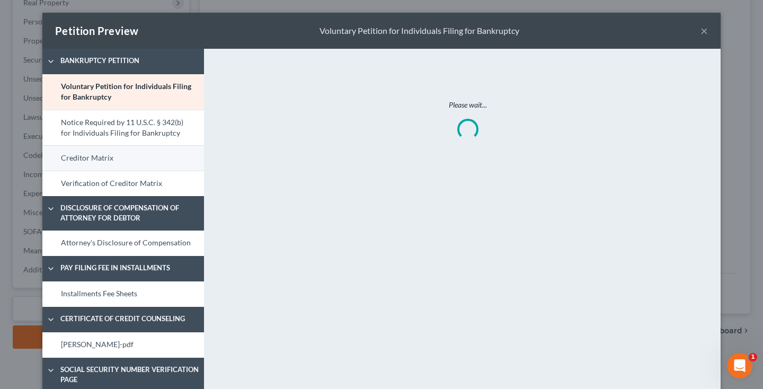
click at [91, 158] on link "Creditor Matrix" at bounding box center [123, 157] width 162 height 25
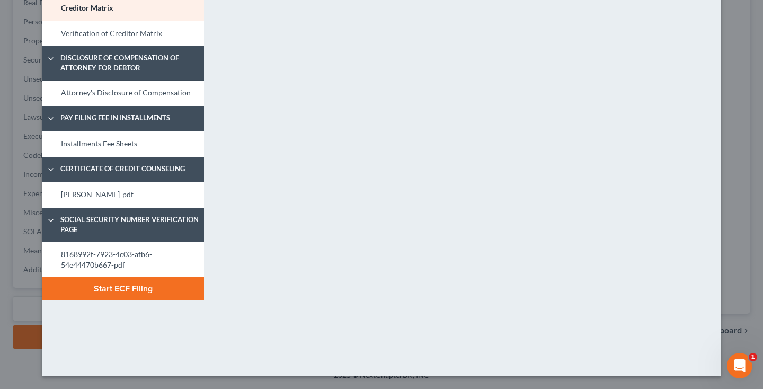
scroll to position [150, 0]
click at [134, 37] on link "Verification of Creditor Matrix" at bounding box center [123, 33] width 162 height 25
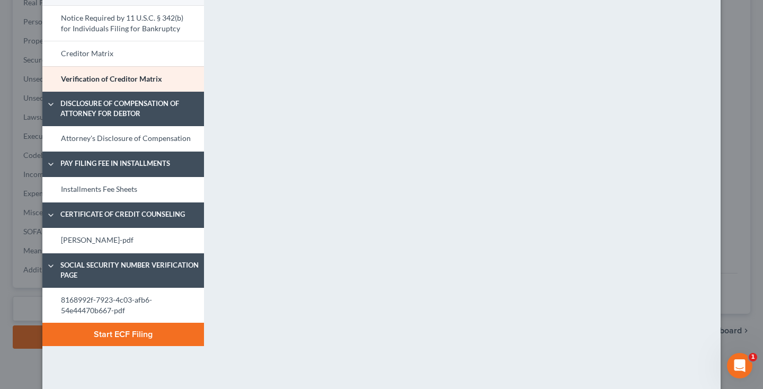
scroll to position [110, 0]
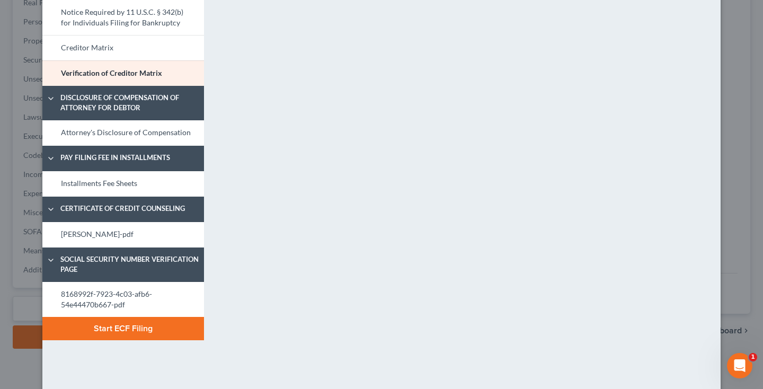
click at [105, 333] on button "Start ECF Filing" at bounding box center [123, 328] width 162 height 23
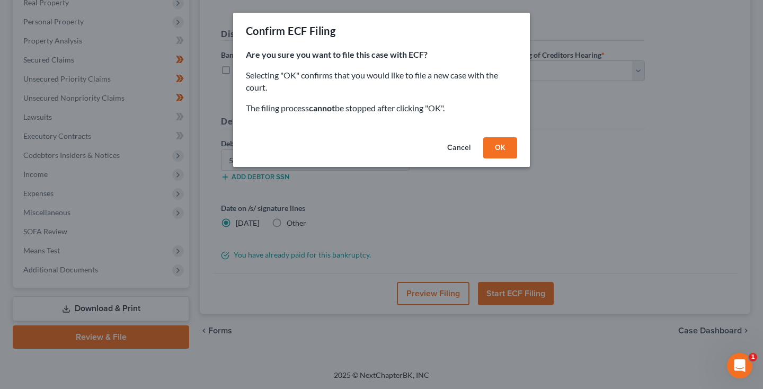
click at [504, 147] on button "OK" at bounding box center [500, 147] width 34 height 21
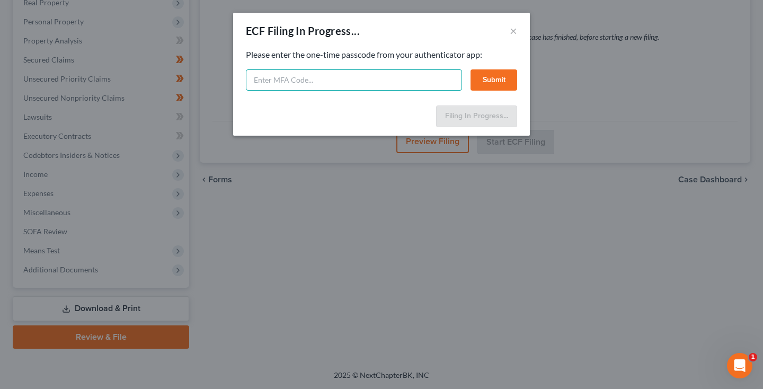
click at [351, 78] on input "text" at bounding box center [354, 79] width 216 height 21
type input "191496"
click at [504, 77] on button "Submit" at bounding box center [494, 79] width 47 height 21
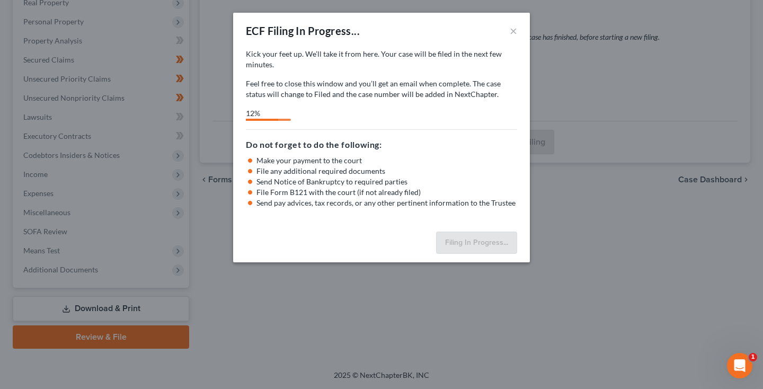
select select "1"
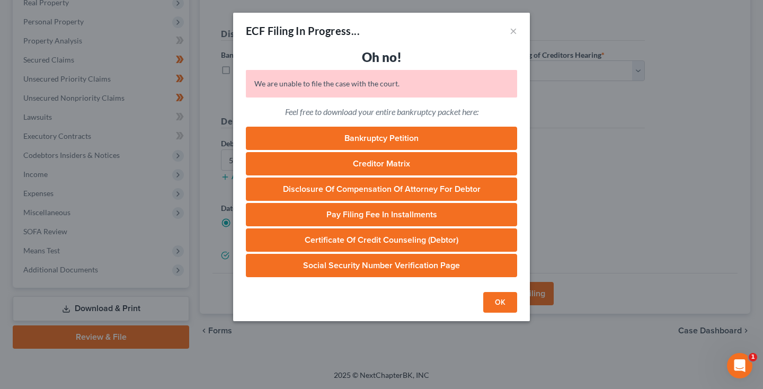
click at [506, 305] on button "OK" at bounding box center [500, 302] width 34 height 21
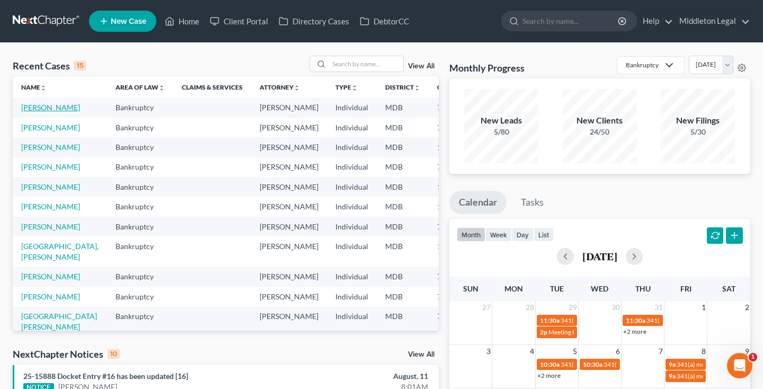
click at [23, 112] on link "[PERSON_NAME]" at bounding box center [50, 107] width 59 height 9
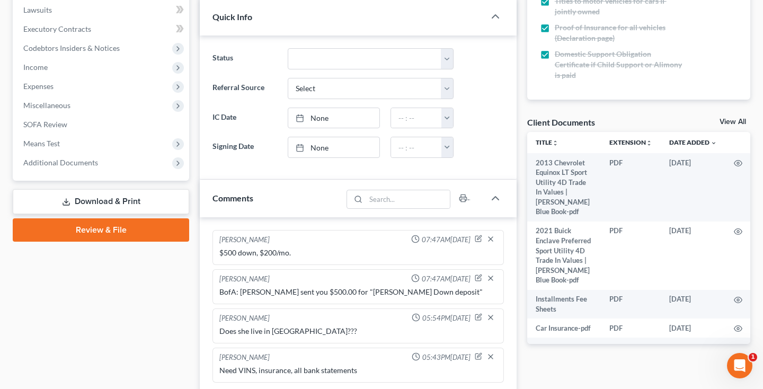
scroll to position [288, 0]
